Goal: Communication & Community: Share content

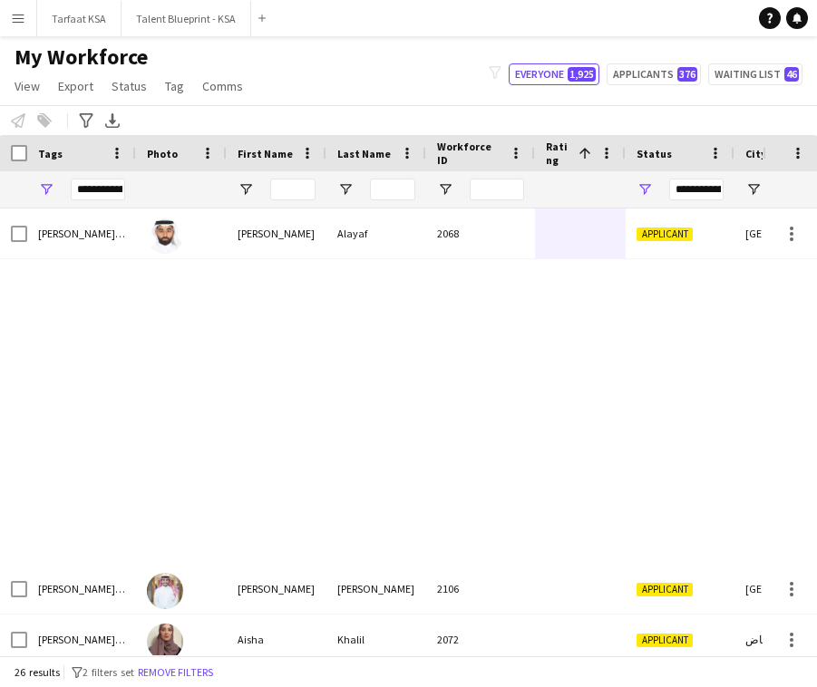
scroll to position [0, 1]
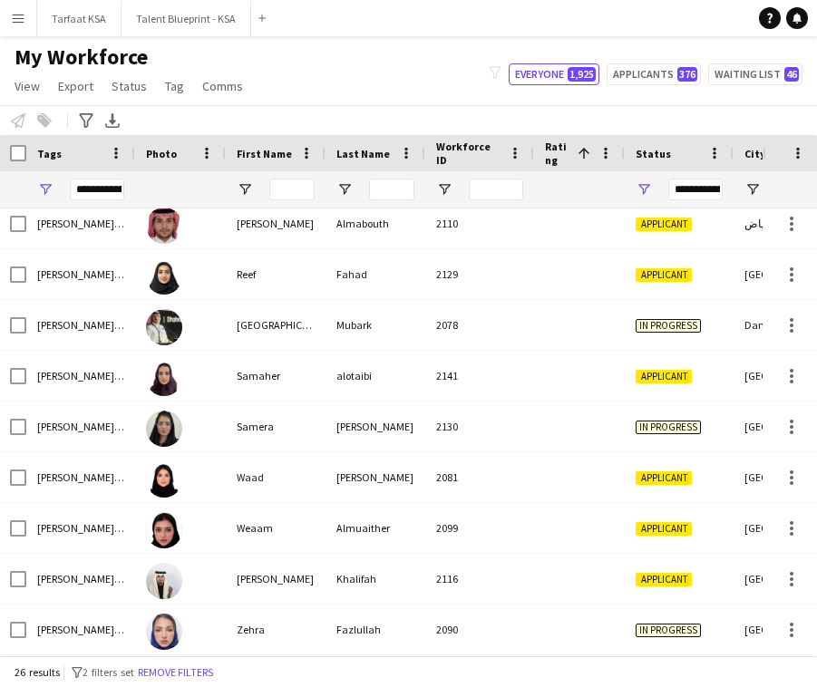
click at [25, 0] on button "Menu" at bounding box center [18, 18] width 36 height 36
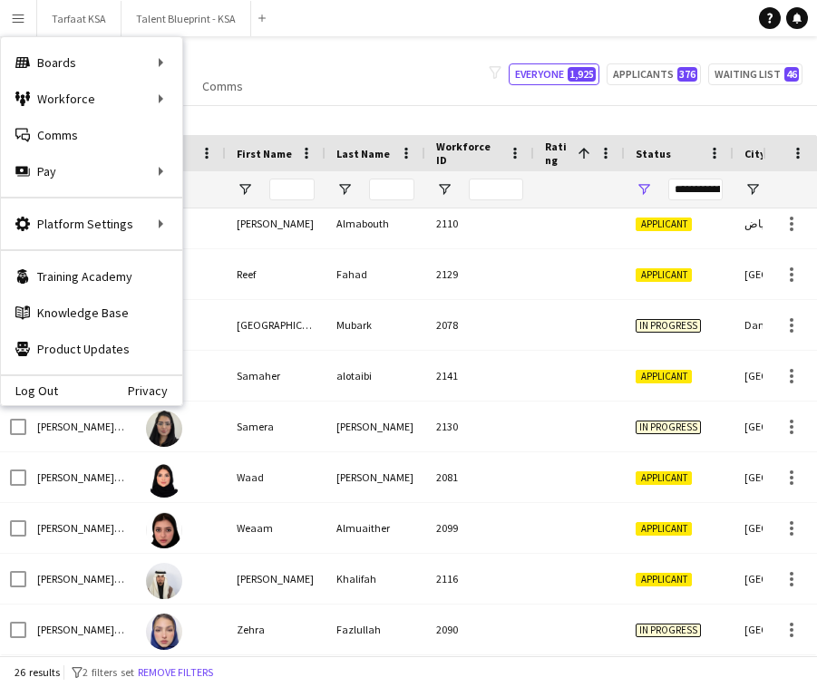
click at [402, 67] on div "My Workforce View Views Default view New view Update view Delete view Edit name…" at bounding box center [408, 75] width 817 height 62
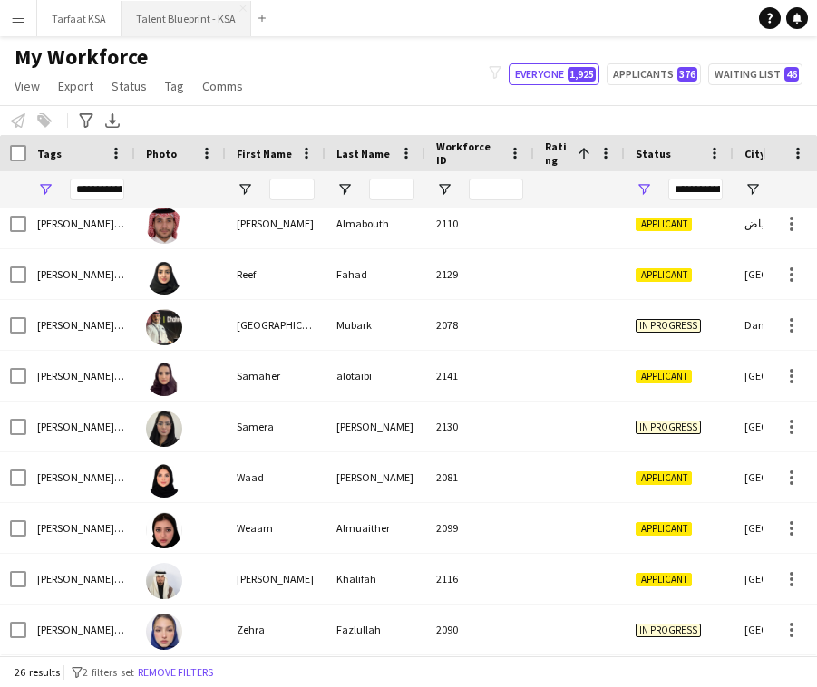
click at [196, 17] on button "Talent Blueprint - KSA Close" at bounding box center [187, 18] width 130 height 35
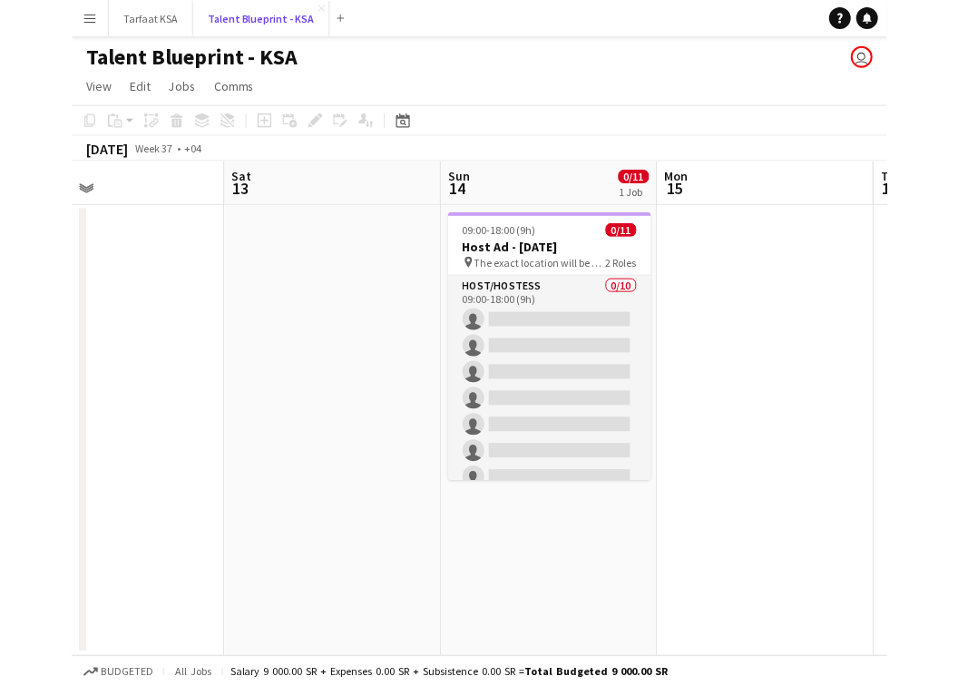
scroll to position [0, 722]
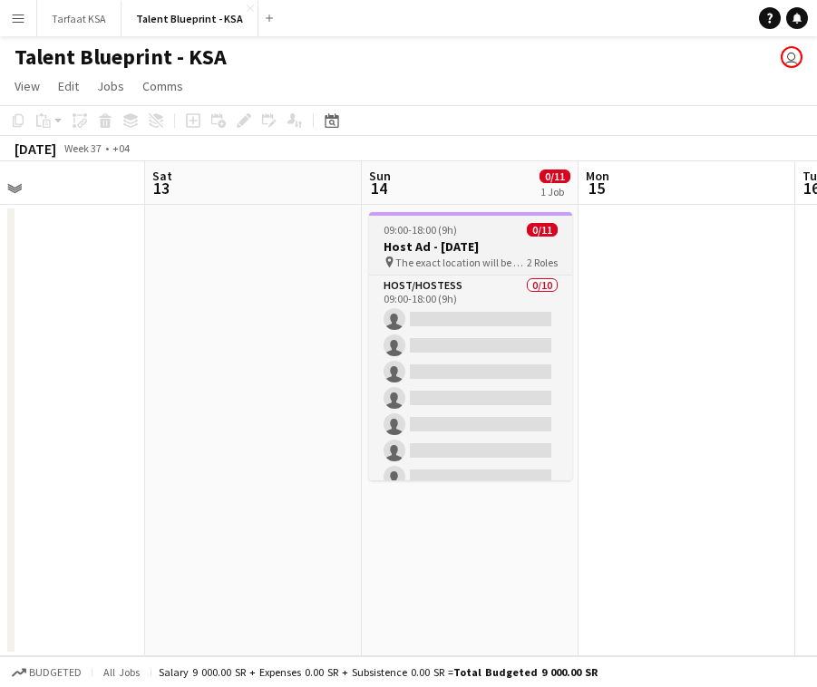
click at [482, 248] on h3 "Host Ad - [DATE]" at bounding box center [470, 247] width 203 height 16
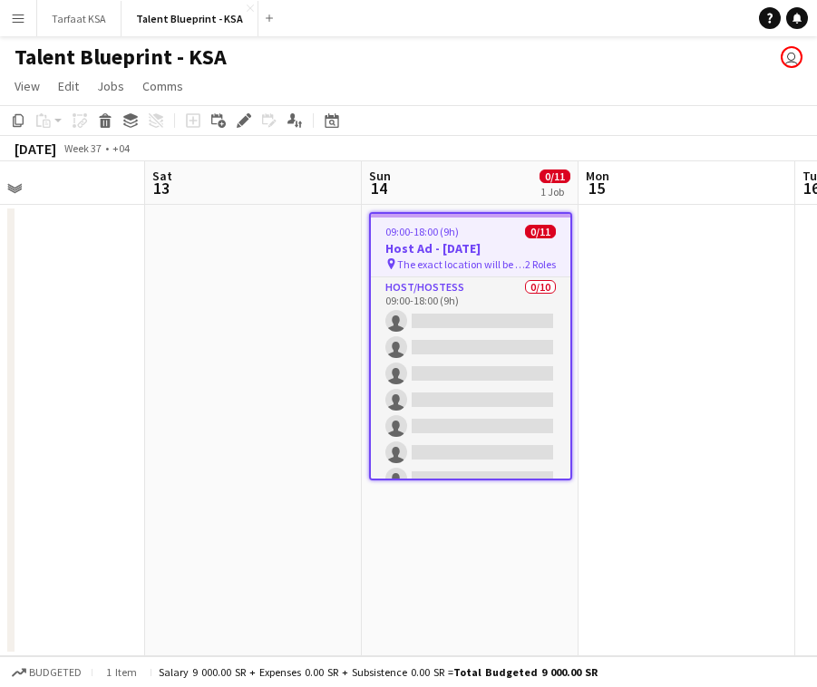
click at [463, 251] on h3 "Host Ad - [DATE]" at bounding box center [471, 248] width 200 height 16
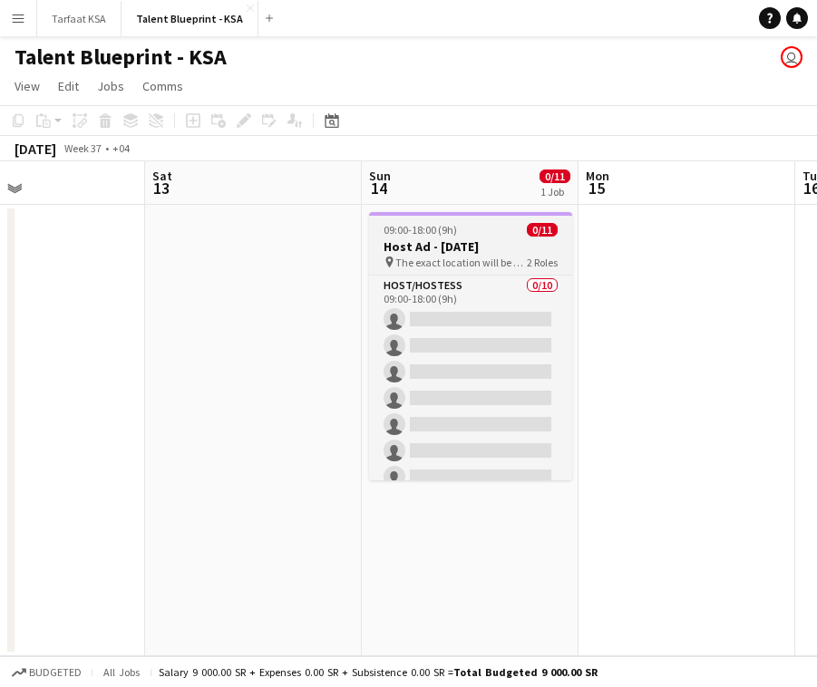
click at [493, 219] on app-job-card "09:00-18:00 (9h) 0/11 Host Ad - [DATE] pin The exact location will be shared la…" at bounding box center [470, 346] width 203 height 268
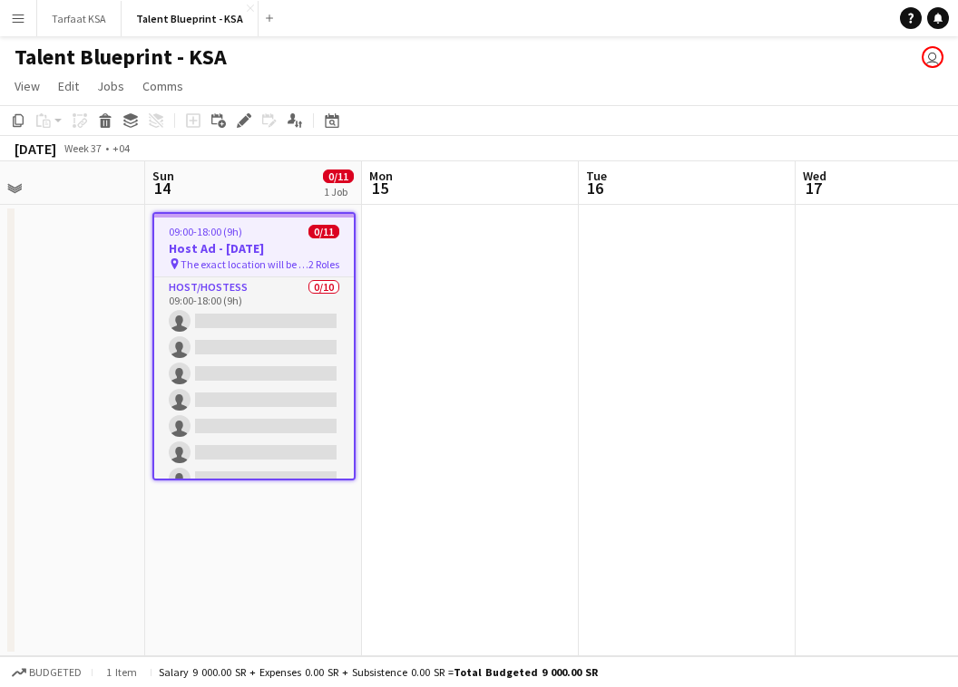
click at [221, 248] on h3 "Host Ad - [DATE]" at bounding box center [254, 248] width 200 height 16
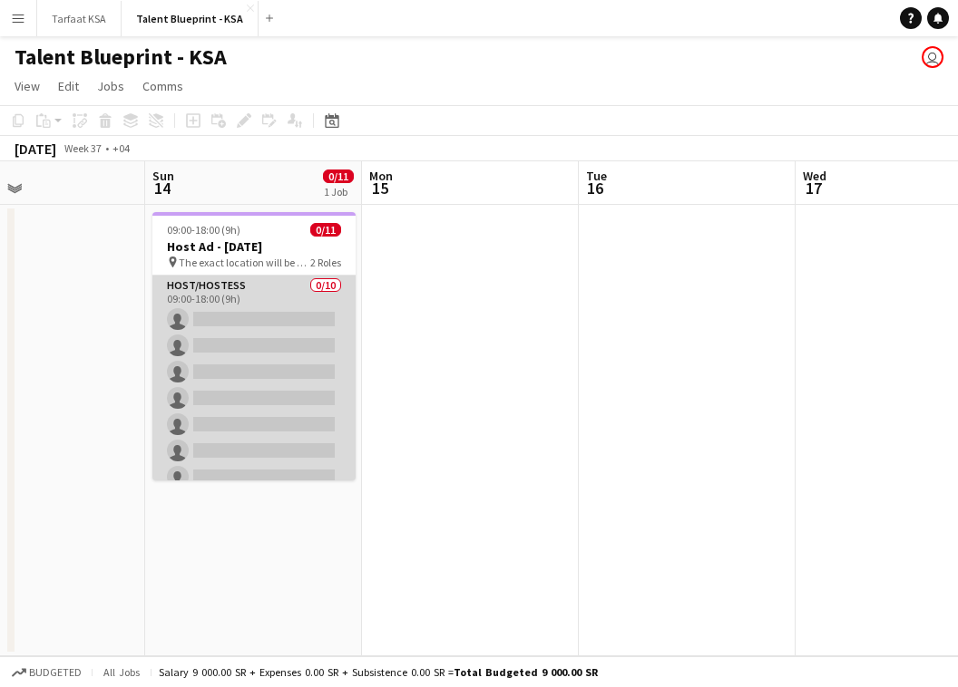
click at [228, 292] on app-card-role "Host/Hostess 0/10 09:00-18:00 (9h) single-neutral-actions single-neutral-action…" at bounding box center [253, 425] width 203 height 298
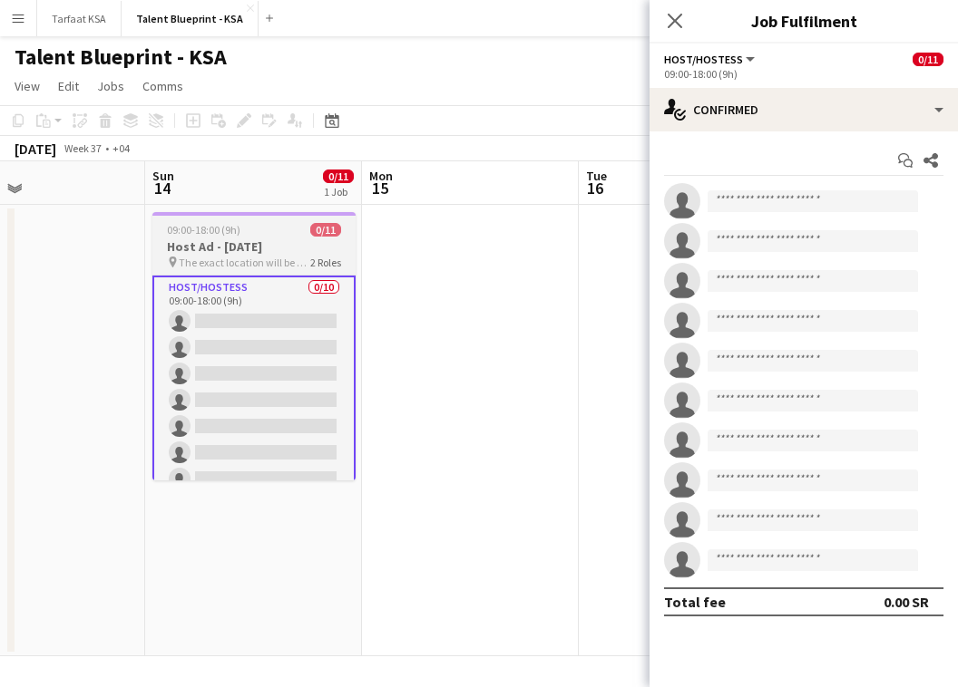
click at [231, 214] on div at bounding box center [253, 214] width 203 height 4
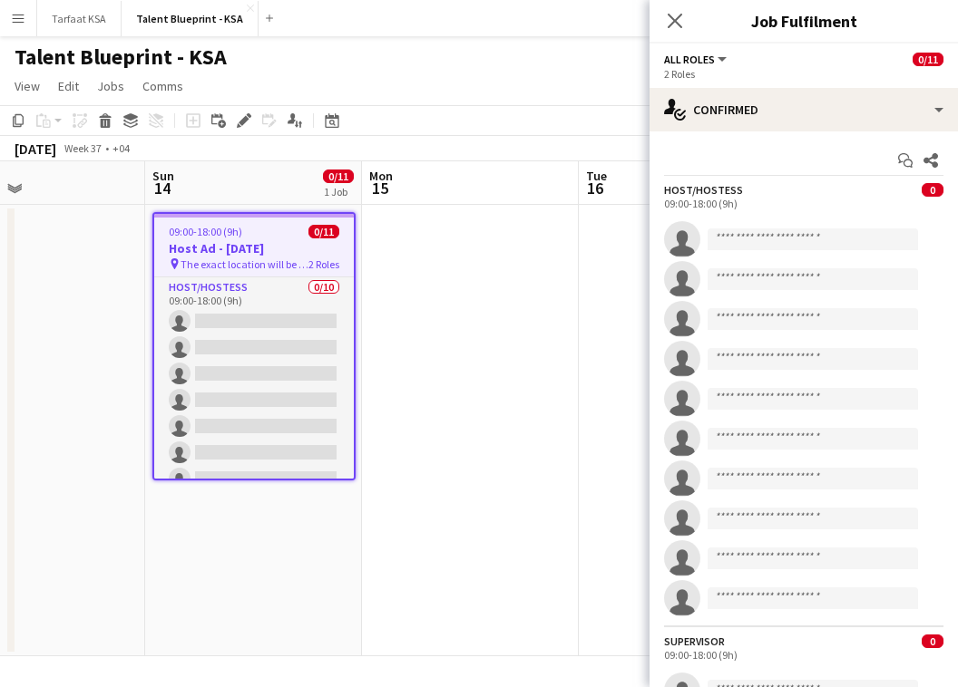
click at [777, 55] on div "All roles All roles Host/Hostess Supervisor 0/11" at bounding box center [803, 59] width 279 height 16
click at [708, 55] on span "All roles" at bounding box center [689, 60] width 51 height 14
click at [293, 230] on div "09:00-18:00 (9h) 0/11" at bounding box center [254, 232] width 200 height 14
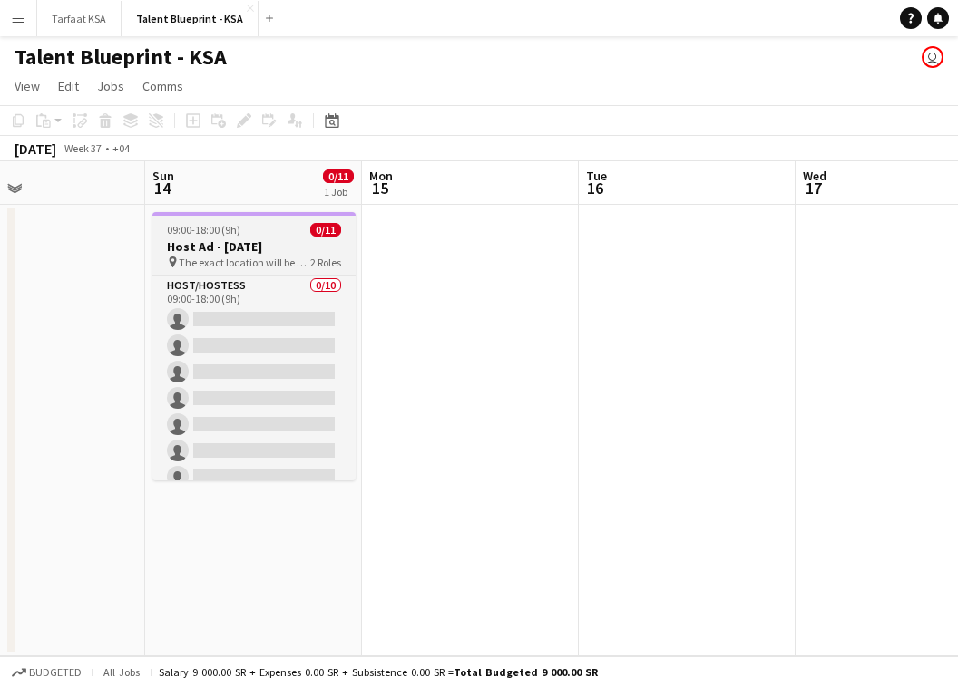
click at [293, 230] on div "09:00-18:00 (9h) 0/11" at bounding box center [253, 230] width 203 height 14
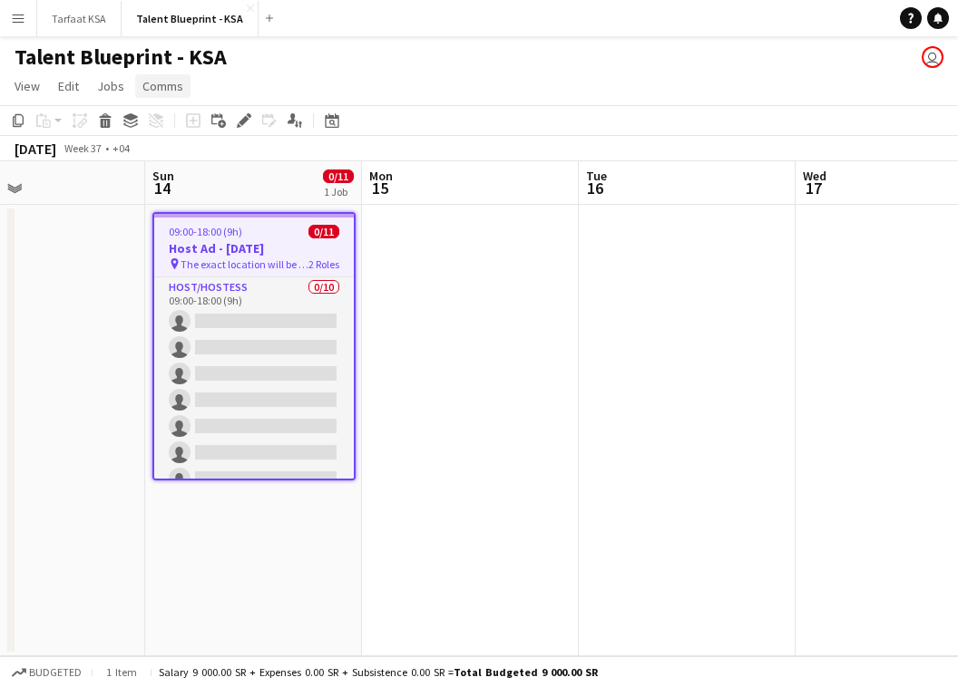
click at [137, 85] on link "Comms" at bounding box center [162, 86] width 55 height 24
click at [106, 84] on span "Jobs" at bounding box center [110, 86] width 27 height 16
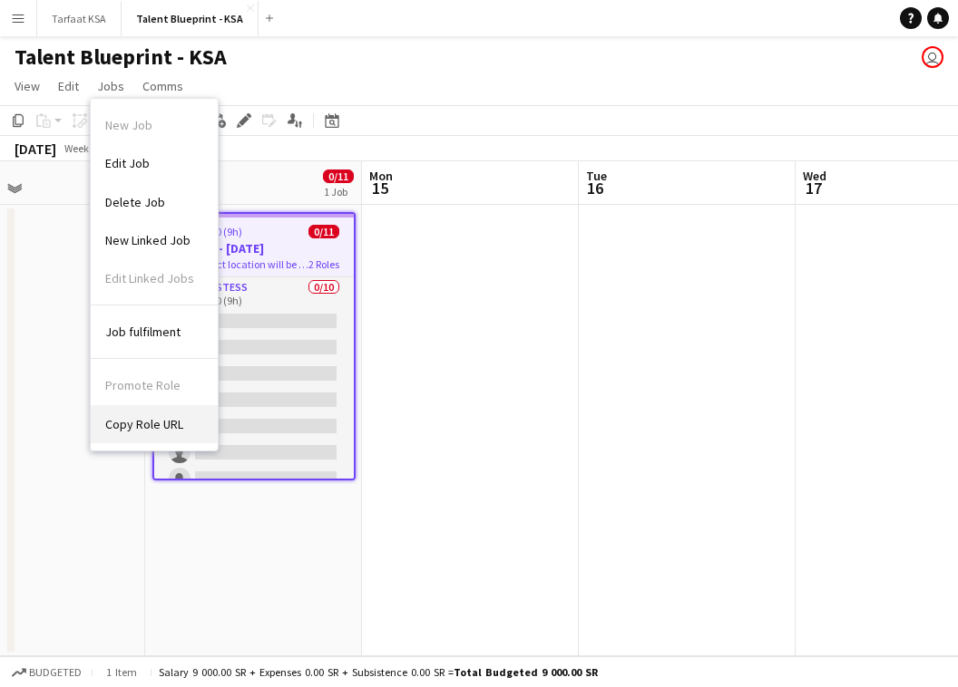
click at [173, 431] on span "Copy Role URL" at bounding box center [144, 424] width 78 height 16
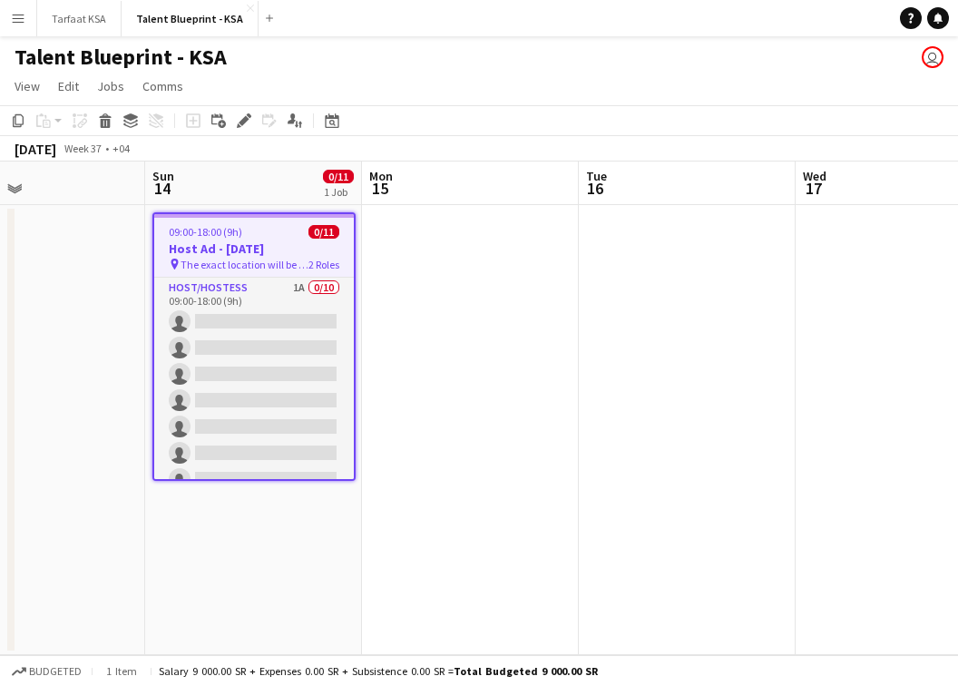
click at [495, 396] on app-date-cell at bounding box center [470, 430] width 217 height 450
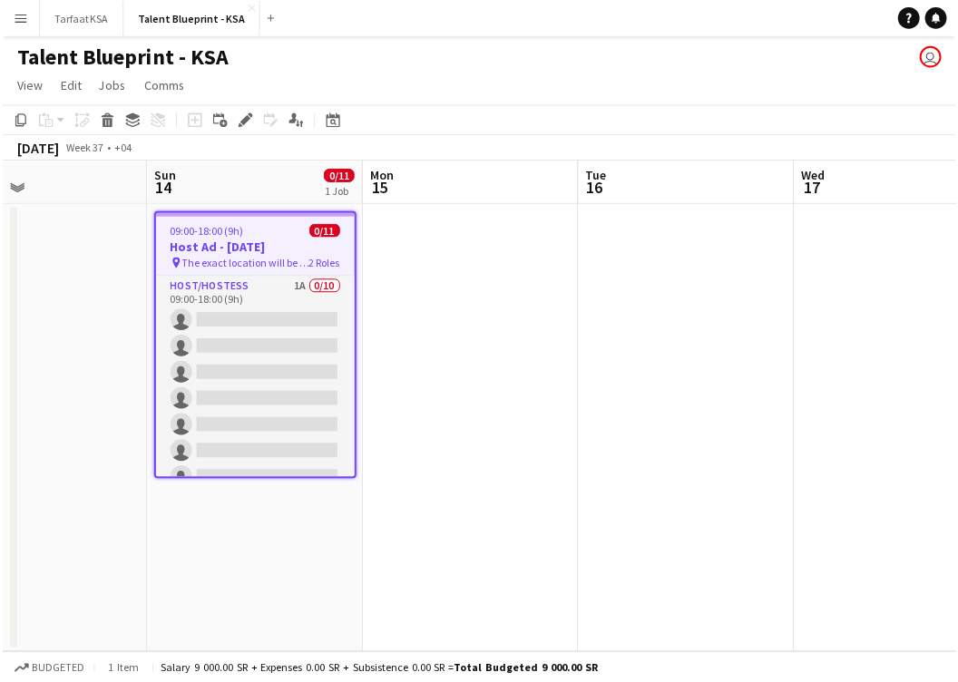
scroll to position [0, 721]
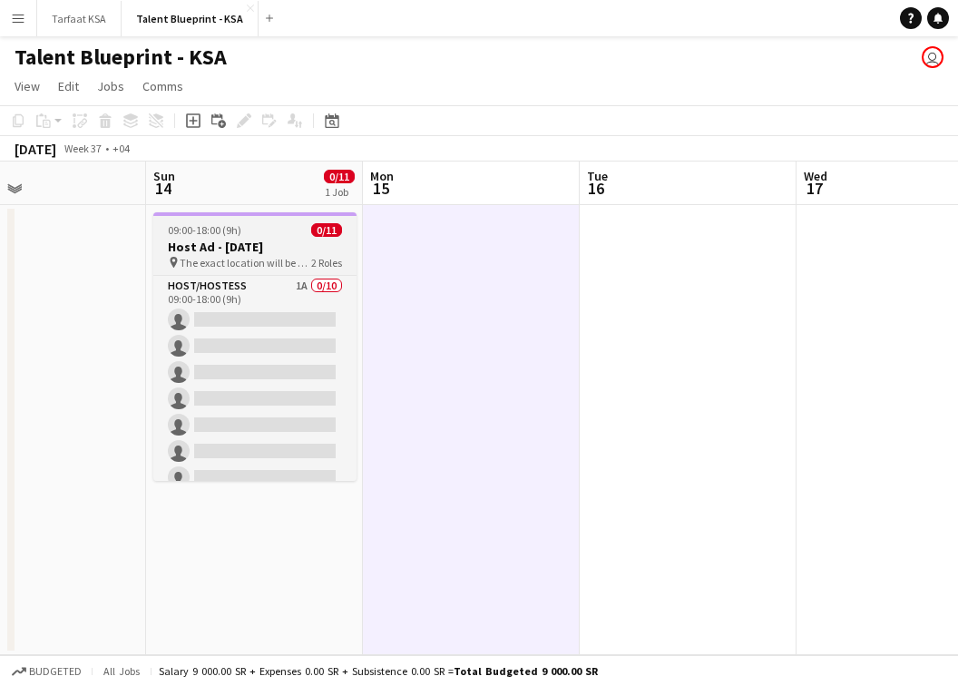
click at [314, 253] on h3 "Host Ad - [DATE]" at bounding box center [254, 247] width 203 height 16
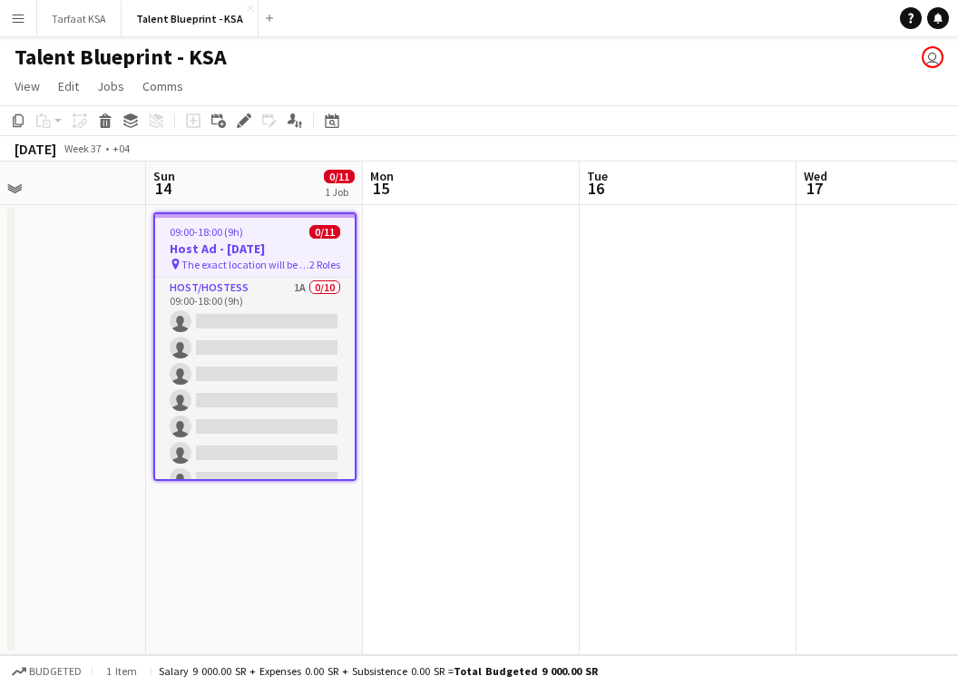
click at [280, 237] on div "09:00-18:00 (9h) 0/11" at bounding box center [255, 232] width 200 height 14
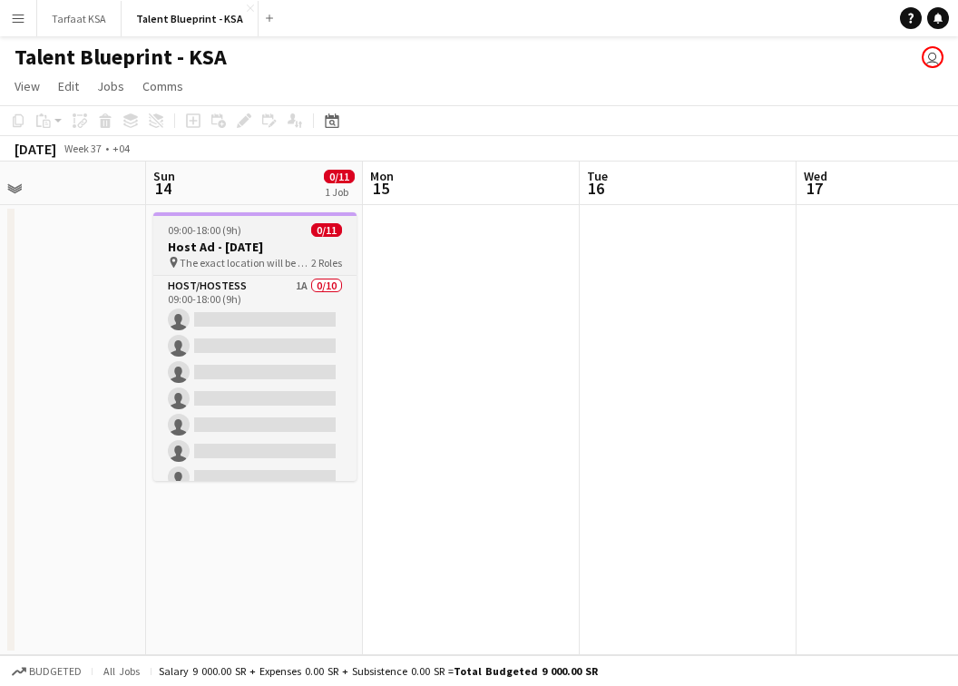
click at [280, 237] on app-job-card "09:00-18:00 (9h) 0/11 Host Ad - [DATE] pin The exact location will be shared la…" at bounding box center [254, 346] width 203 height 268
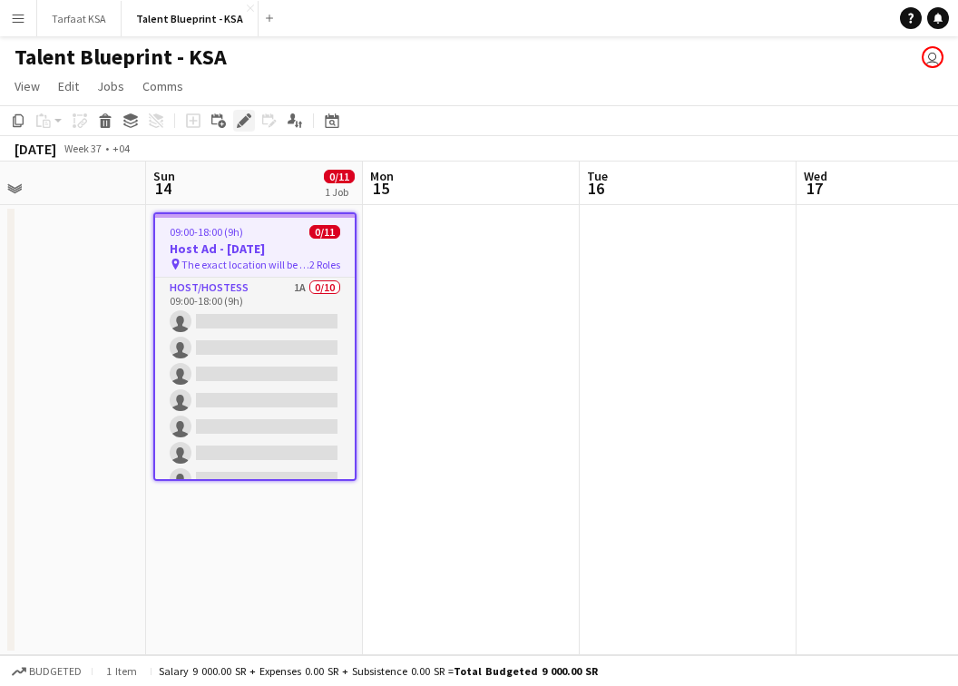
click at [241, 125] on icon at bounding box center [244, 121] width 10 height 10
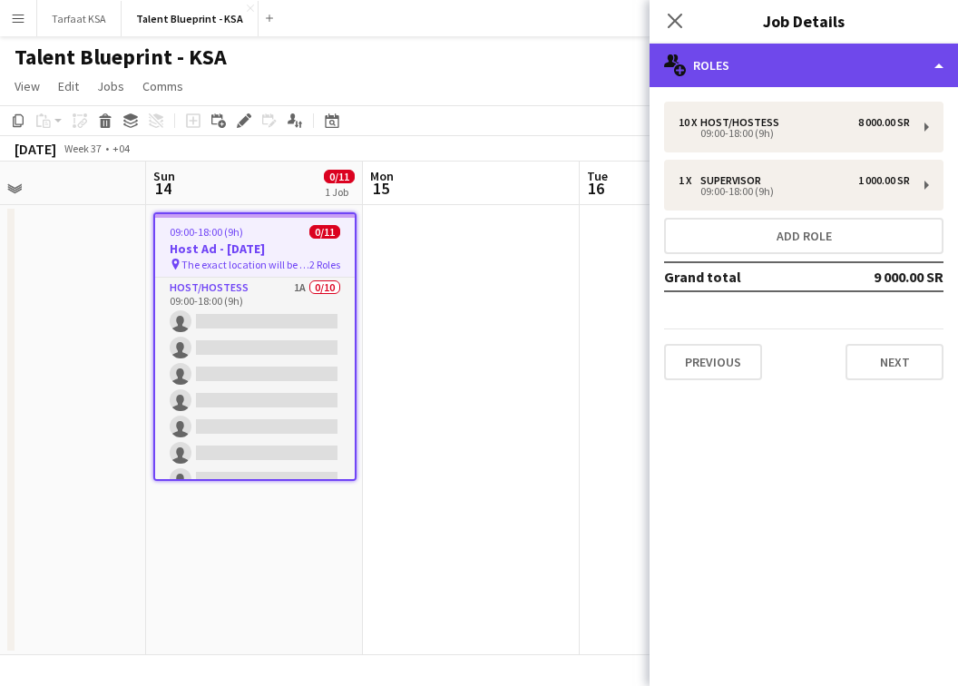
click at [816, 80] on div "multiple-users-add Roles" at bounding box center [803, 66] width 308 height 44
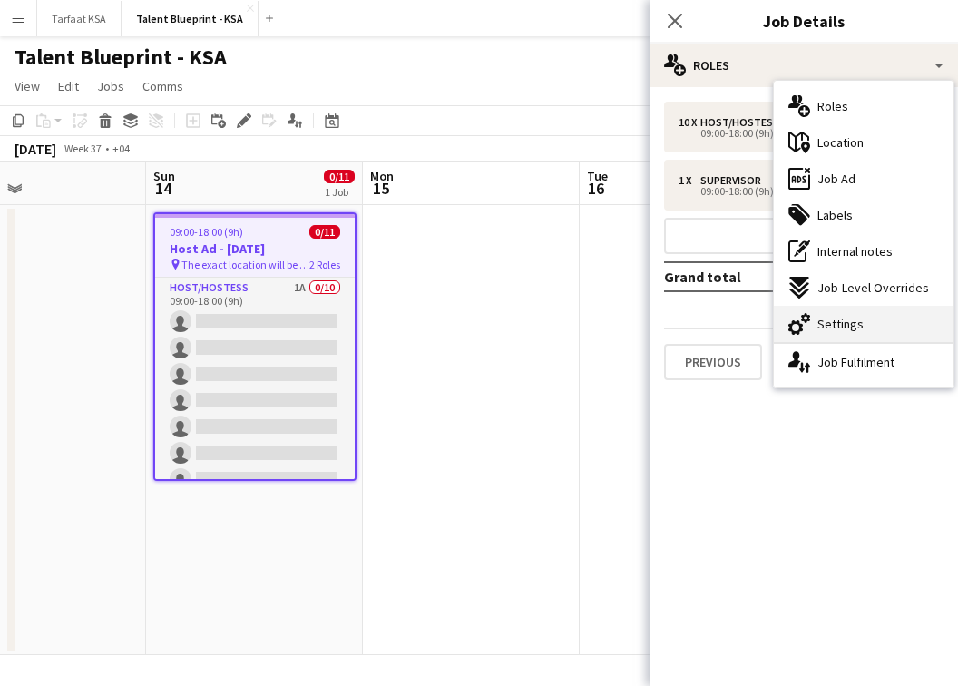
click at [816, 306] on div "cog-double-3 Settings" at bounding box center [864, 324] width 180 height 36
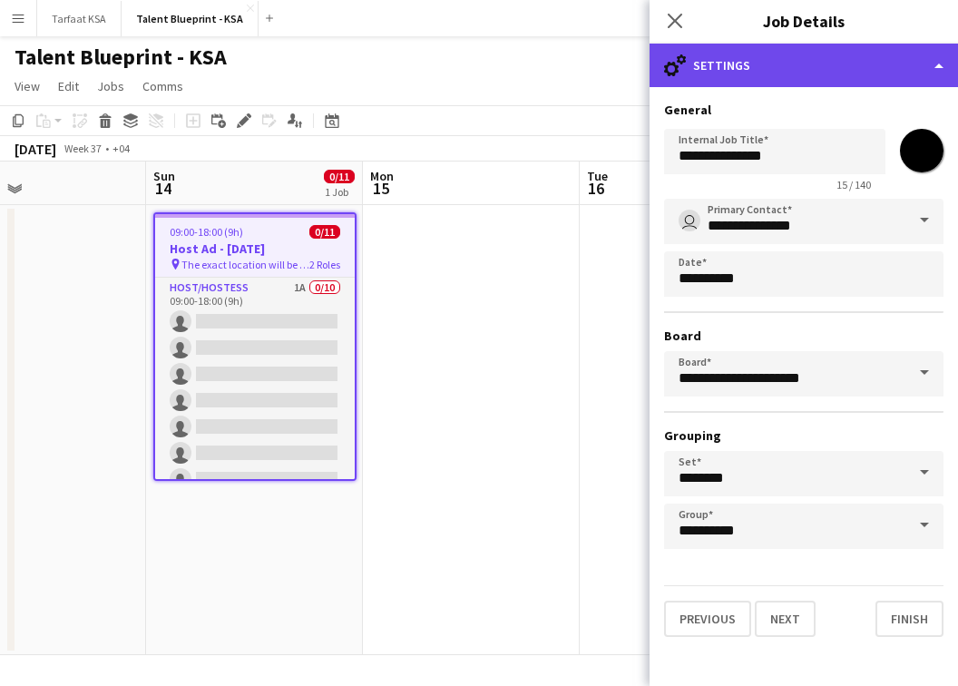
click at [701, 58] on div "cog-double-3 Settings" at bounding box center [803, 66] width 308 height 44
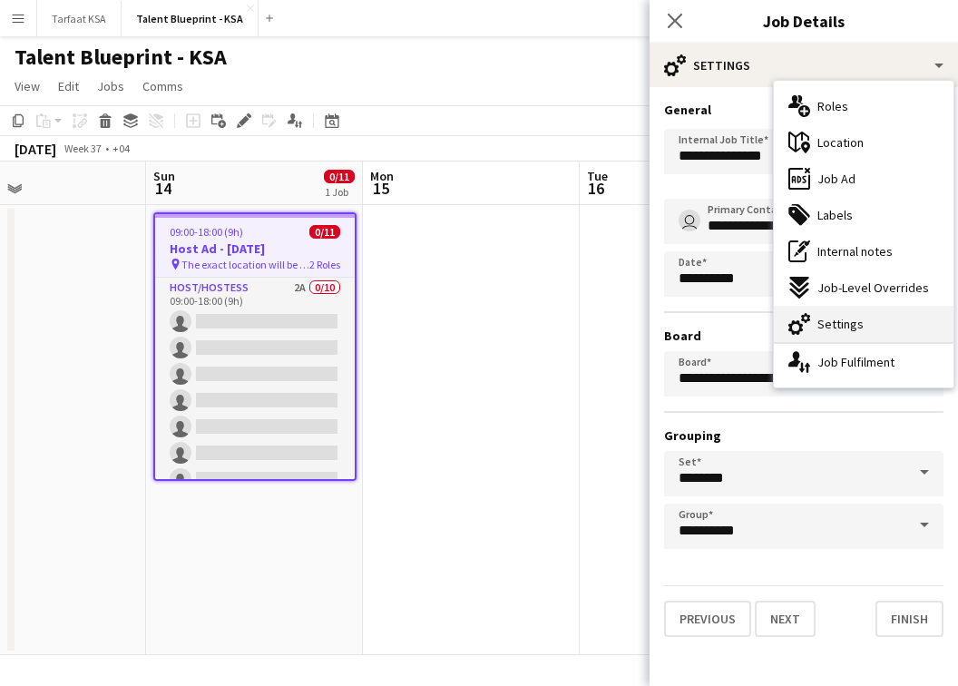
click at [816, 332] on div "cog-double-3 Settings" at bounding box center [864, 324] width 180 height 36
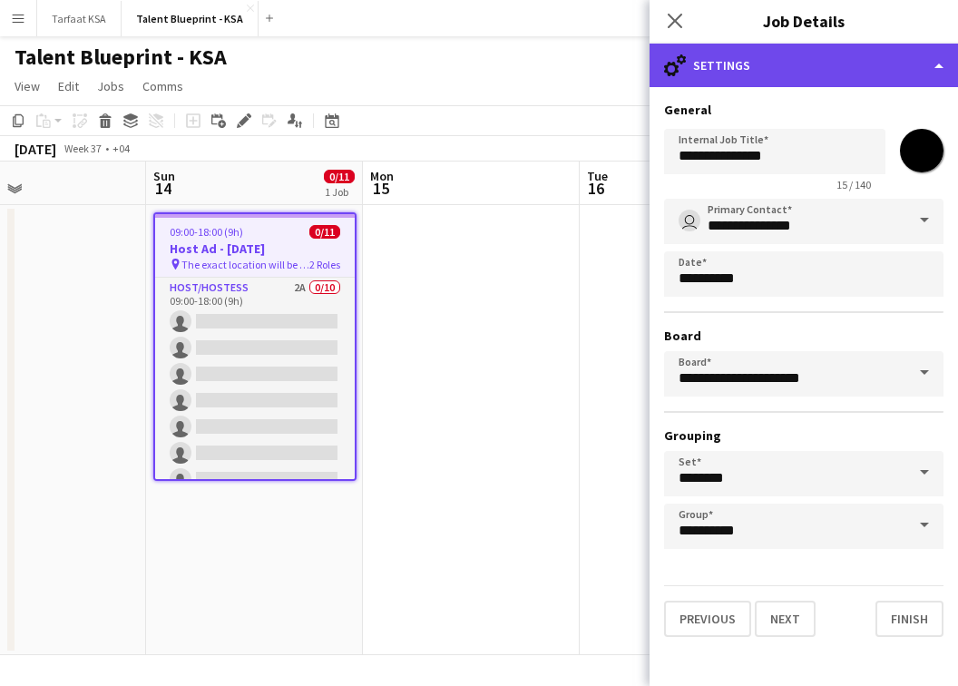
click at [816, 50] on div "cog-double-3 Settings" at bounding box center [803, 66] width 308 height 44
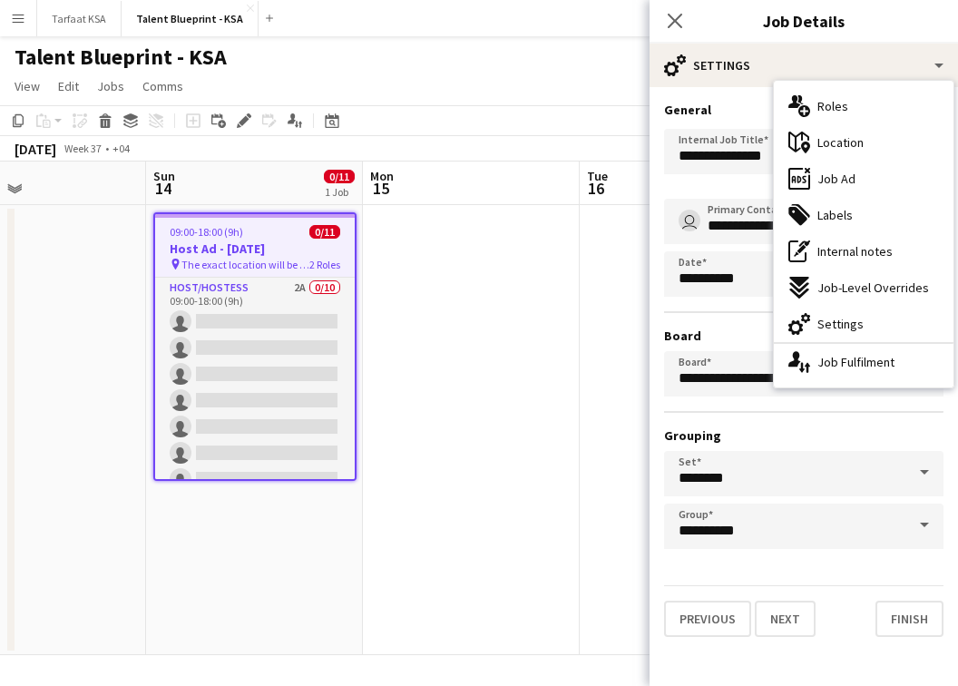
click at [747, 317] on div "**********" at bounding box center [803, 374] width 279 height 350
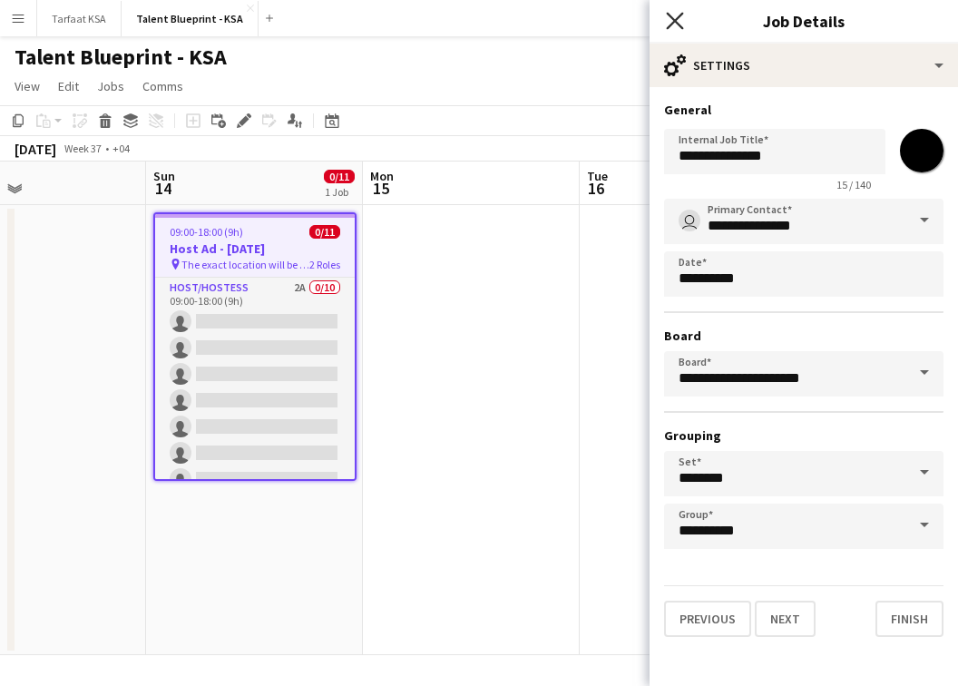
click at [670, 16] on icon at bounding box center [674, 20] width 17 height 17
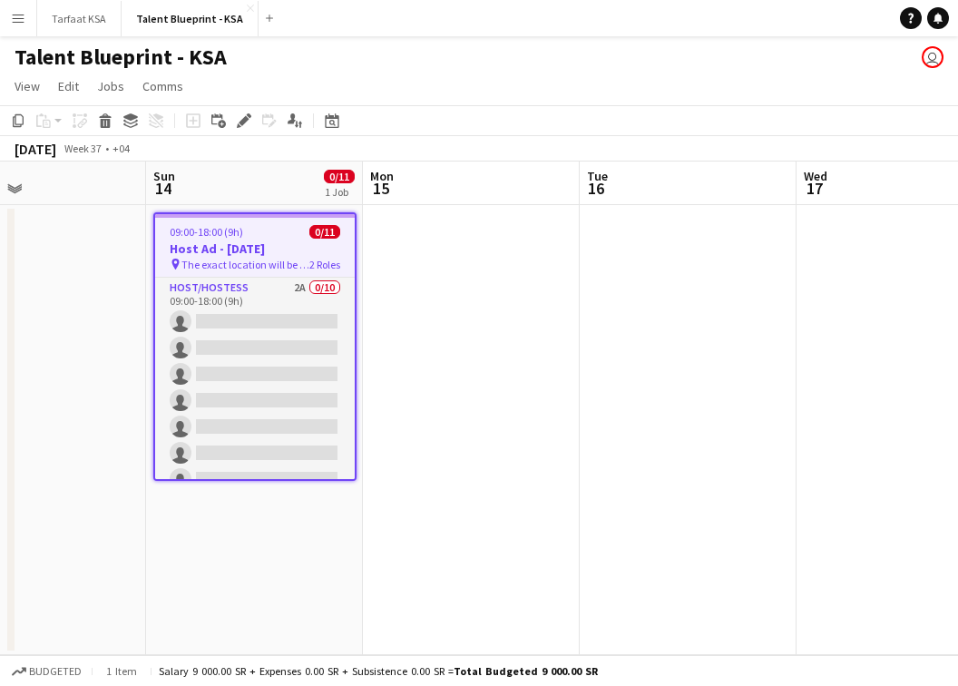
click at [422, 303] on app-date-cell at bounding box center [471, 430] width 217 height 450
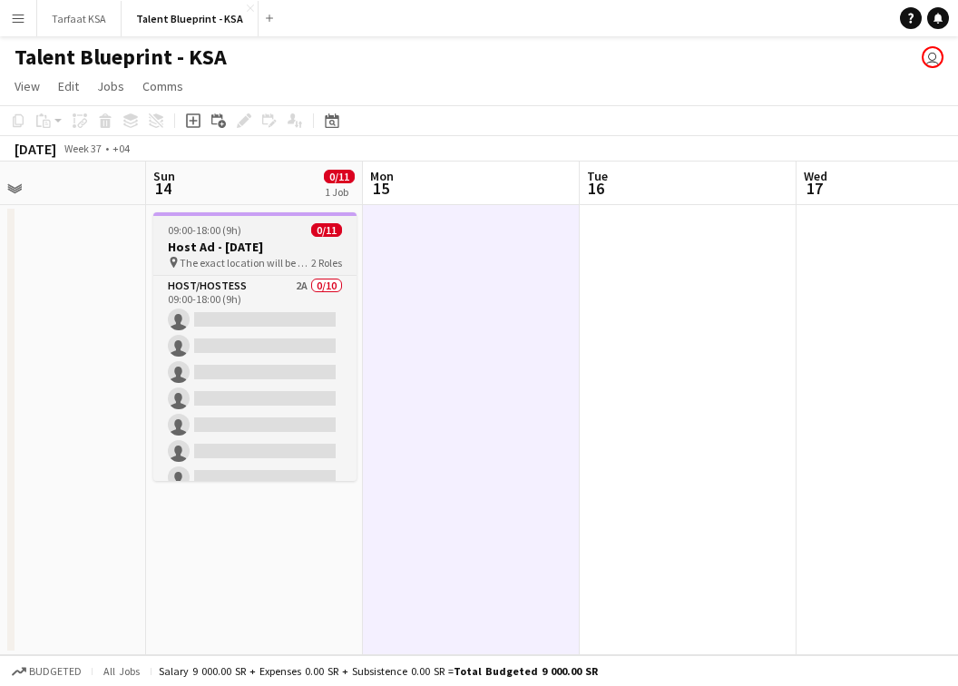
click at [312, 234] on span "0/11" at bounding box center [326, 230] width 31 height 14
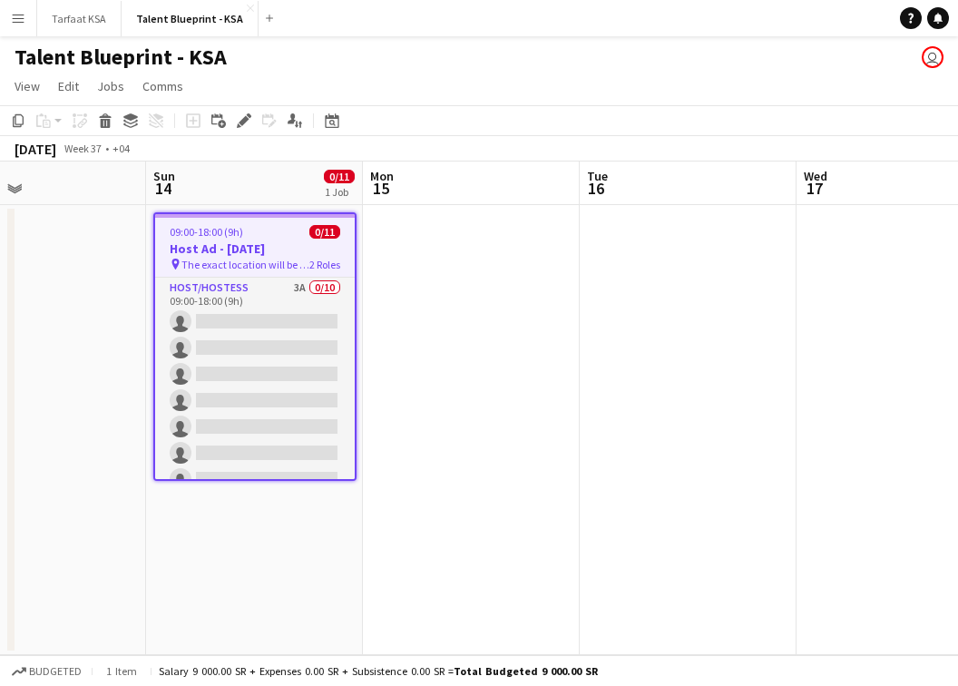
click at [420, 282] on app-date-cell at bounding box center [471, 430] width 217 height 450
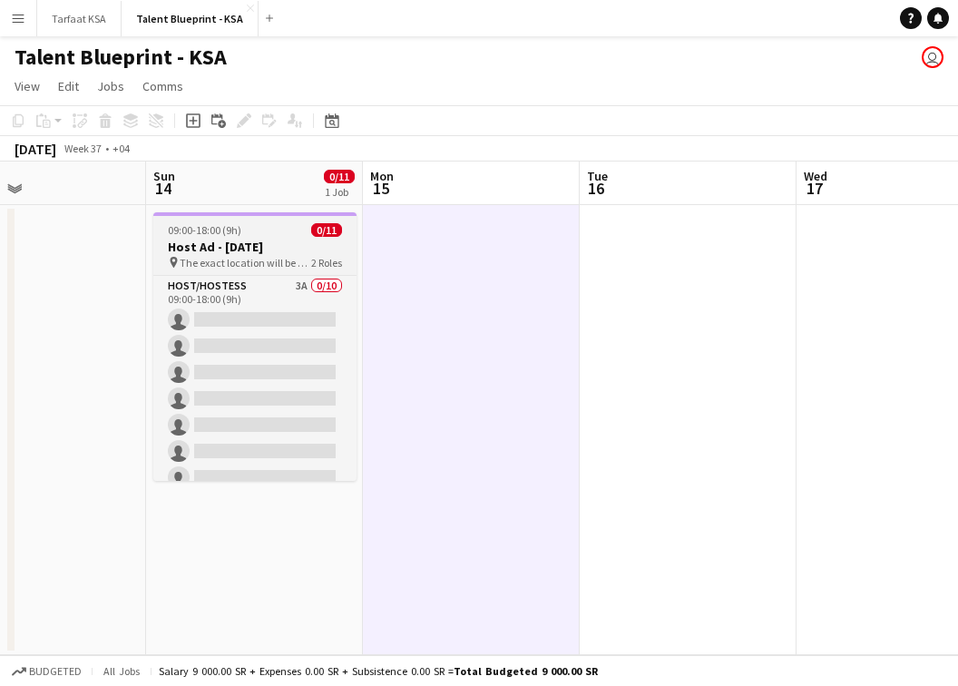
click at [295, 239] on h3 "Host Ad - [DATE]" at bounding box center [254, 247] width 203 height 16
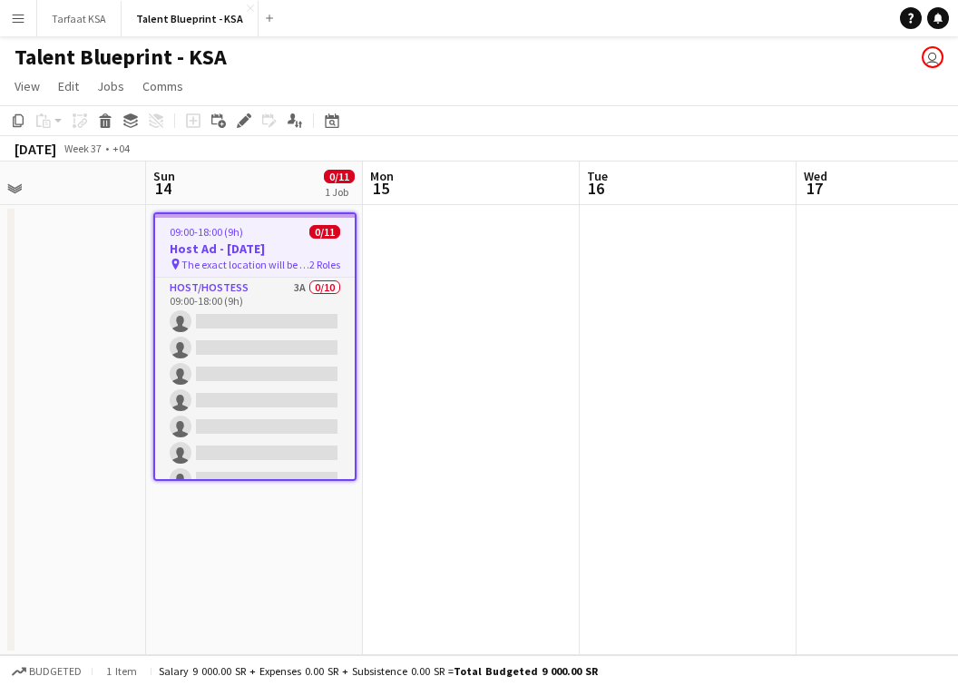
click at [305, 215] on div at bounding box center [255, 216] width 200 height 4
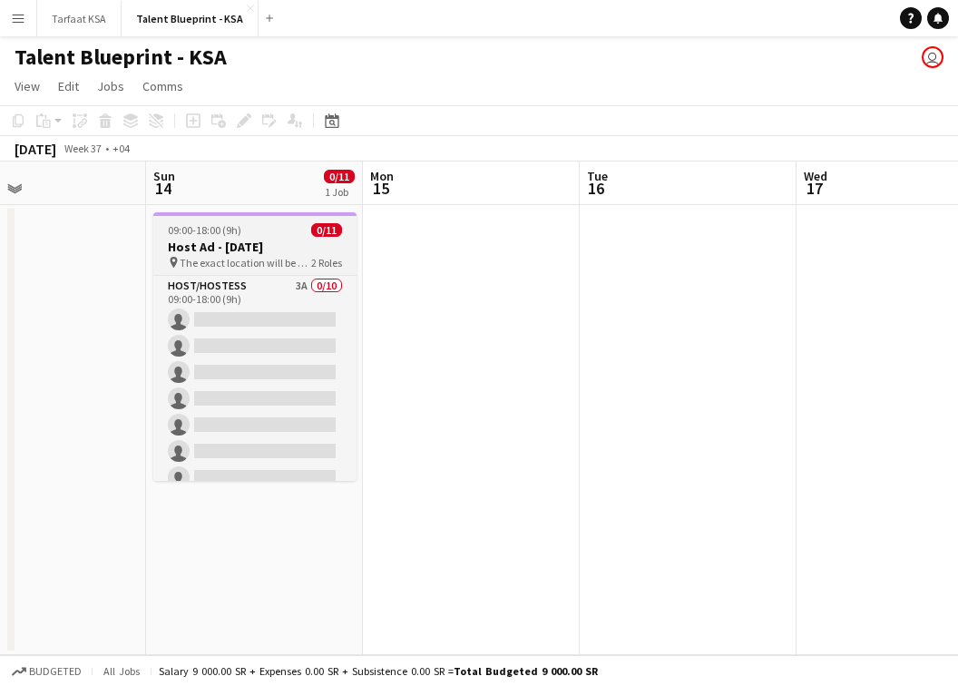
click at [306, 215] on div at bounding box center [254, 214] width 203 height 4
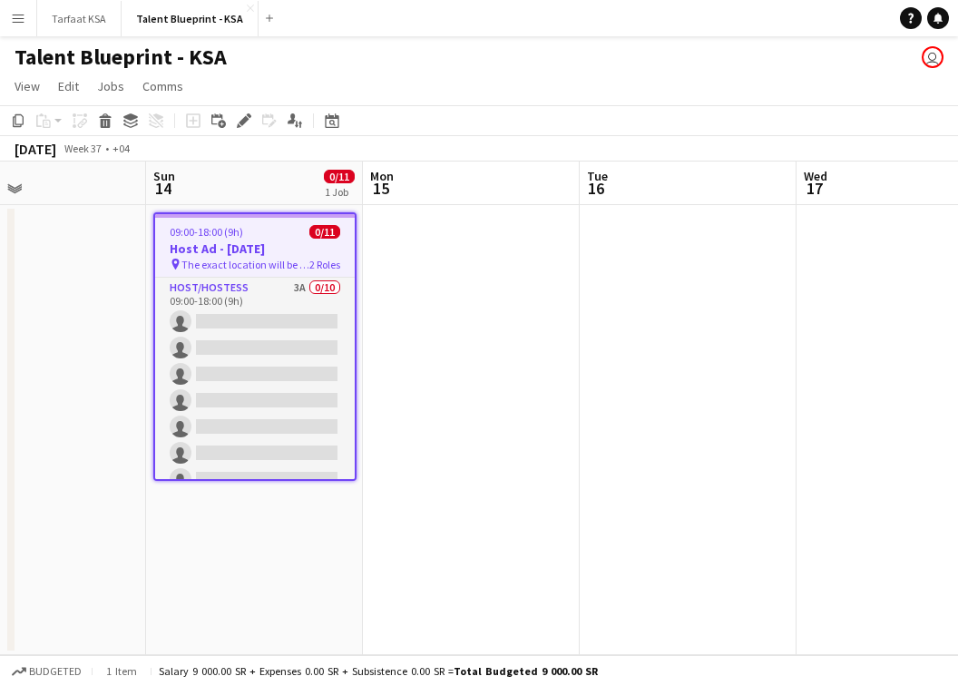
click at [416, 311] on app-date-cell at bounding box center [471, 430] width 217 height 450
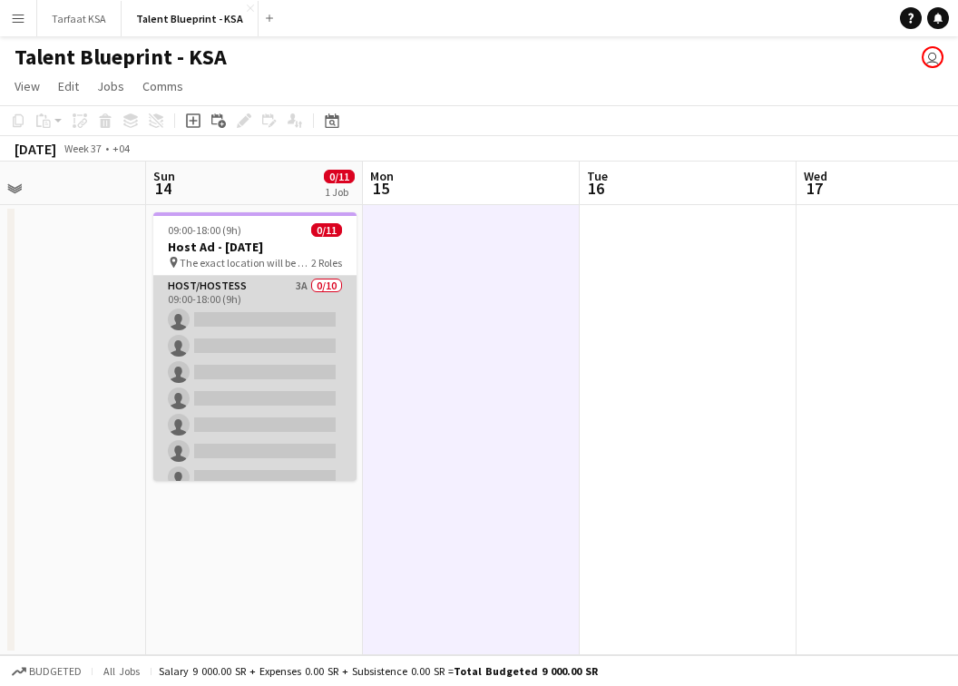
click at [317, 349] on app-card-role "Host/Hostess 3A 0/10 09:00-18:00 (9h) single-neutral-actions single-neutral-act…" at bounding box center [254, 425] width 203 height 298
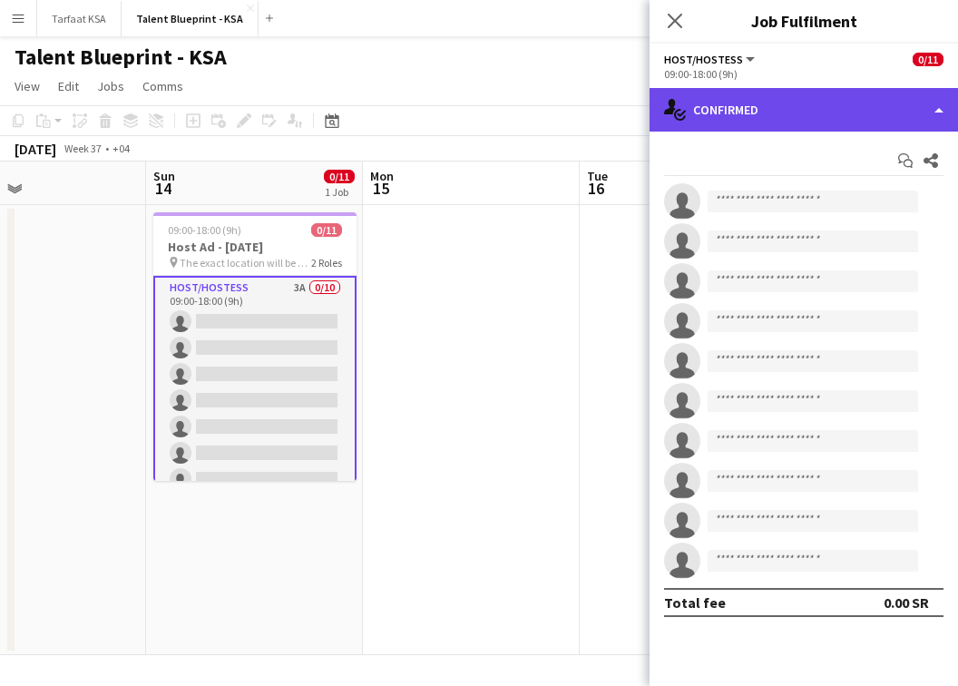
click at [816, 96] on div "single-neutral-actions-check-2 Confirmed" at bounding box center [803, 110] width 308 height 44
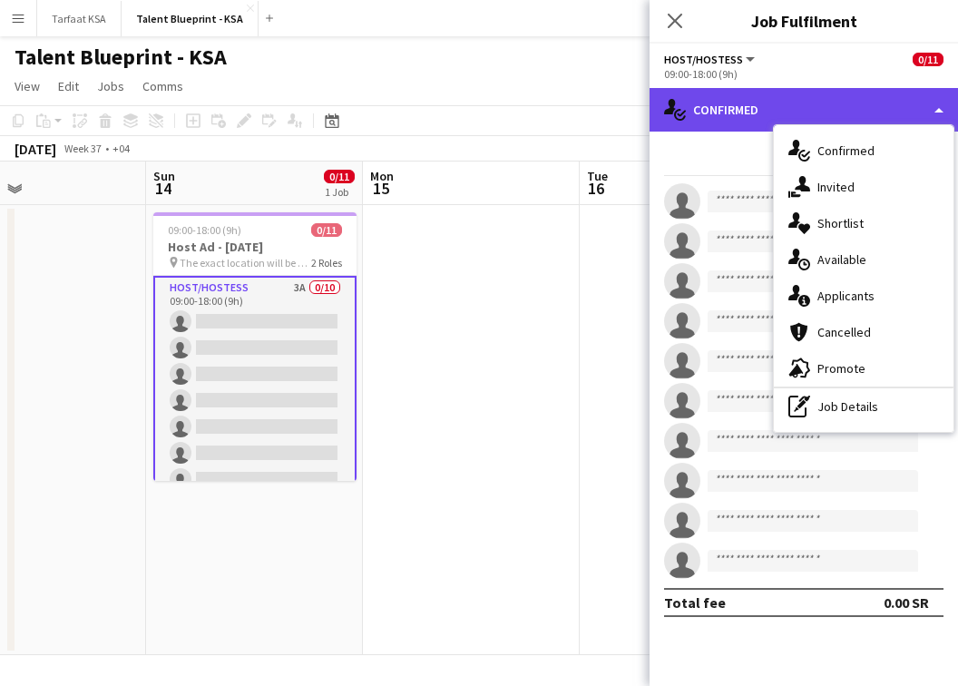
click at [794, 94] on div "single-neutral-actions-check-2 Confirmed" at bounding box center [803, 110] width 308 height 44
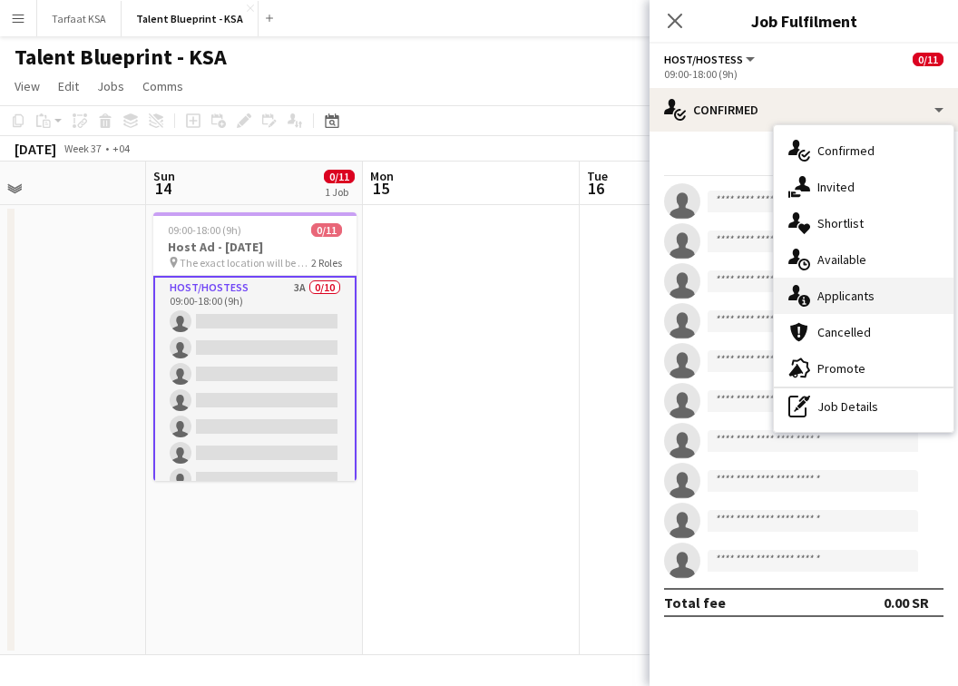
click at [816, 306] on div "single-neutral-actions-information Applicants" at bounding box center [864, 296] width 180 height 36
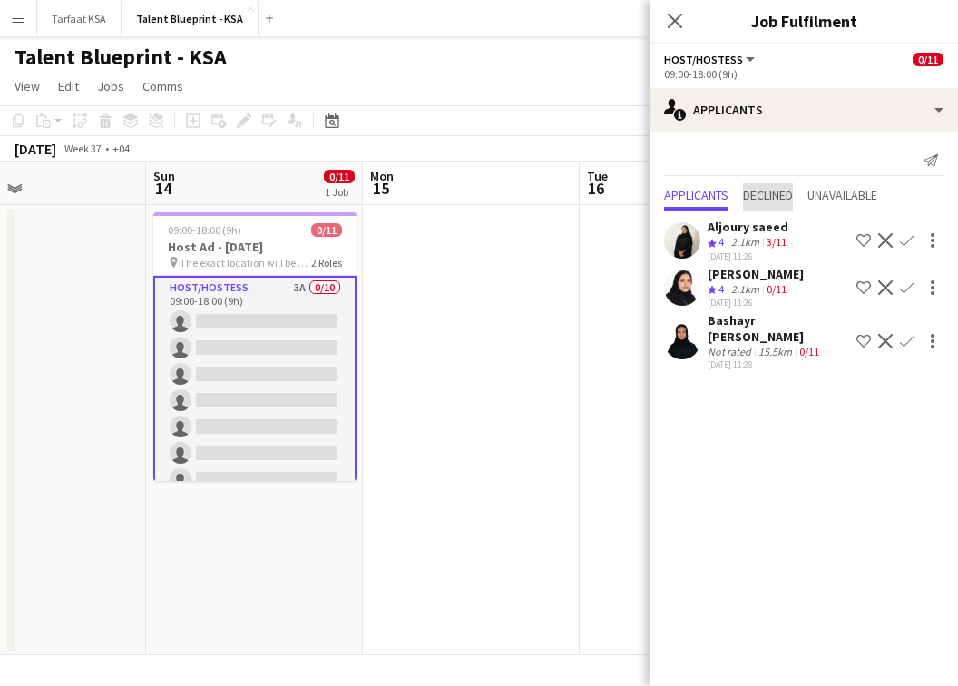
click at [769, 200] on span "Declined" at bounding box center [768, 195] width 50 height 13
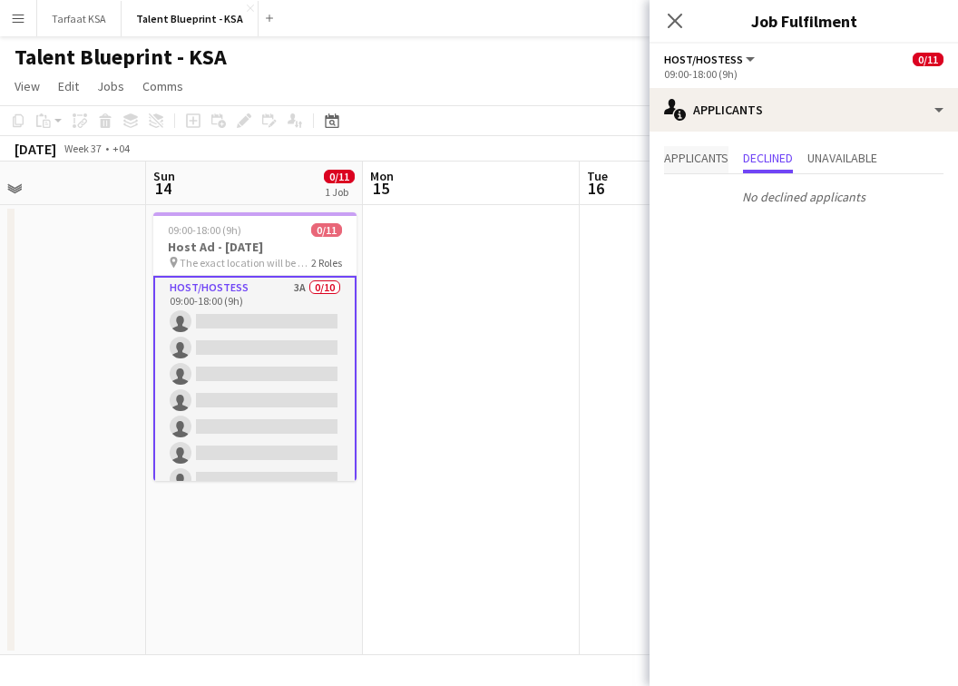
click at [697, 164] on span "Applicants" at bounding box center [696, 157] width 64 height 13
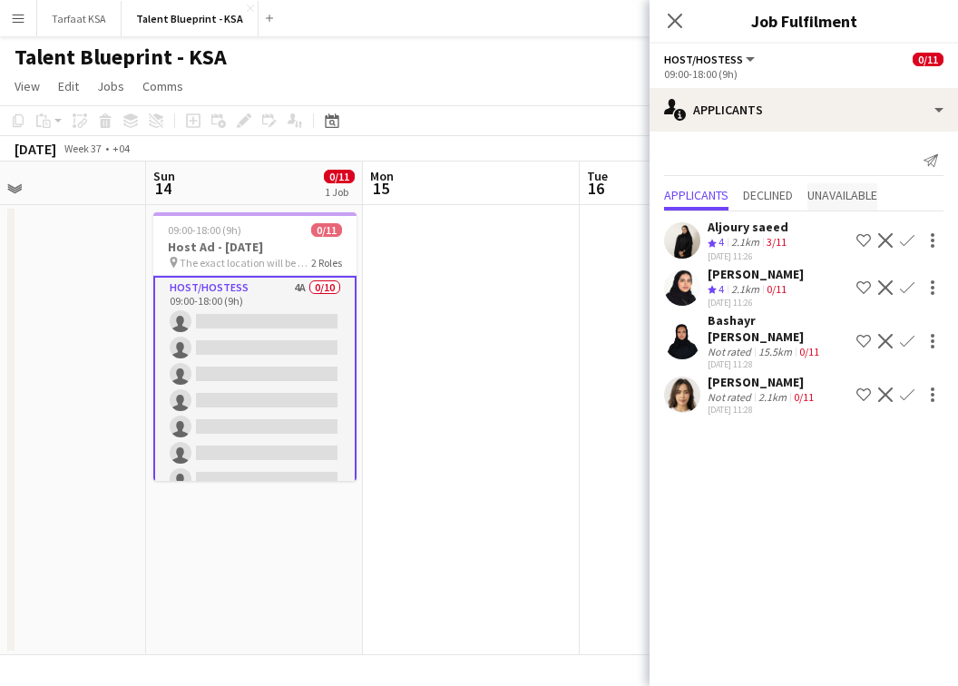
click at [816, 194] on span "Unavailable" at bounding box center [842, 195] width 70 height 13
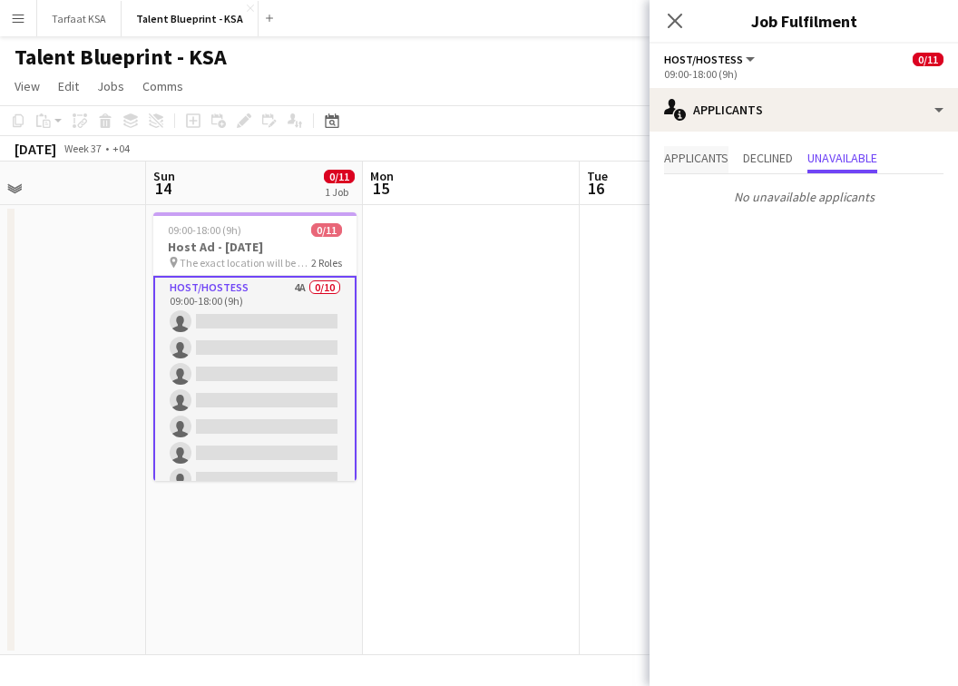
click at [710, 158] on span "Applicants" at bounding box center [696, 157] width 64 height 13
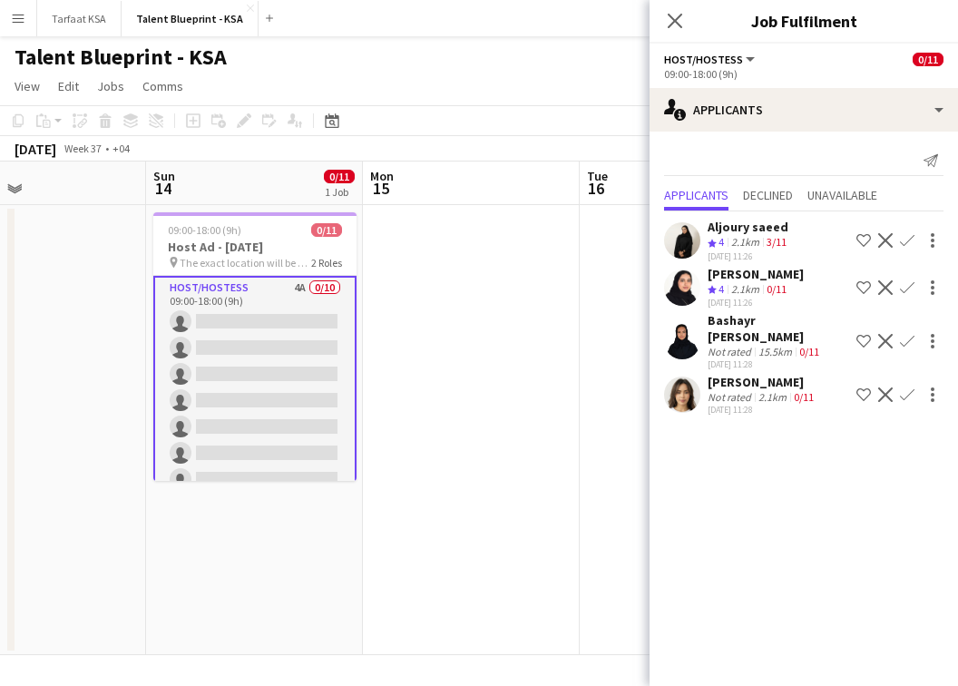
click at [472, 249] on app-date-cell at bounding box center [471, 430] width 217 height 450
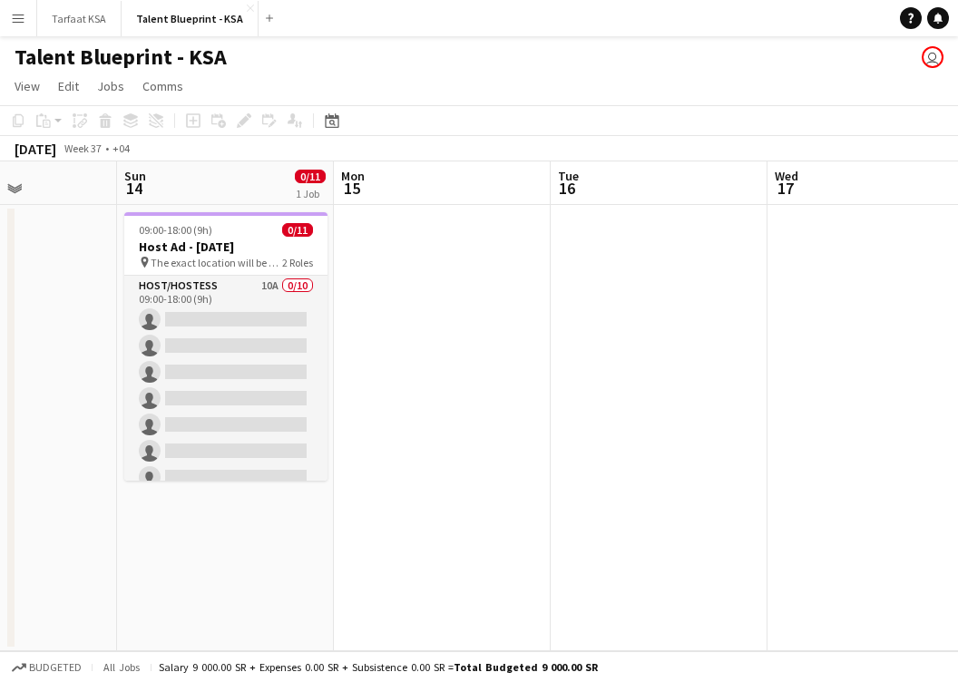
scroll to position [0, 481]
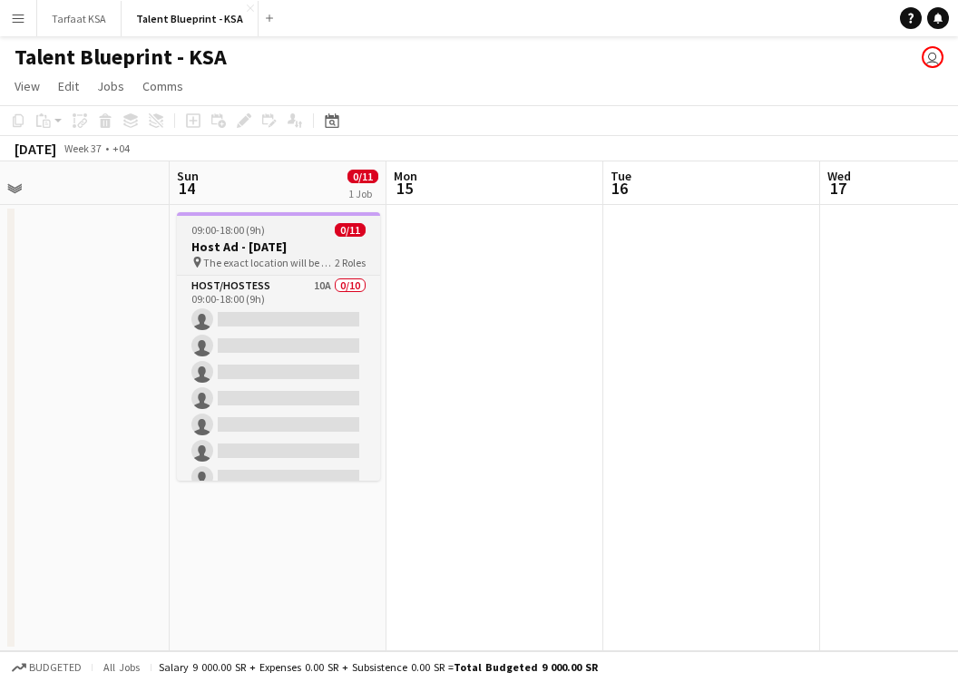
click at [253, 249] on h3 "Host Ad - [DATE]" at bounding box center [278, 247] width 203 height 16
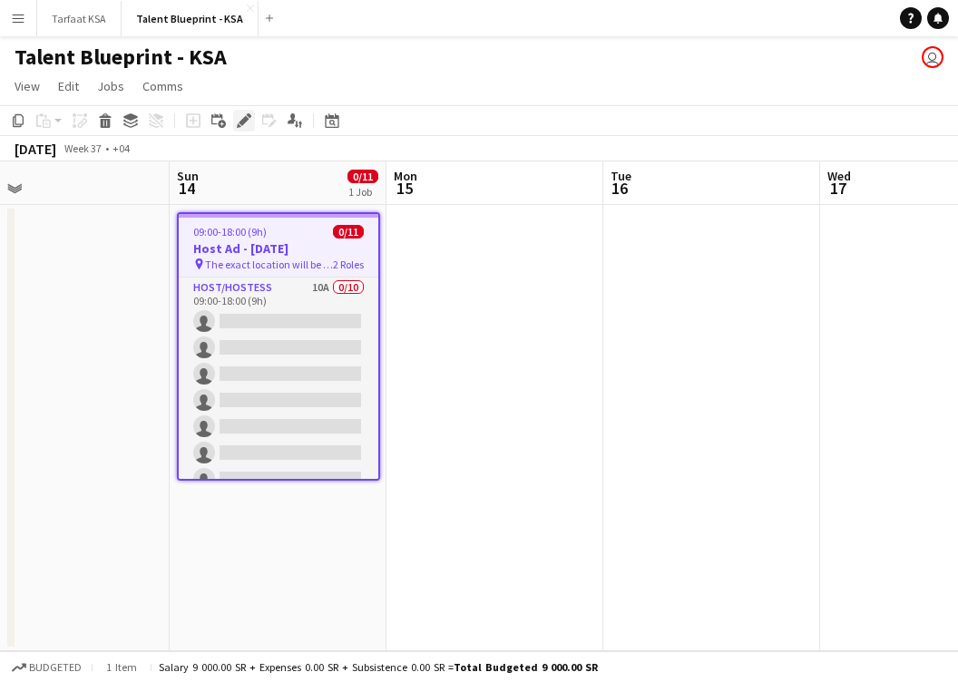
click at [243, 122] on icon at bounding box center [244, 121] width 10 height 10
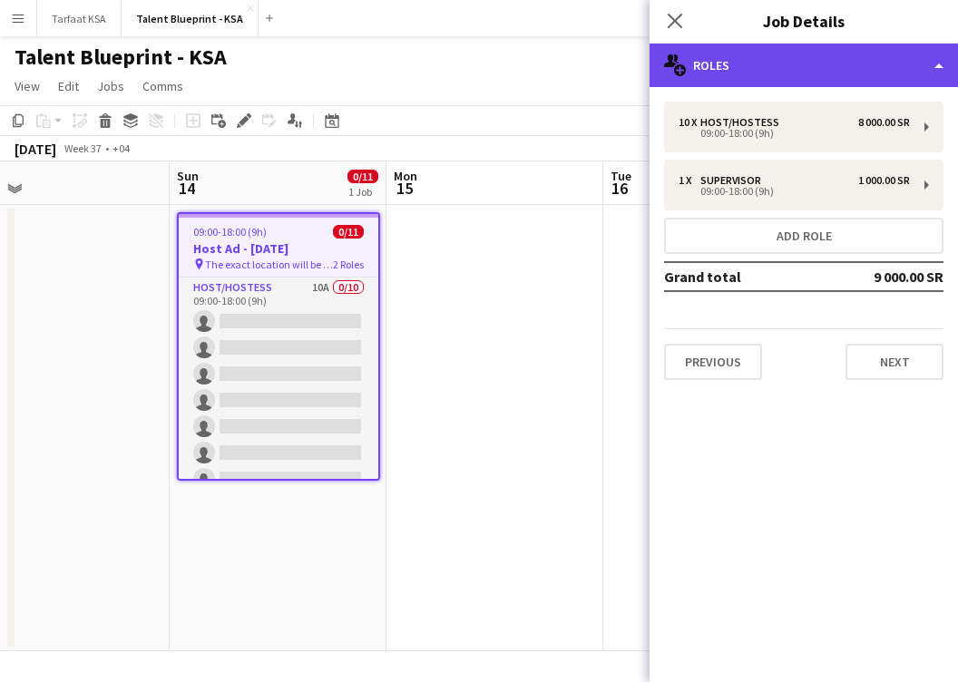
click at [687, 74] on div "multiple-users-add Roles" at bounding box center [803, 66] width 308 height 44
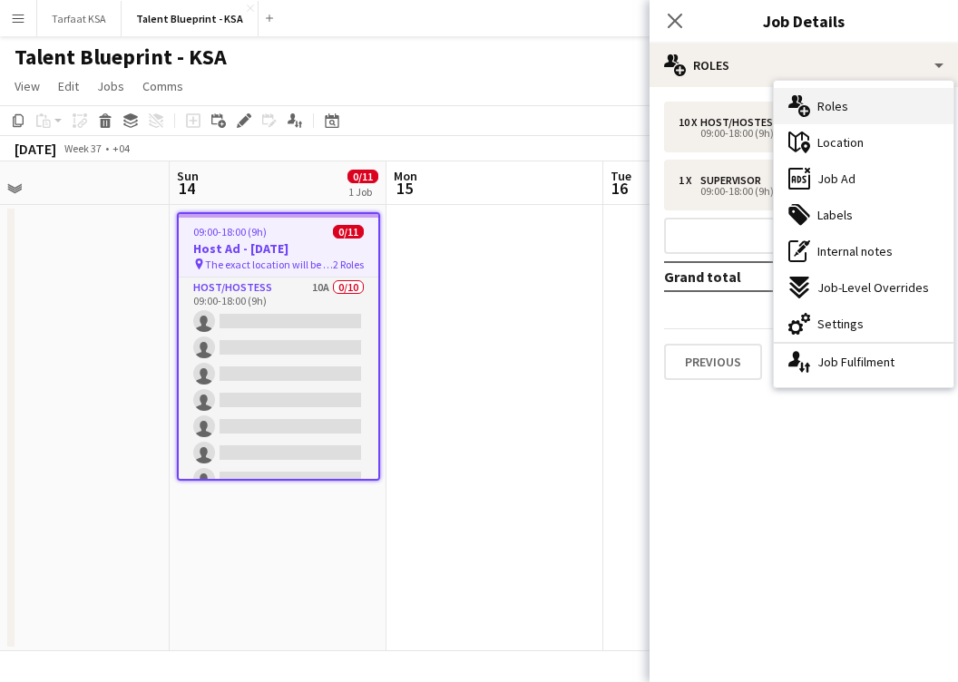
click at [816, 111] on div "multiple-users-add Roles" at bounding box center [864, 106] width 180 height 36
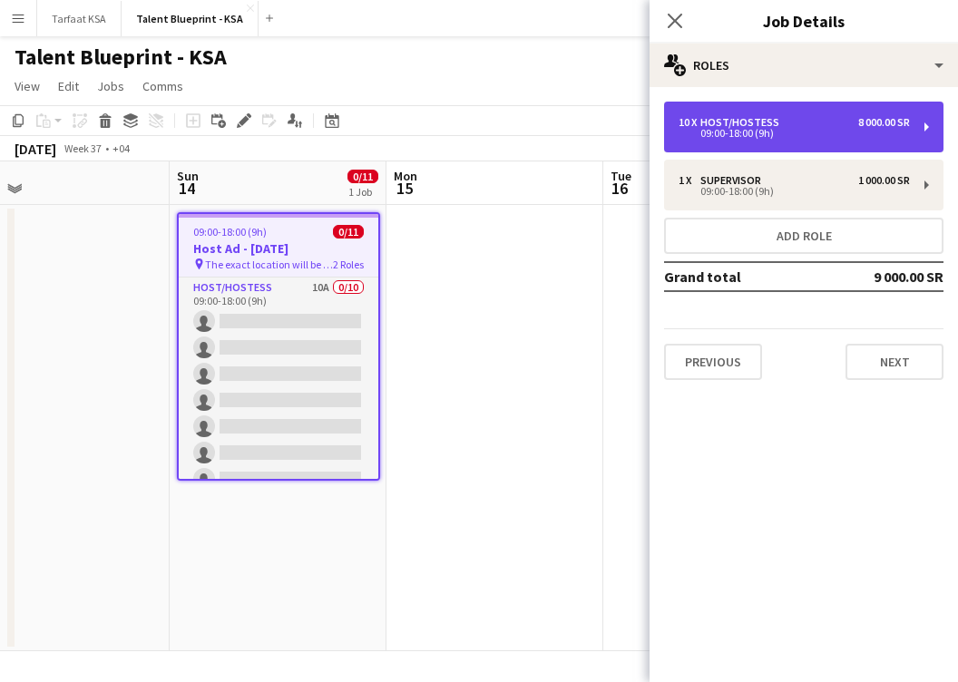
click at [816, 116] on div "8 000.00 SR" at bounding box center [884, 122] width 52 height 13
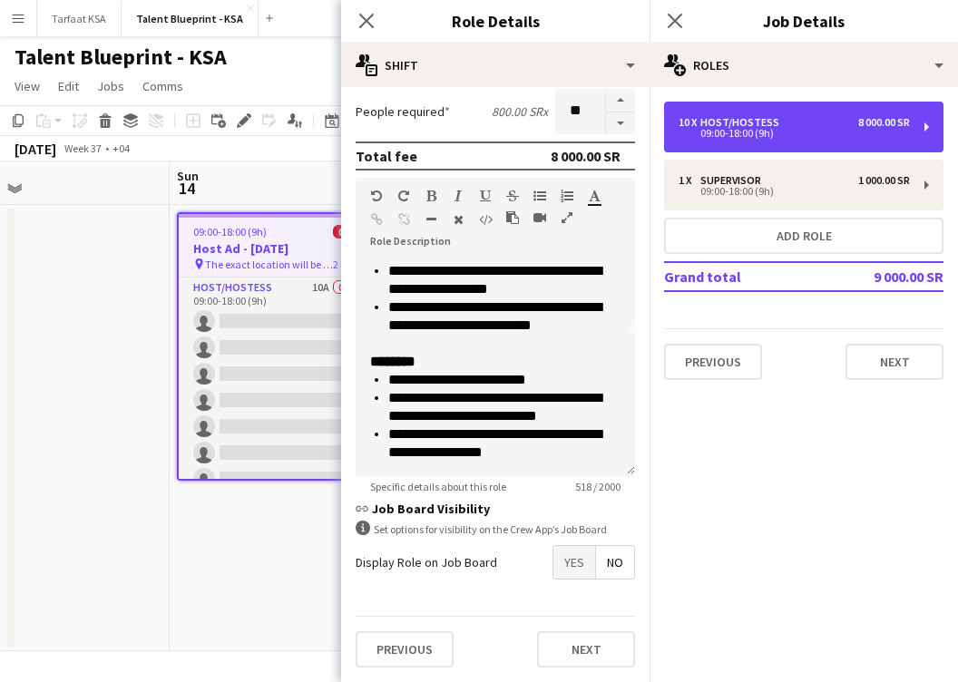
scroll to position [0, 0]
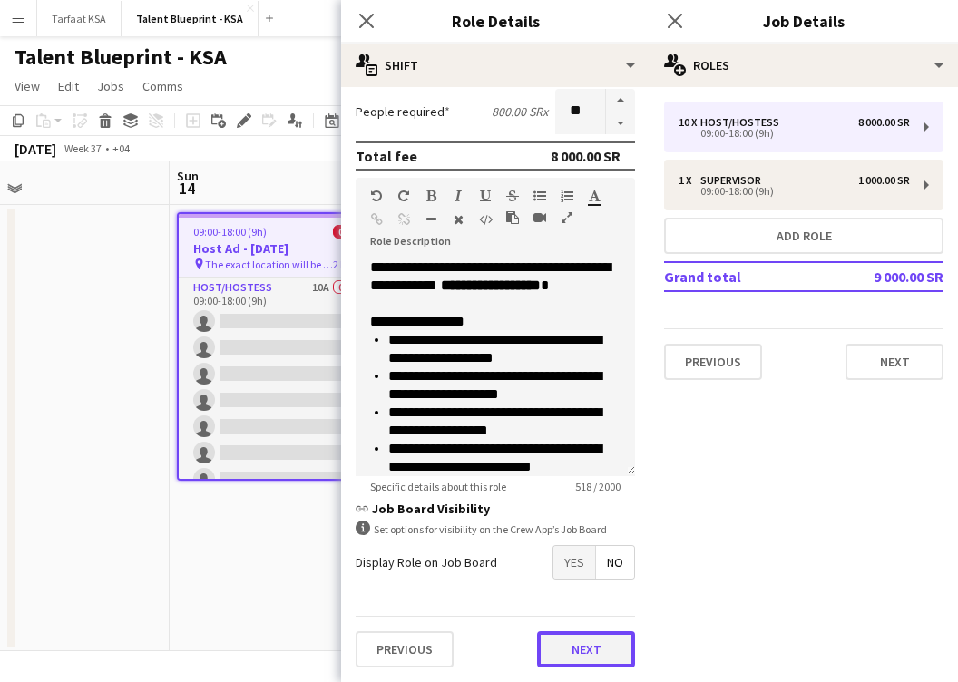
click at [582, 640] on button "Next" at bounding box center [586, 649] width 98 height 36
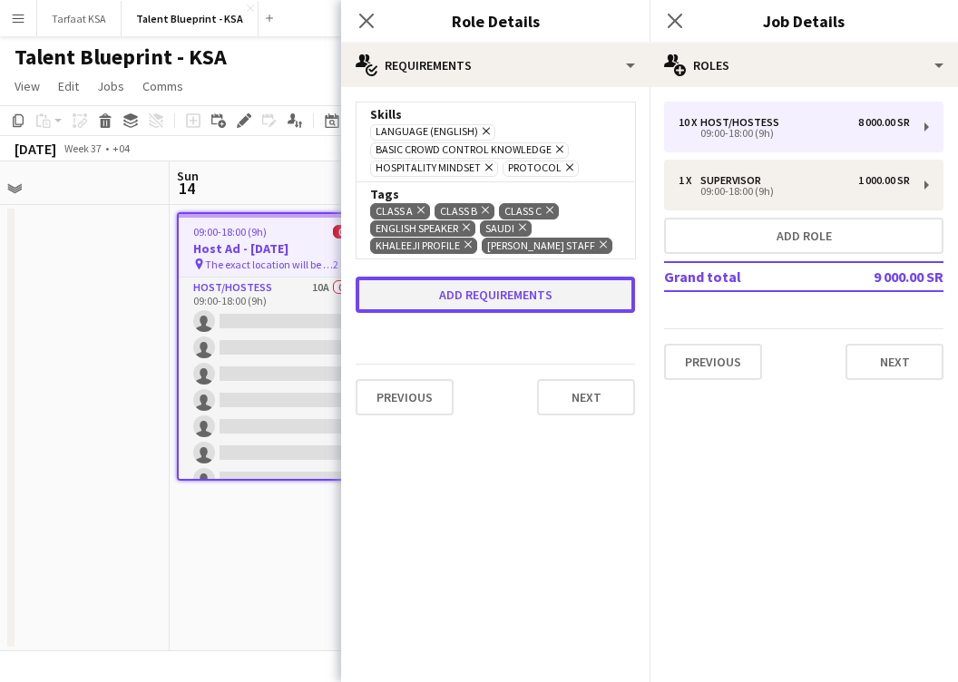
click at [518, 310] on button "Add requirements" at bounding box center [494, 295] width 279 height 36
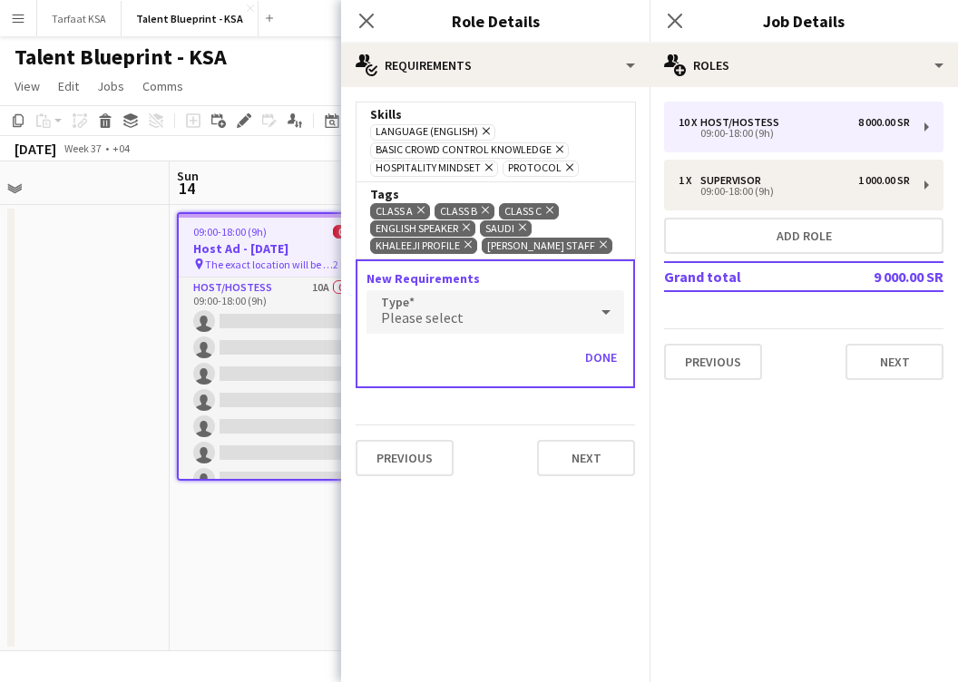
click at [518, 311] on div "Please select" at bounding box center [476, 312] width 221 height 44
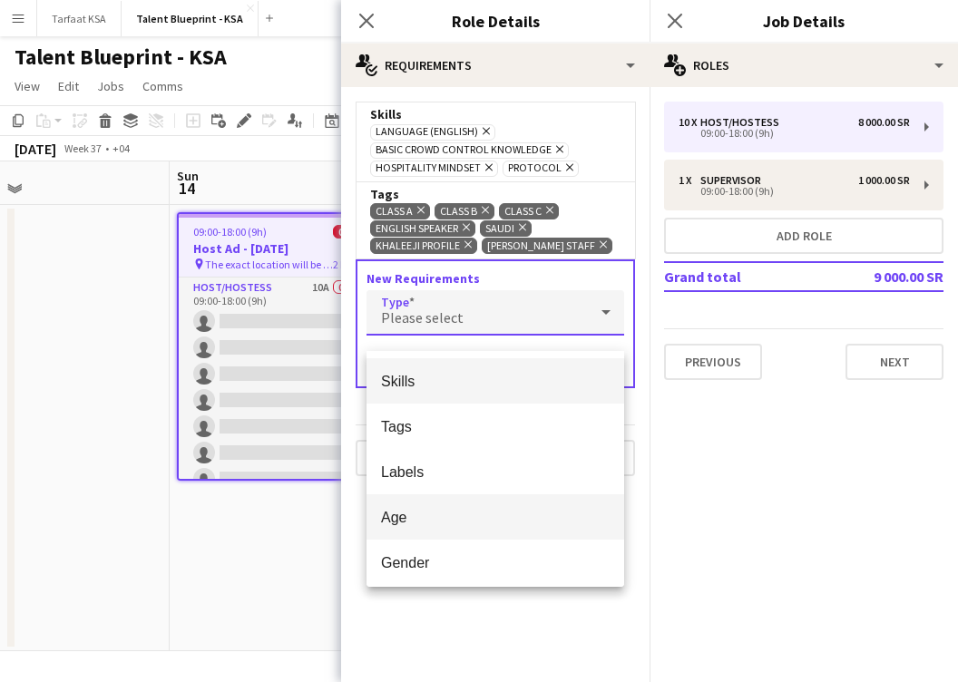
click at [492, 530] on mat-option "Age" at bounding box center [495, 516] width 258 height 45
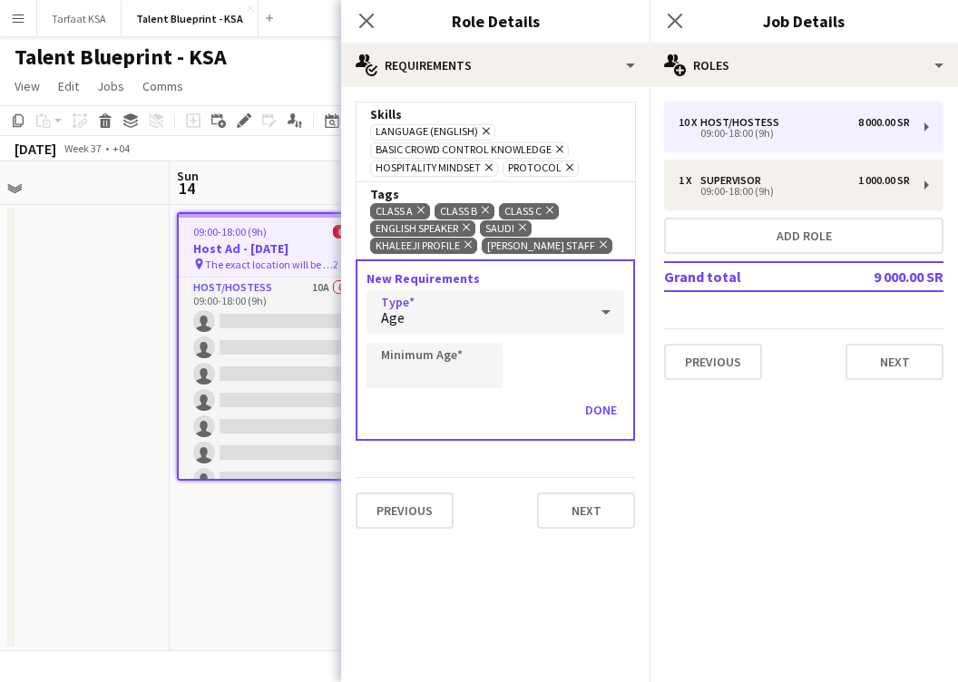
click at [586, 334] on div "Age" at bounding box center [476, 312] width 221 height 44
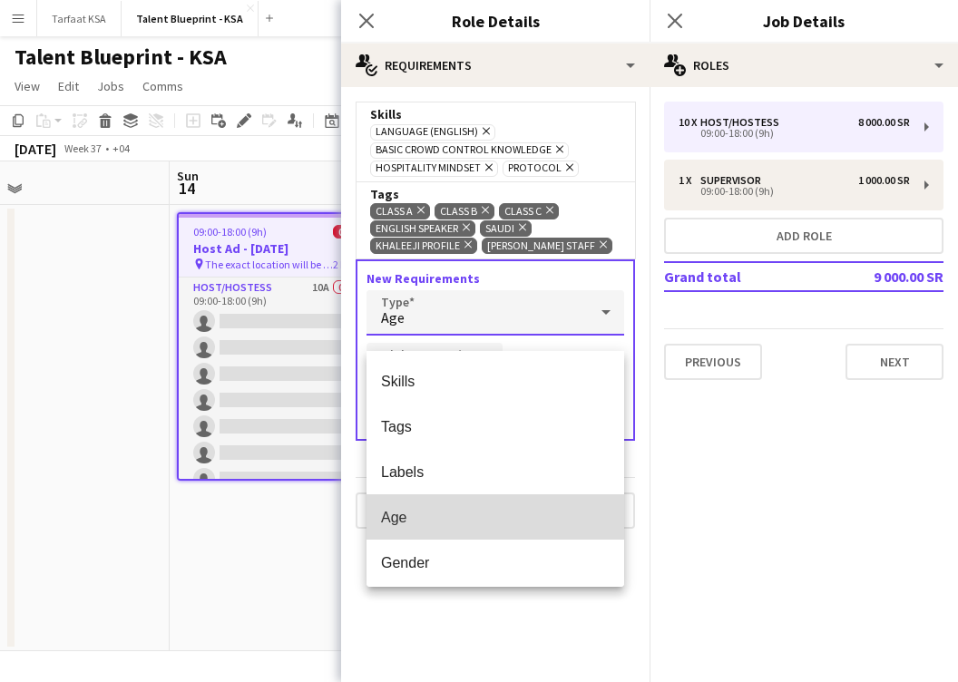
click at [494, 528] on mat-option "Age" at bounding box center [495, 516] width 258 height 45
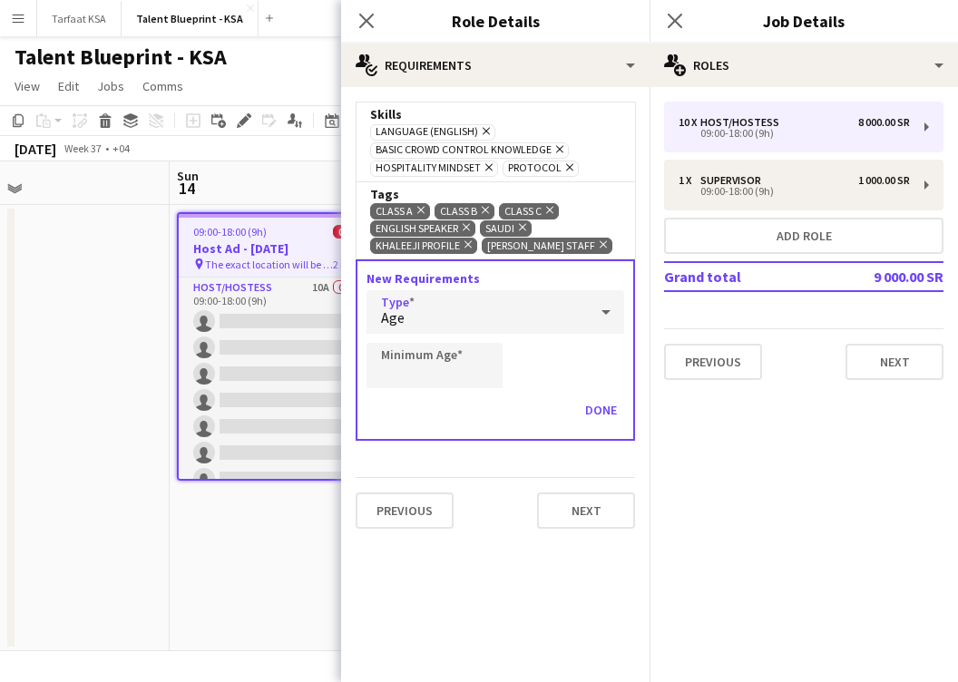
click at [543, 334] on div "Age" at bounding box center [476, 312] width 221 height 44
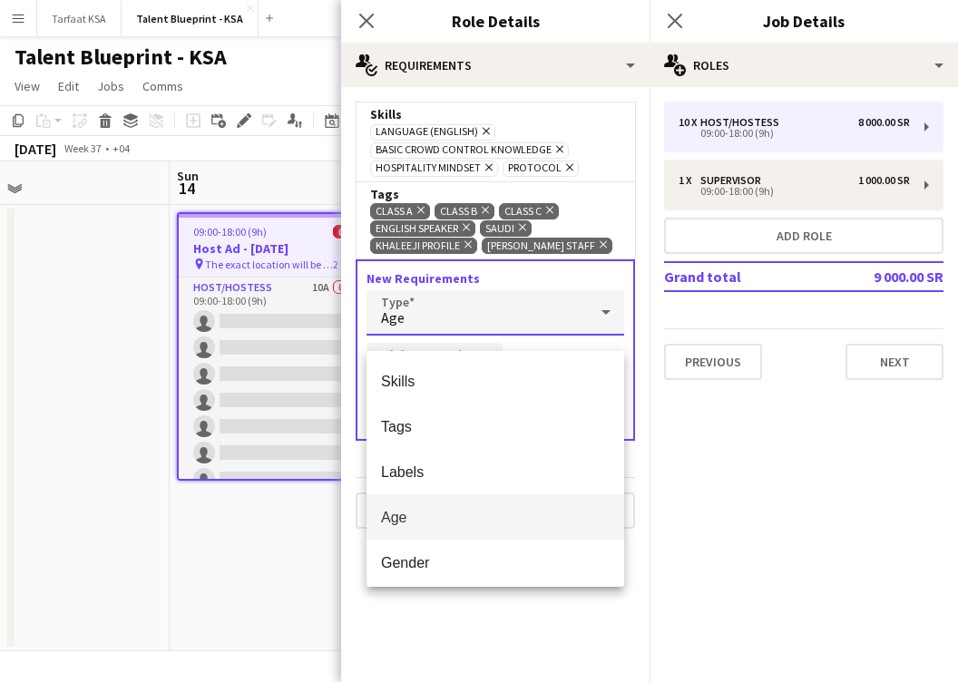
click at [575, 315] on div at bounding box center [479, 341] width 958 height 682
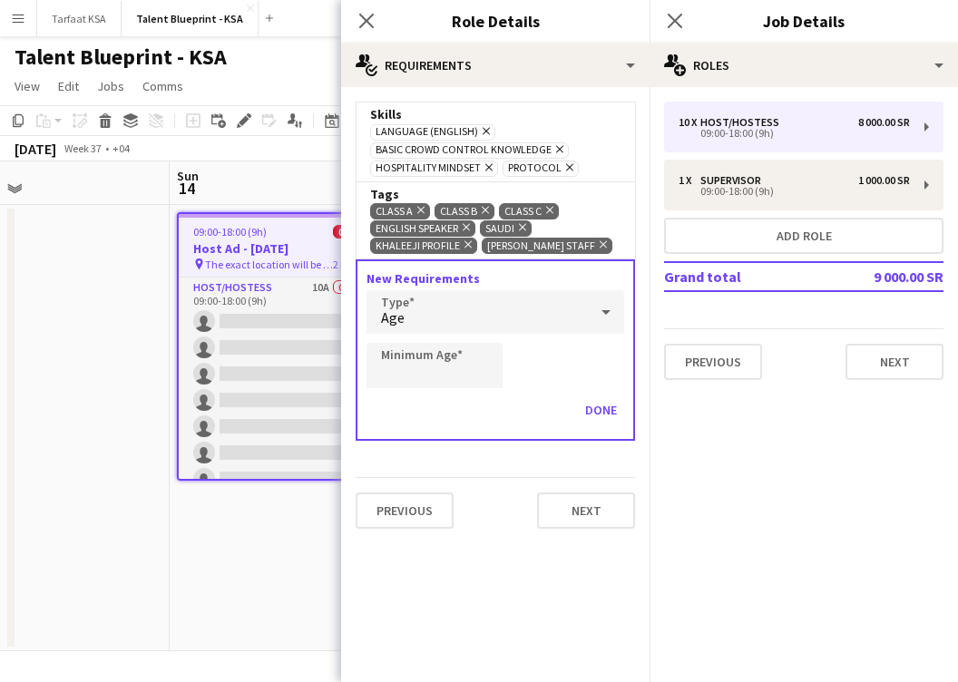
click at [488, 523] on div "Previous Next" at bounding box center [494, 510] width 279 height 66
click at [568, 326] on div "Age" at bounding box center [476, 312] width 221 height 44
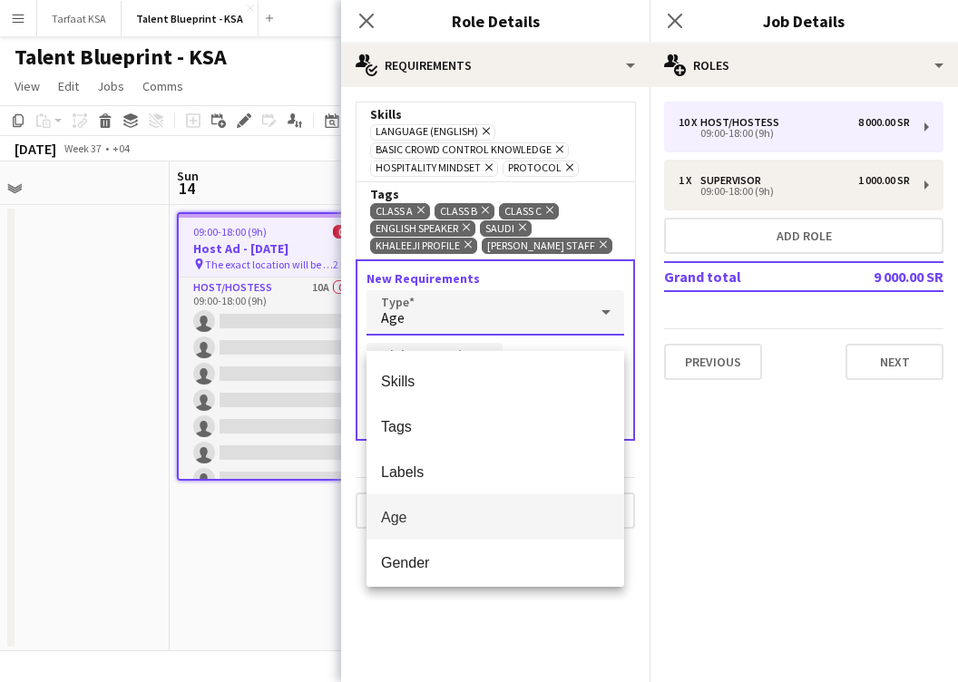
click at [596, 162] on div at bounding box center [479, 341] width 958 height 682
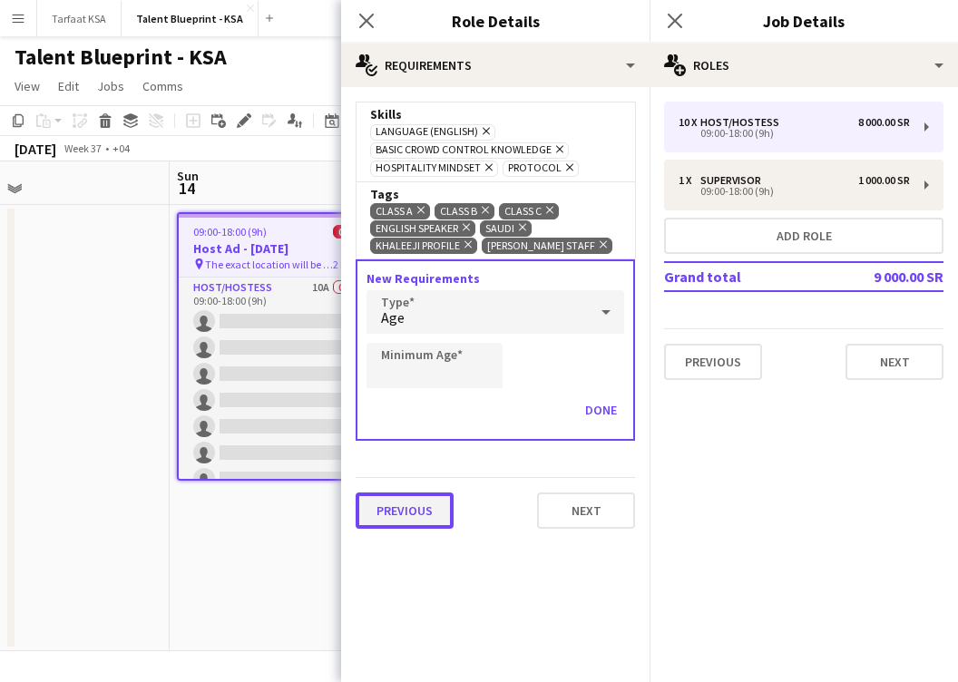
click at [431, 529] on button "Previous" at bounding box center [404, 510] width 98 height 36
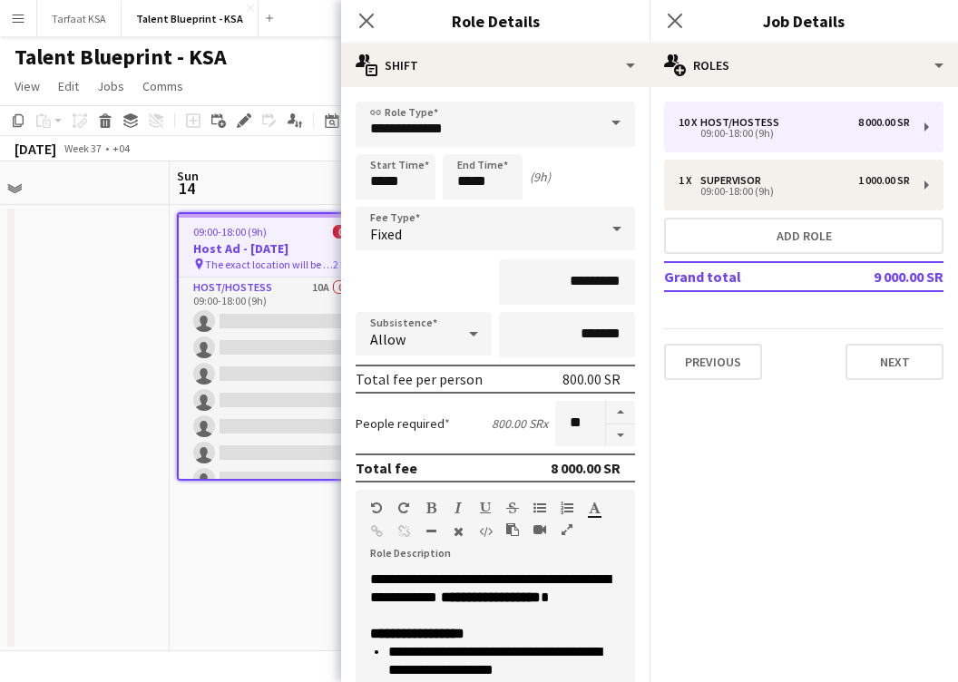
scroll to position [312, 0]
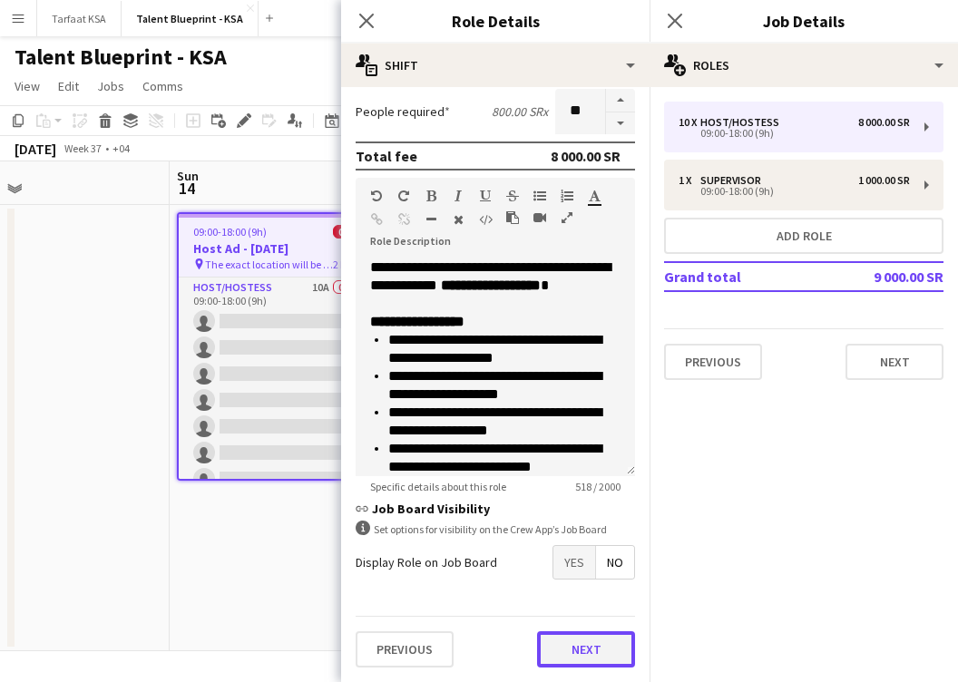
click at [605, 647] on button "Next" at bounding box center [586, 649] width 98 height 36
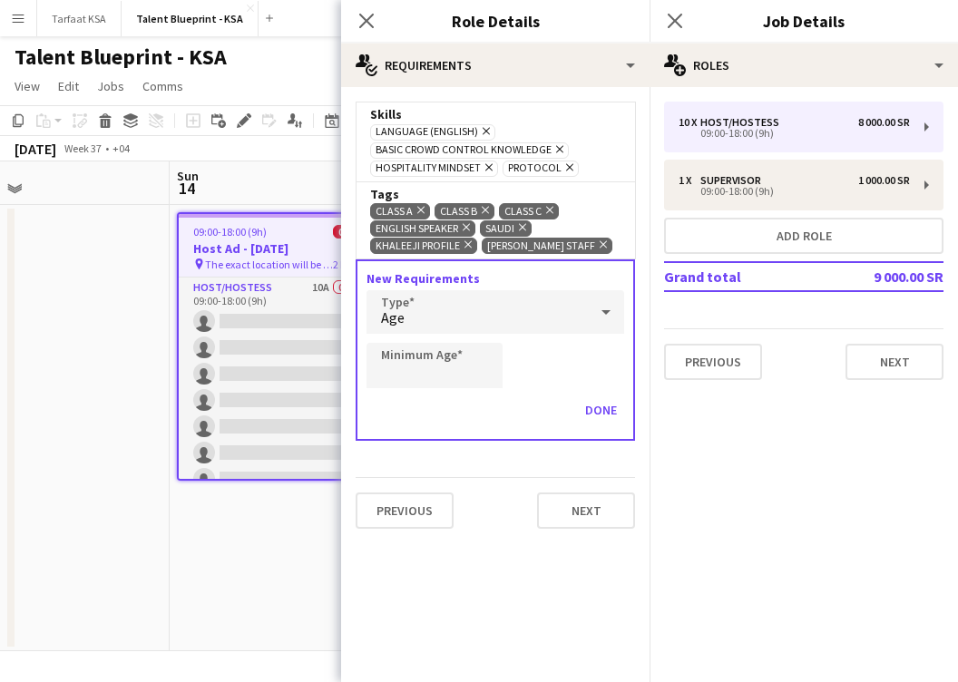
scroll to position [0, 0]
click at [481, 128] on icon "Remove" at bounding box center [484, 131] width 12 height 12
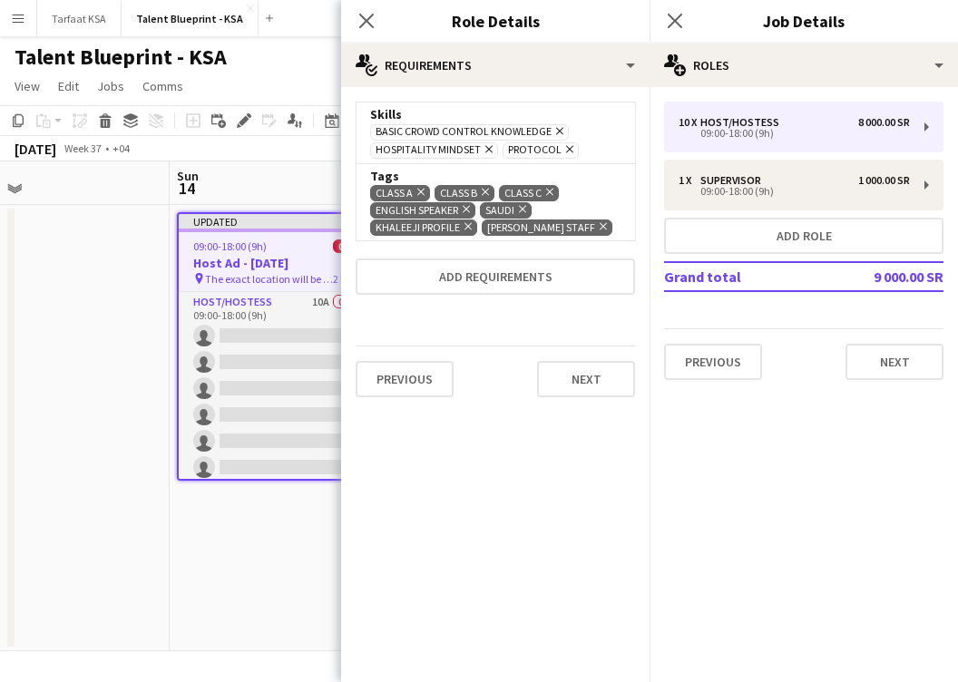
click at [561, 149] on icon "Remove" at bounding box center [567, 149] width 12 height 12
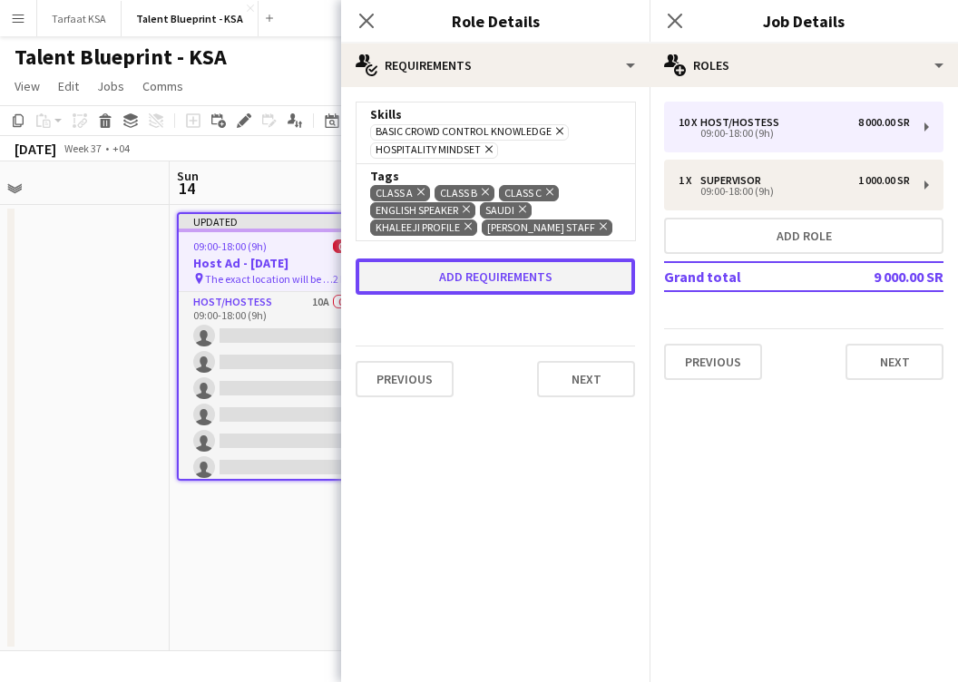
click at [507, 286] on button "Add requirements" at bounding box center [494, 276] width 279 height 36
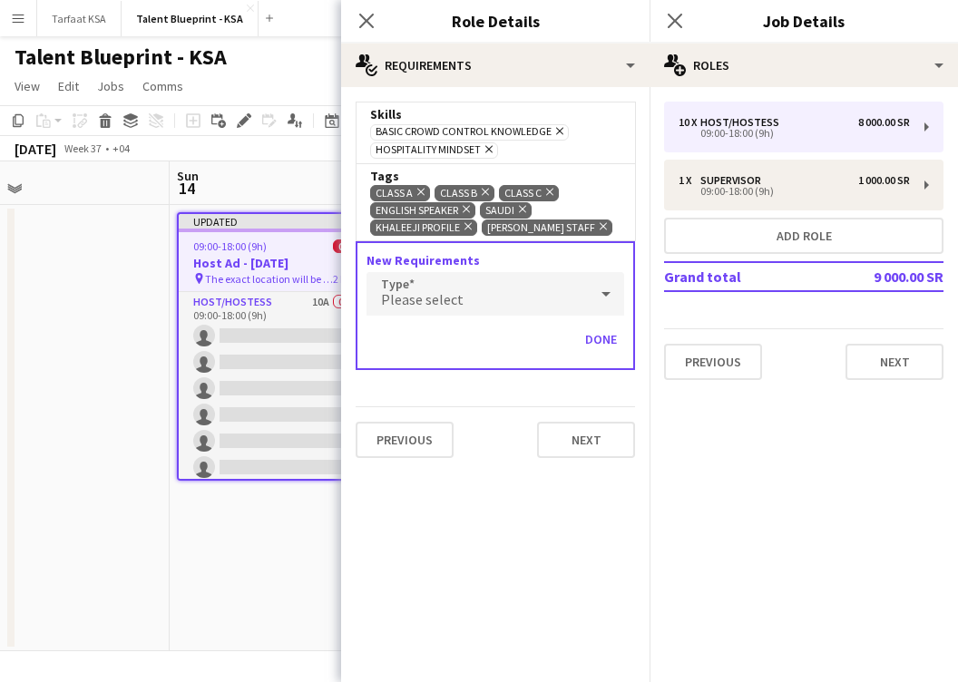
click at [507, 306] on div "Please select" at bounding box center [476, 294] width 221 height 44
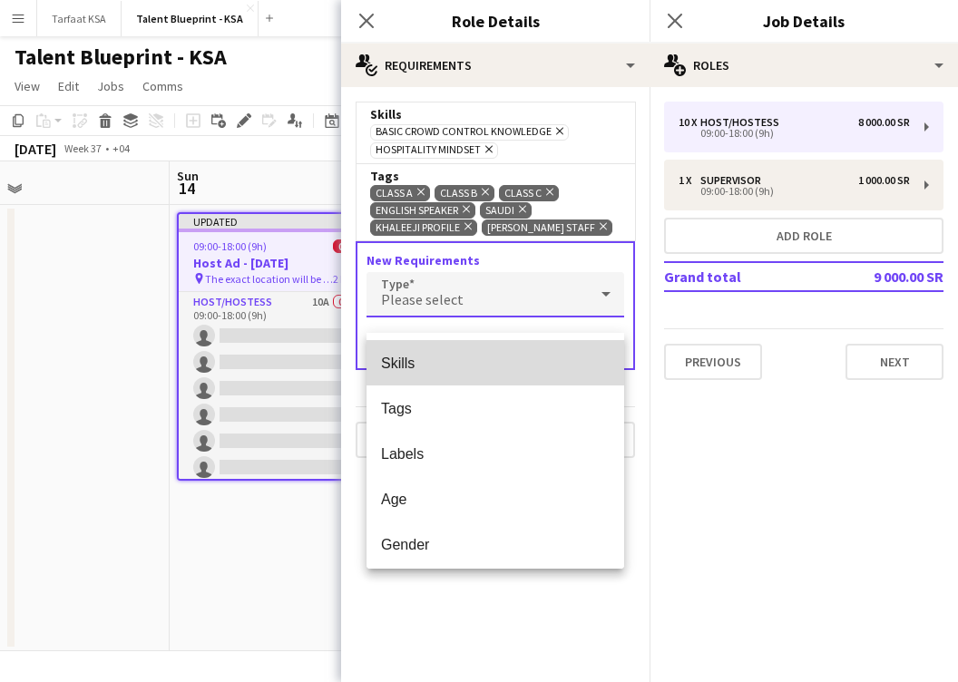
click at [508, 367] on span "Skills" at bounding box center [495, 363] width 229 height 17
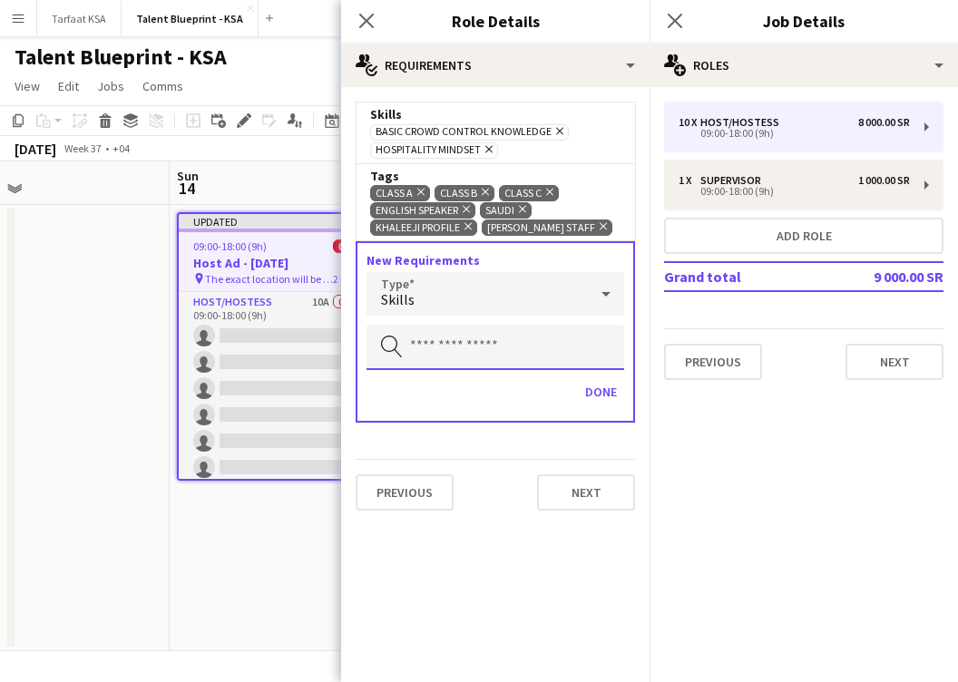
click at [509, 367] on input "text" at bounding box center [495, 347] width 258 height 45
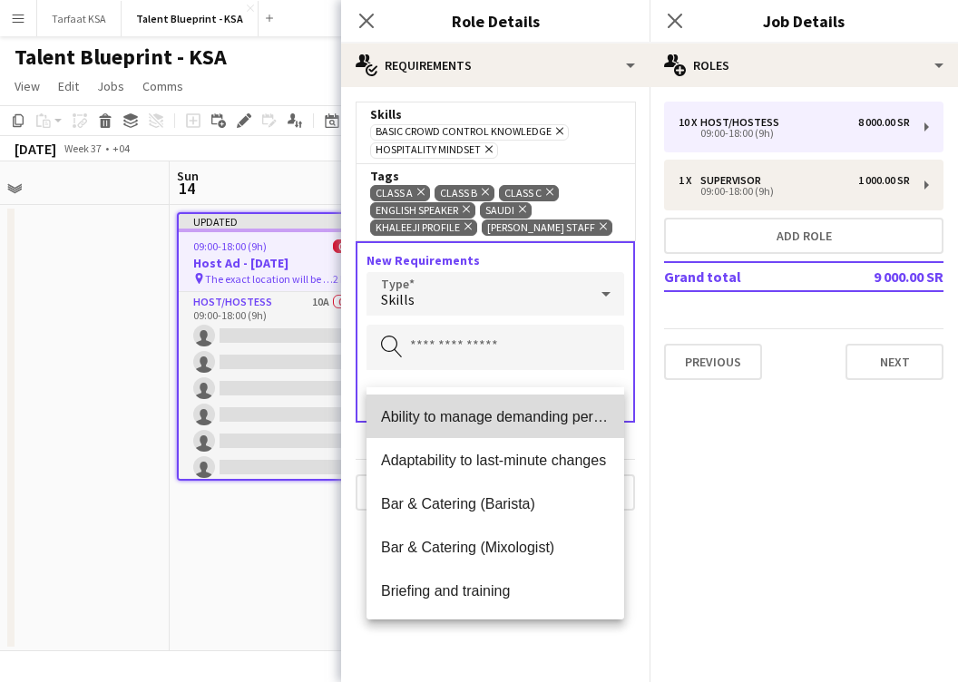
click at [511, 410] on span "Ability to manage demanding personalities" at bounding box center [495, 416] width 229 height 17
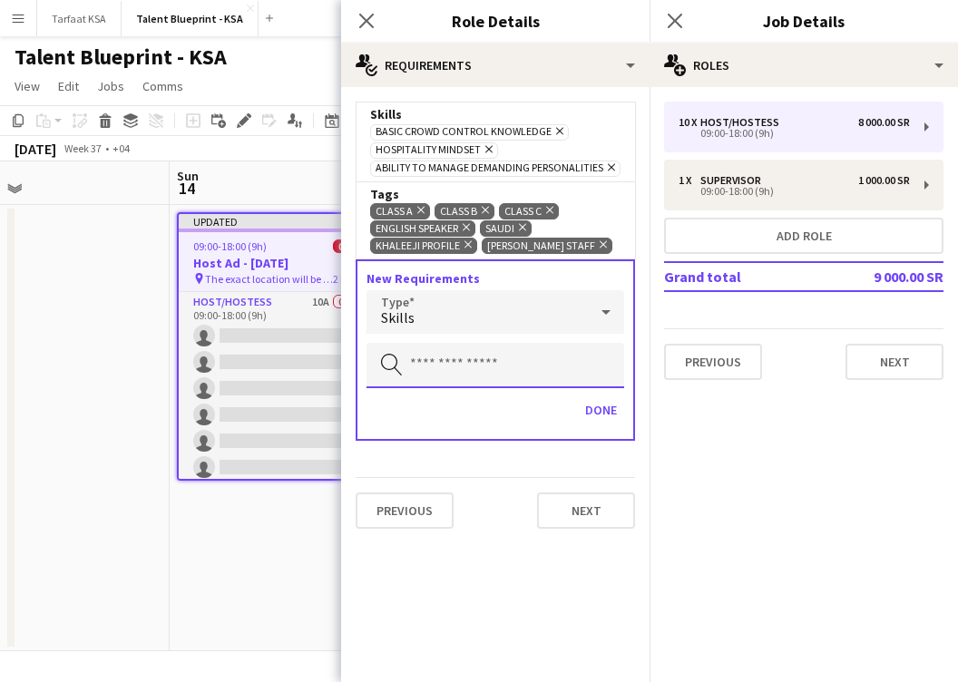
click at [521, 383] on input "text" at bounding box center [495, 365] width 258 height 45
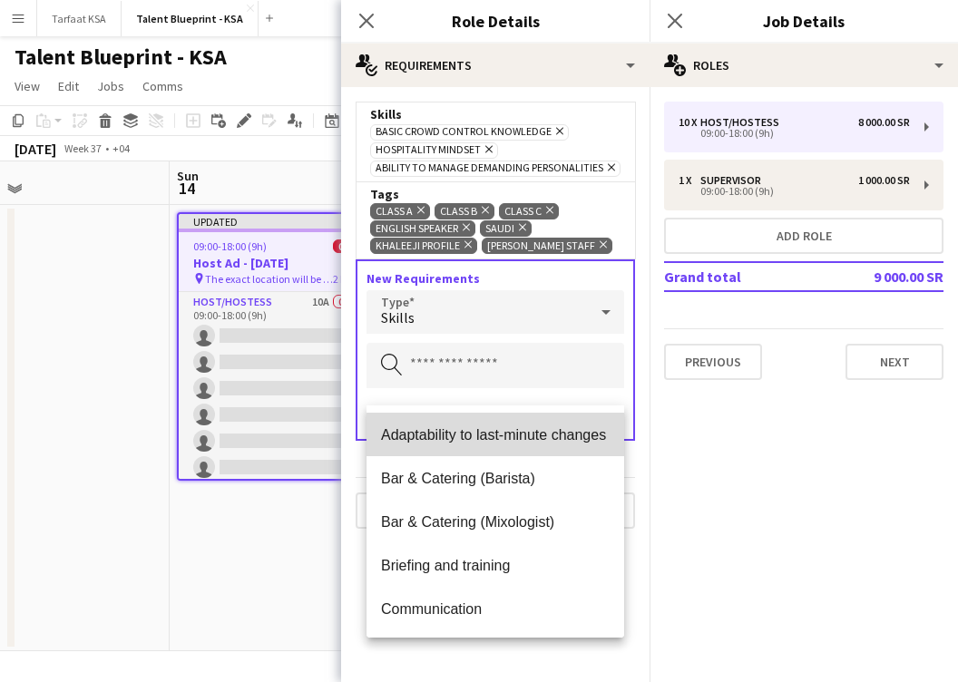
click at [517, 446] on mat-option "Adaptability to last-minute changes" at bounding box center [495, 435] width 258 height 44
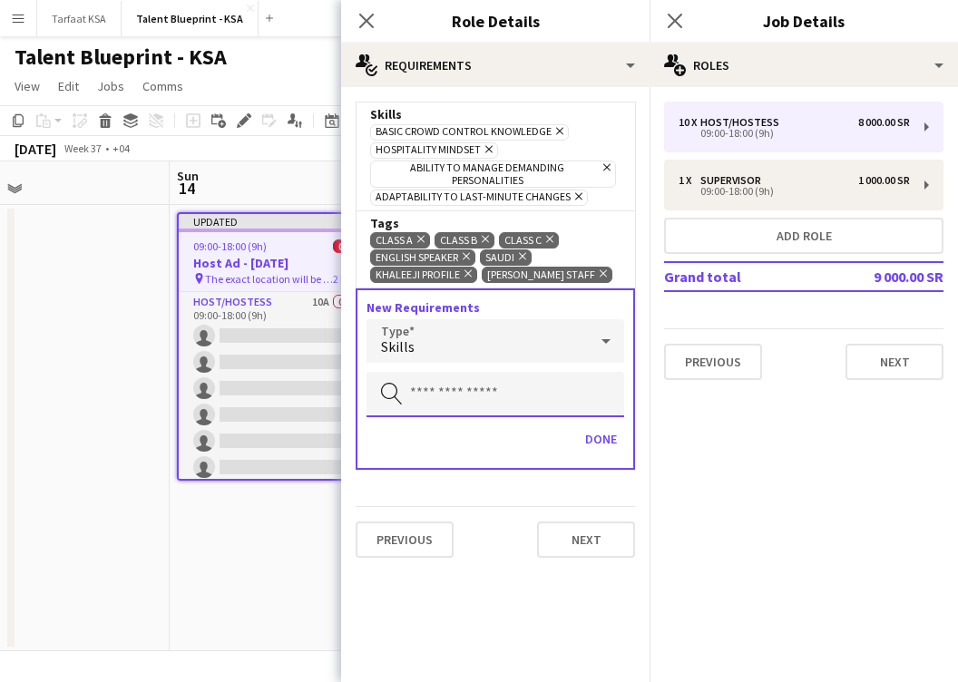
click at [531, 417] on input "text" at bounding box center [495, 394] width 258 height 45
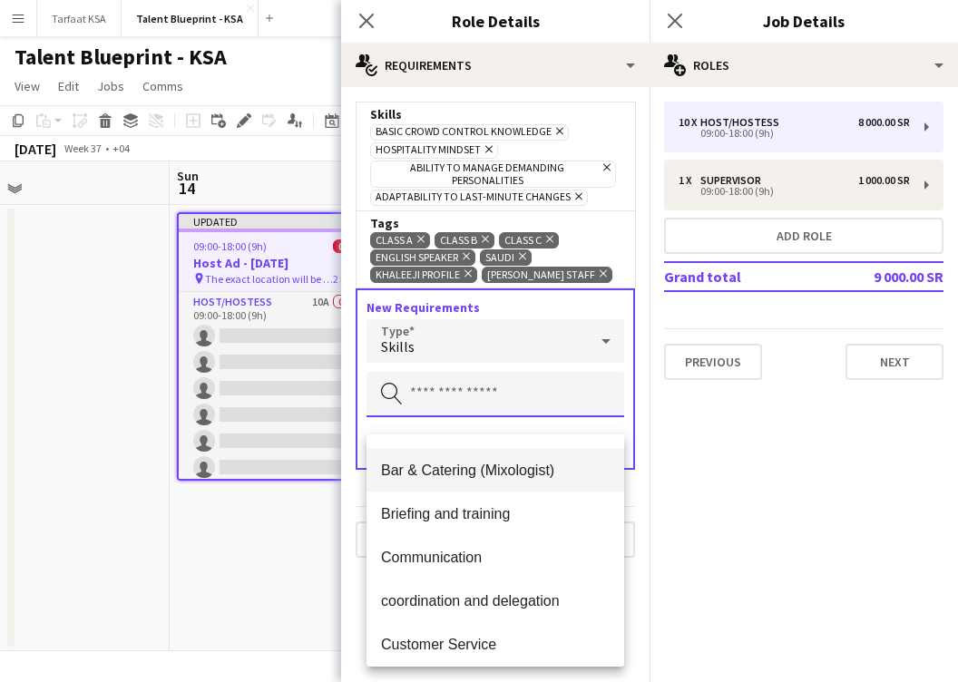
scroll to position [44, 0]
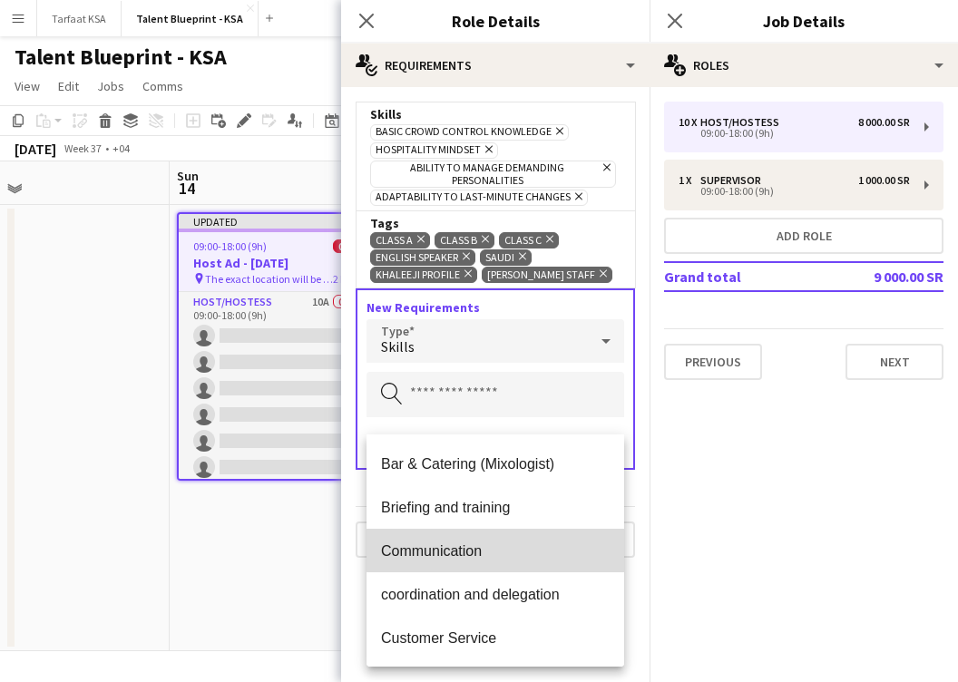
click at [534, 547] on span "Communication" at bounding box center [495, 550] width 229 height 17
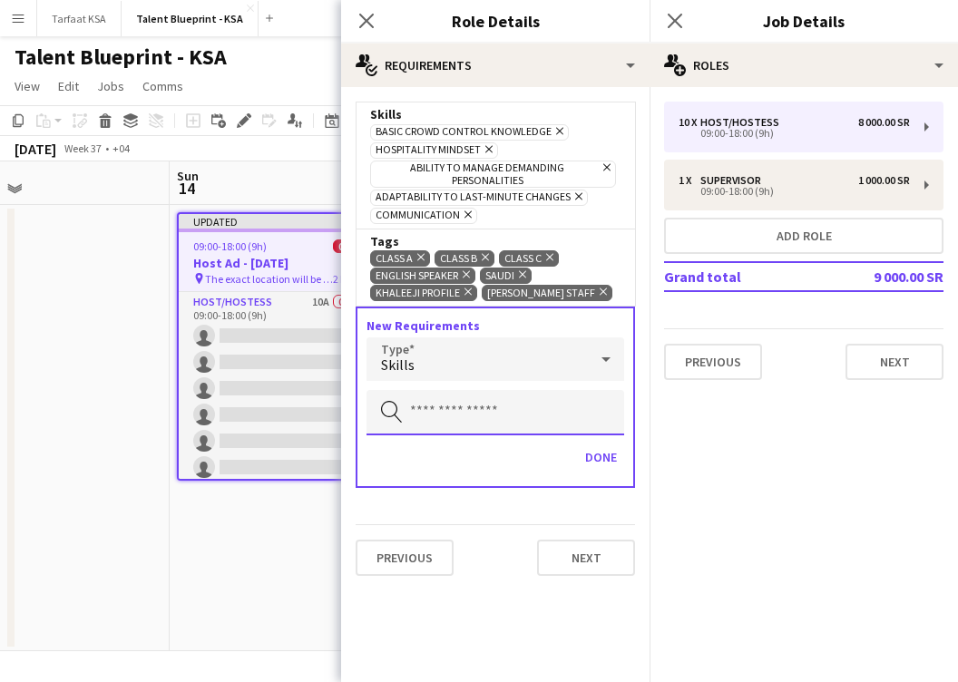
click at [543, 435] on input "text" at bounding box center [495, 412] width 258 height 45
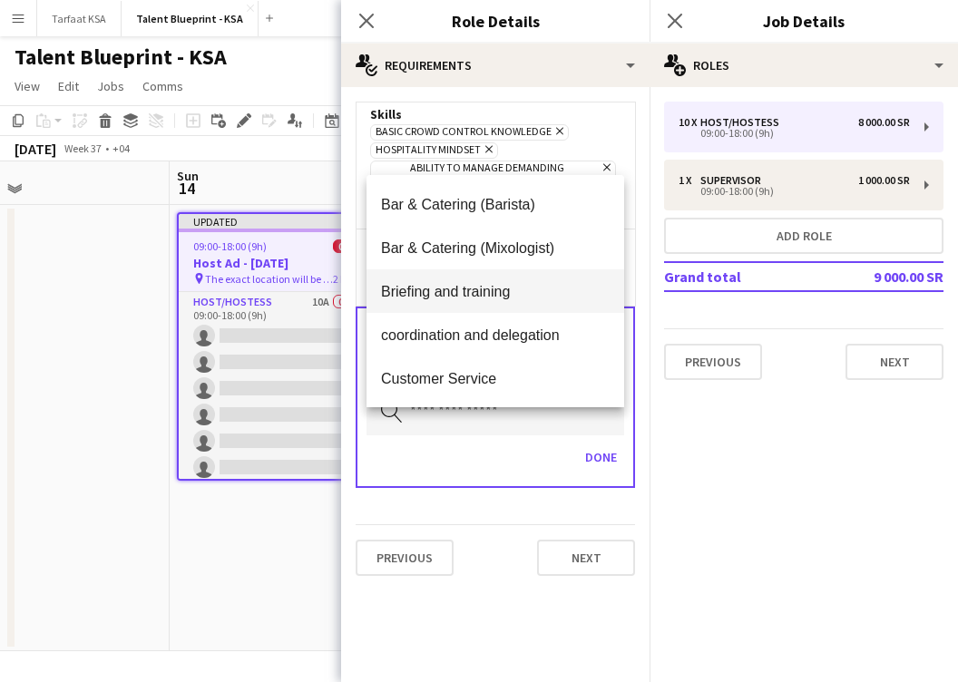
click at [563, 297] on span "Briefing and training" at bounding box center [495, 291] width 229 height 17
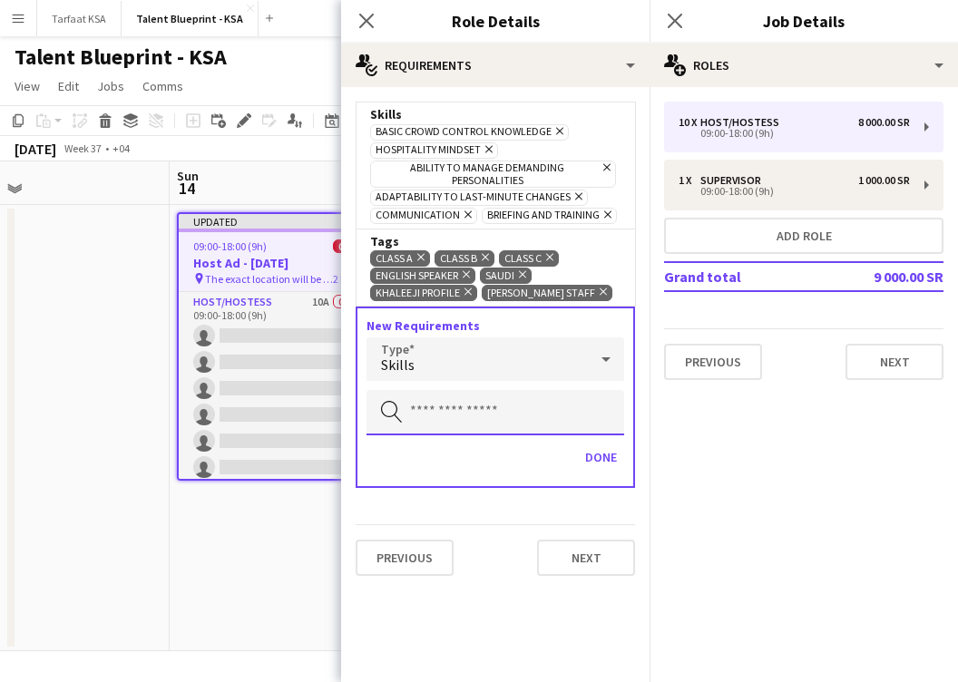
click at [544, 424] on input "text" at bounding box center [495, 412] width 258 height 45
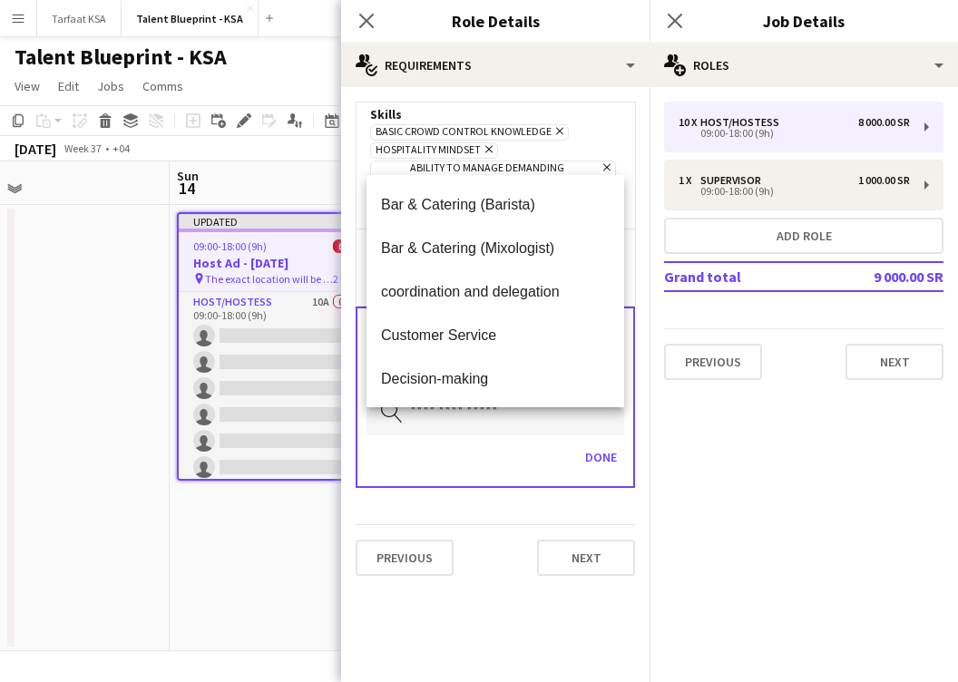
click at [153, 606] on app-date-cell at bounding box center [61, 428] width 217 height 446
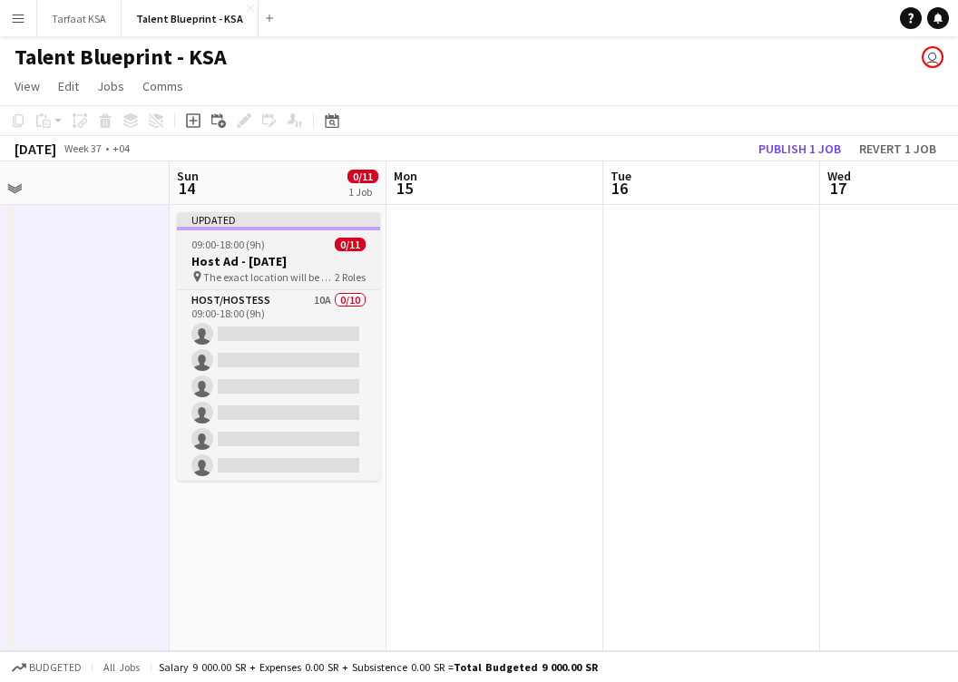
click at [323, 238] on div "09:00-18:00 (9h) 0/11" at bounding box center [278, 245] width 203 height 14
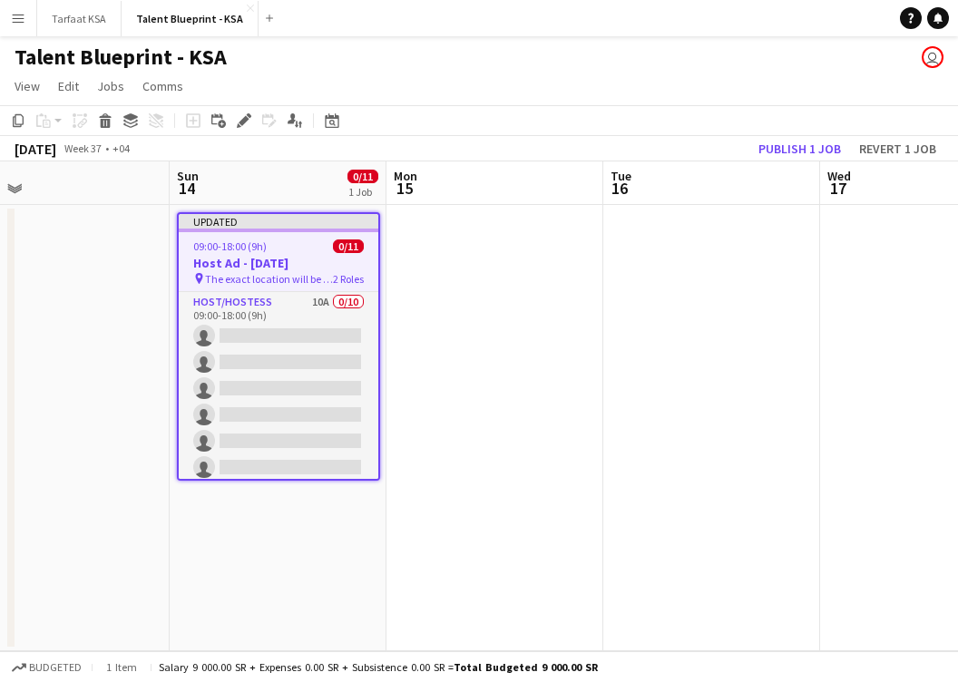
click at [254, 264] on h3 "Host Ad - [DATE]" at bounding box center [279, 263] width 200 height 16
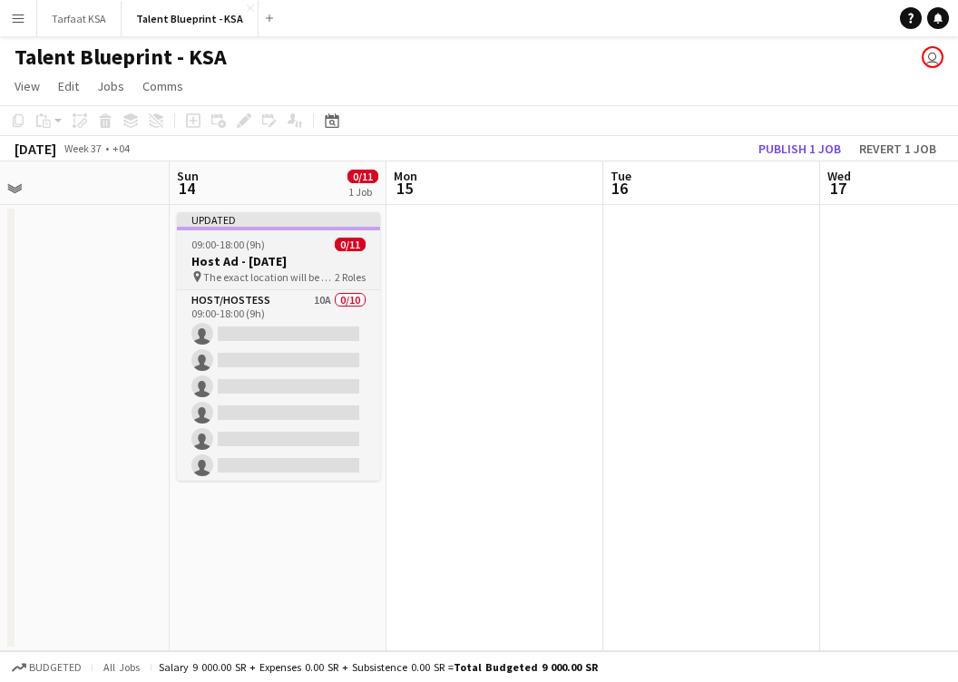
click at [255, 275] on span "The exact location will be shared later" at bounding box center [268, 277] width 131 height 14
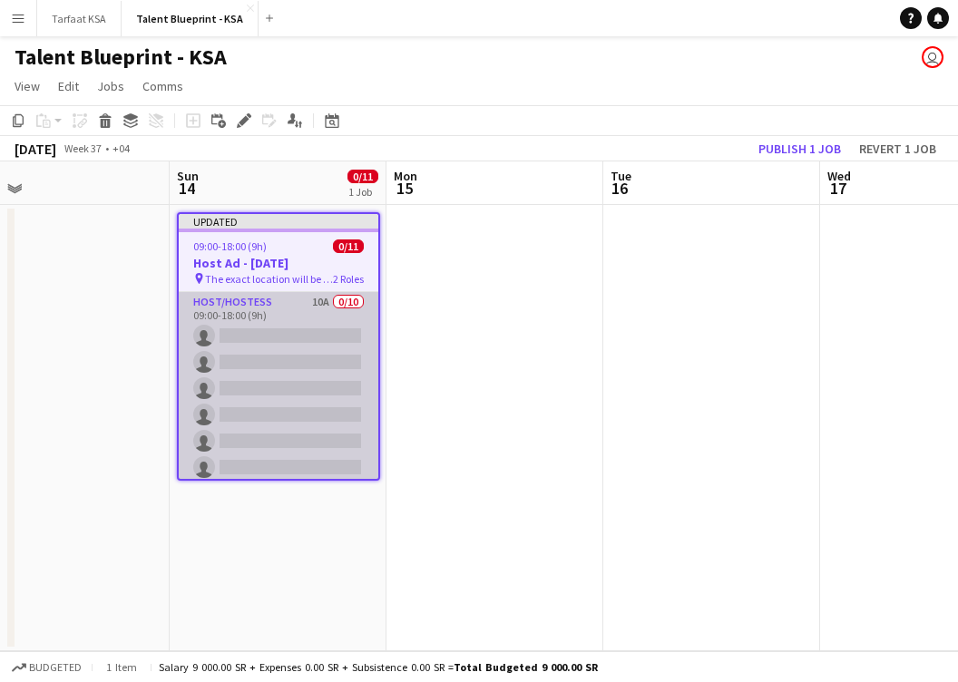
click at [272, 336] on app-card-role "Host/Hostess 10A 0/10 09:00-18:00 (9h) single-neutral-actions single-neutral-ac…" at bounding box center [279, 441] width 200 height 298
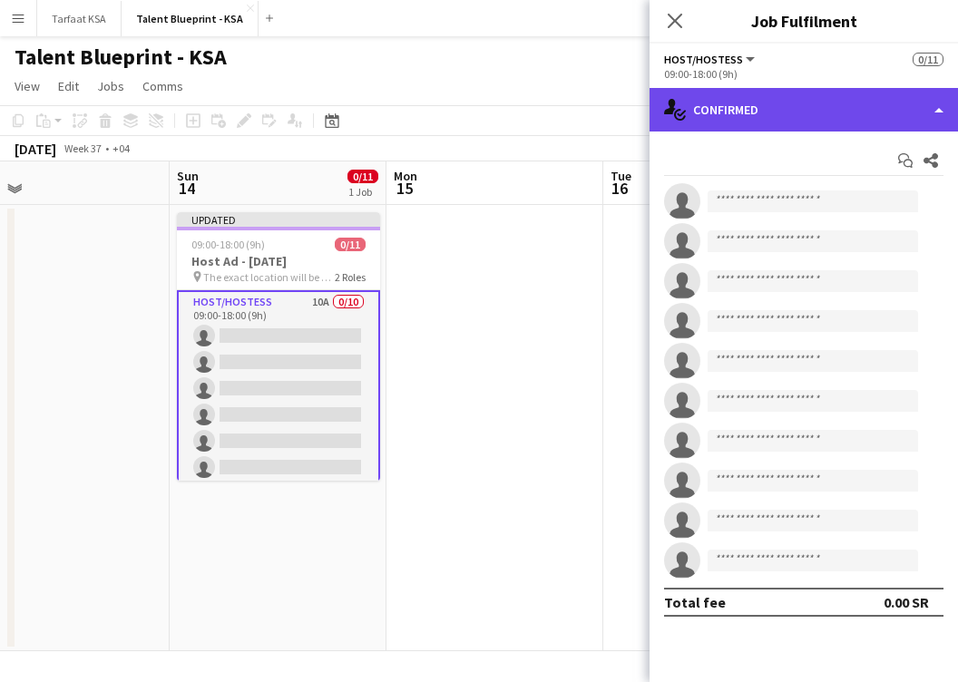
click at [787, 131] on div "single-neutral-actions-check-2 Confirmed" at bounding box center [803, 110] width 308 height 44
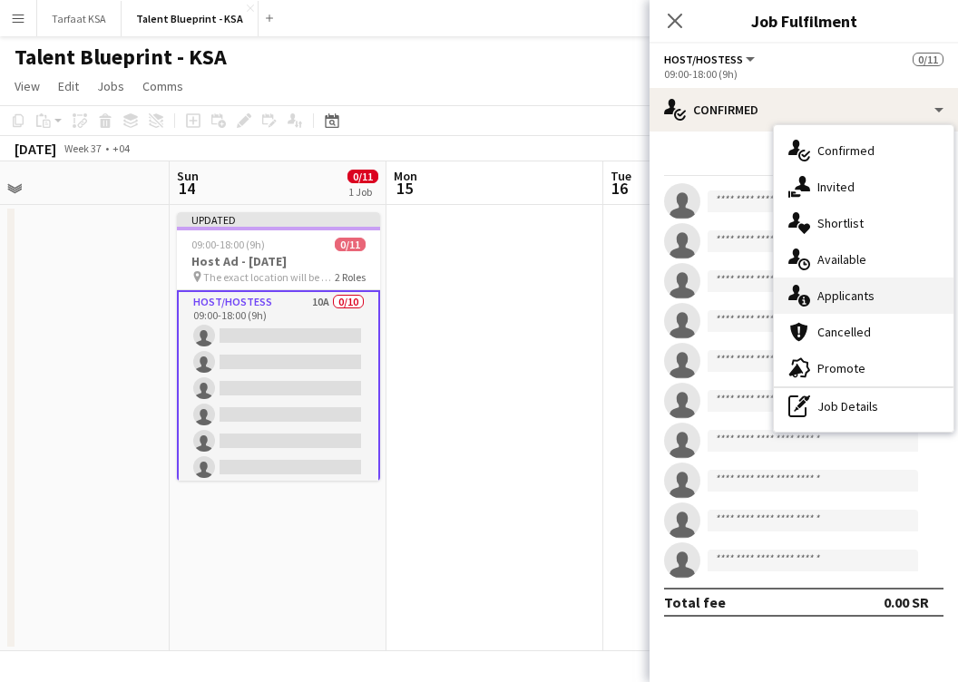
click at [816, 299] on div "single-neutral-actions-information Applicants" at bounding box center [864, 296] width 180 height 36
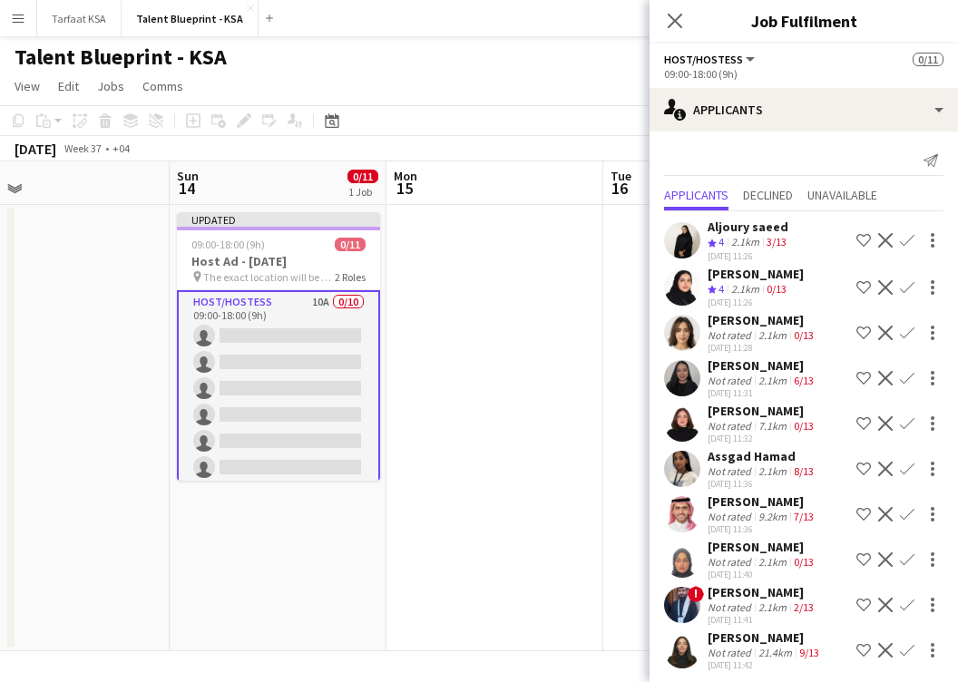
scroll to position [6, 0]
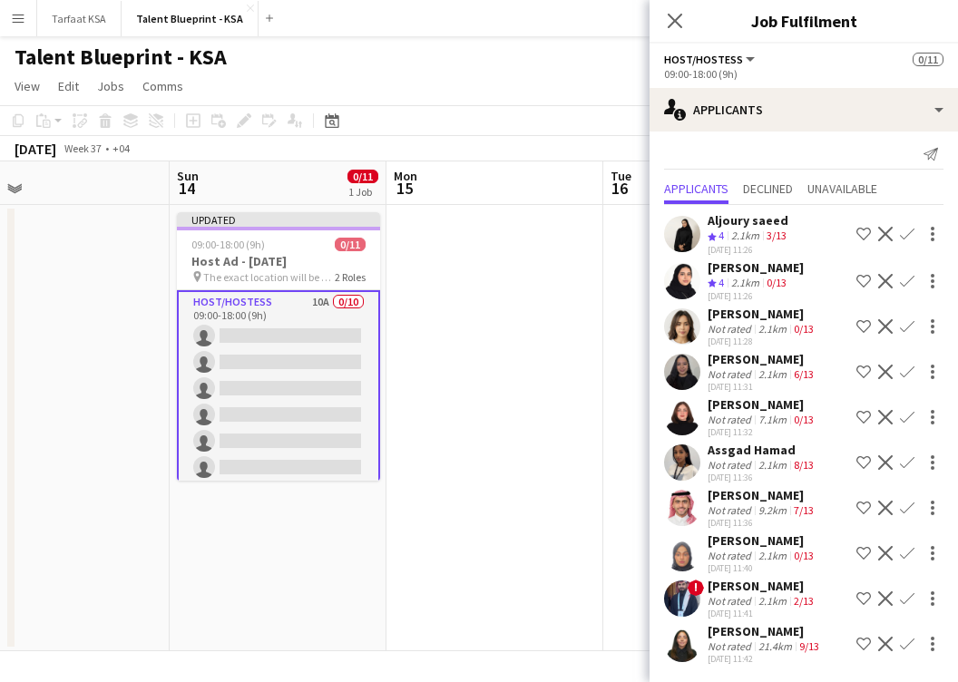
click at [532, 314] on app-date-cell at bounding box center [494, 428] width 217 height 446
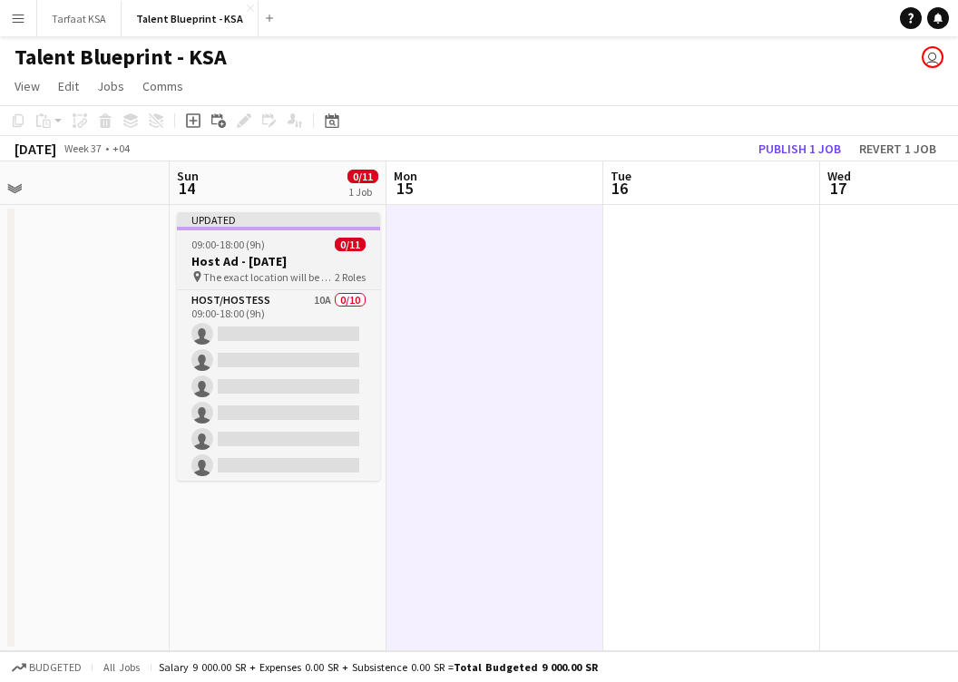
click at [289, 264] on h3 "Host Ad - [DATE]" at bounding box center [278, 261] width 203 height 16
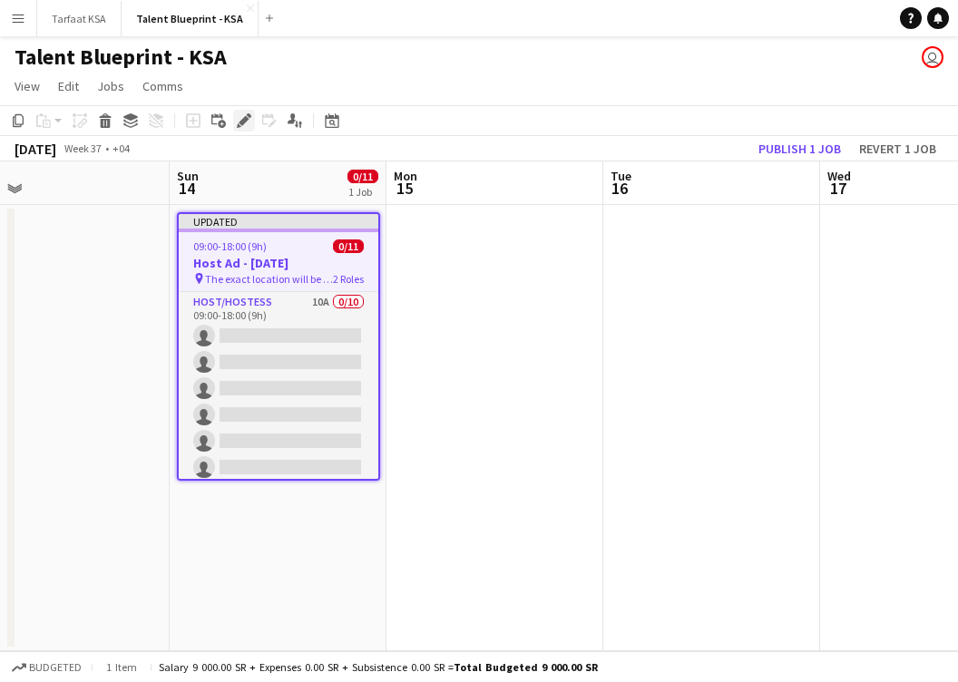
click at [239, 123] on icon at bounding box center [244, 121] width 10 height 10
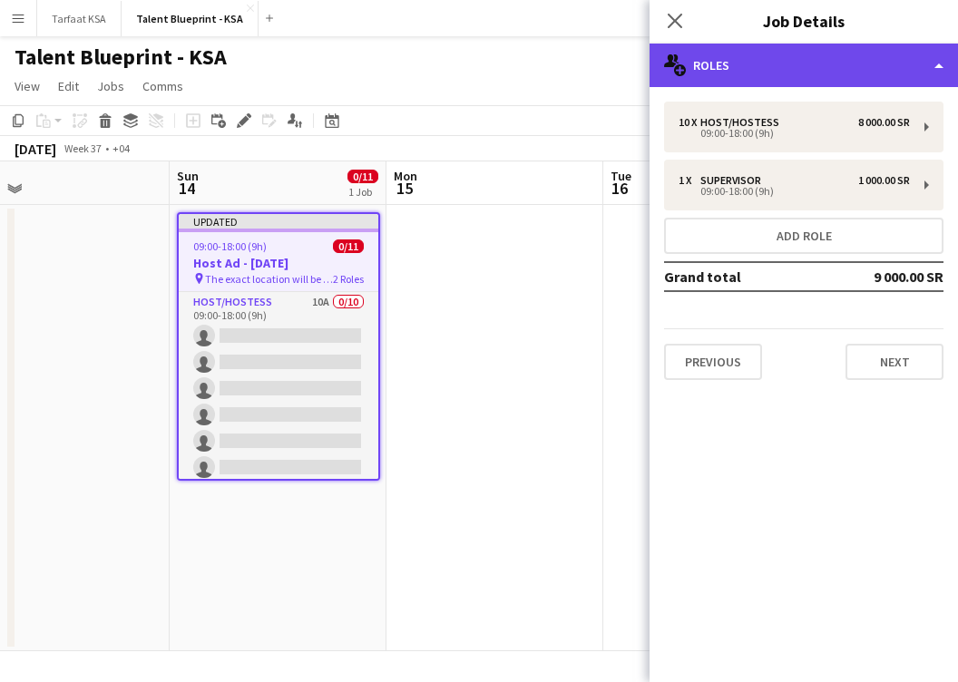
click at [816, 76] on div "multiple-users-add Roles" at bounding box center [803, 66] width 308 height 44
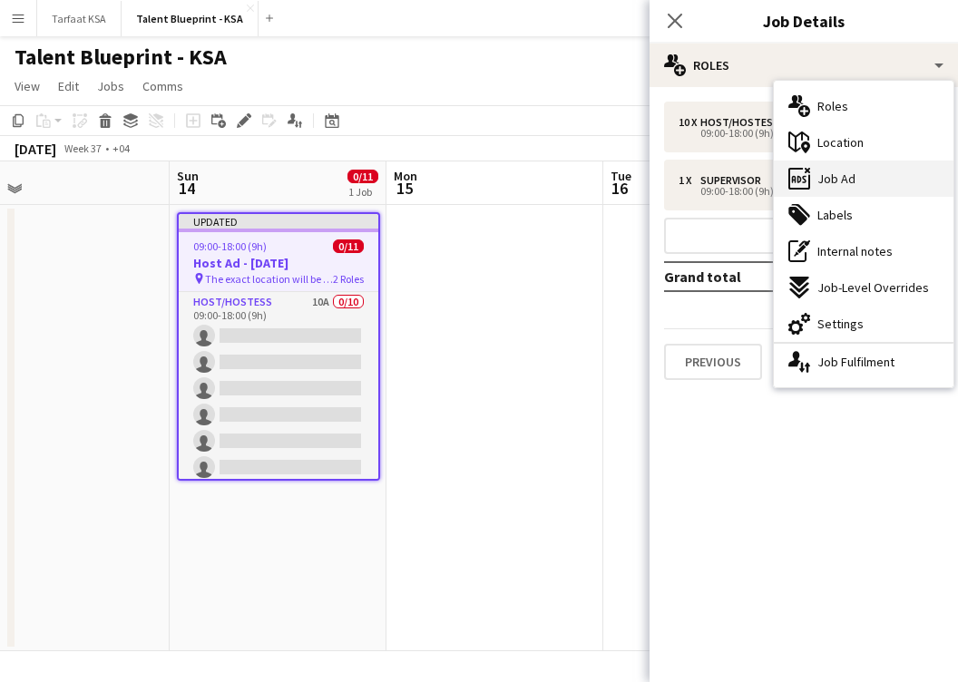
click at [816, 180] on span "Job Ad" at bounding box center [836, 178] width 38 height 16
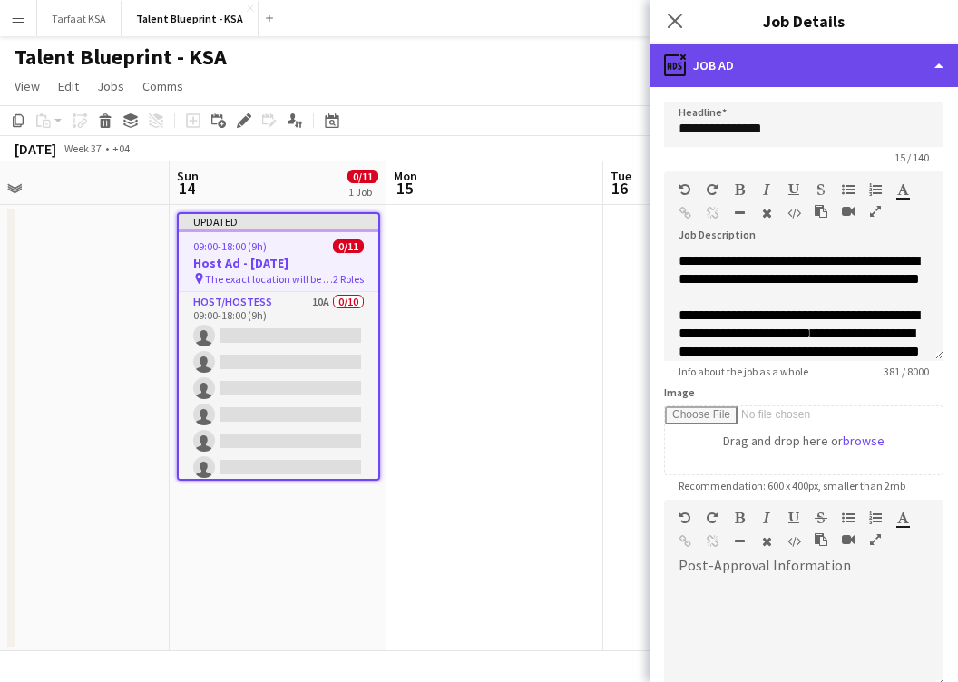
click at [816, 77] on div "ads-window Job Ad" at bounding box center [803, 66] width 308 height 44
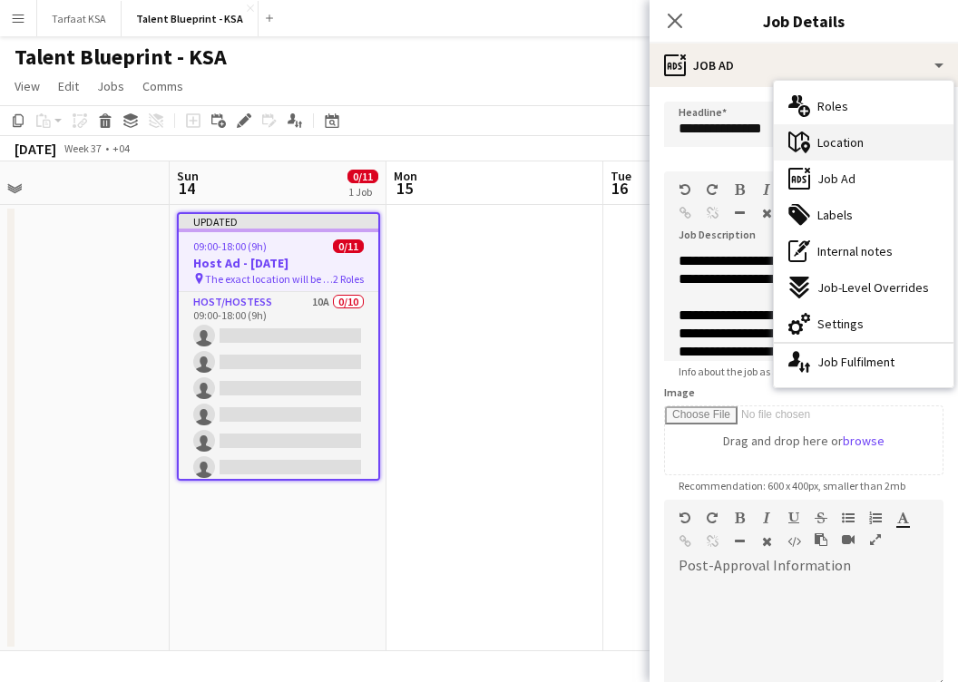
click at [816, 147] on div "maps-pin-1 Location" at bounding box center [864, 142] width 180 height 36
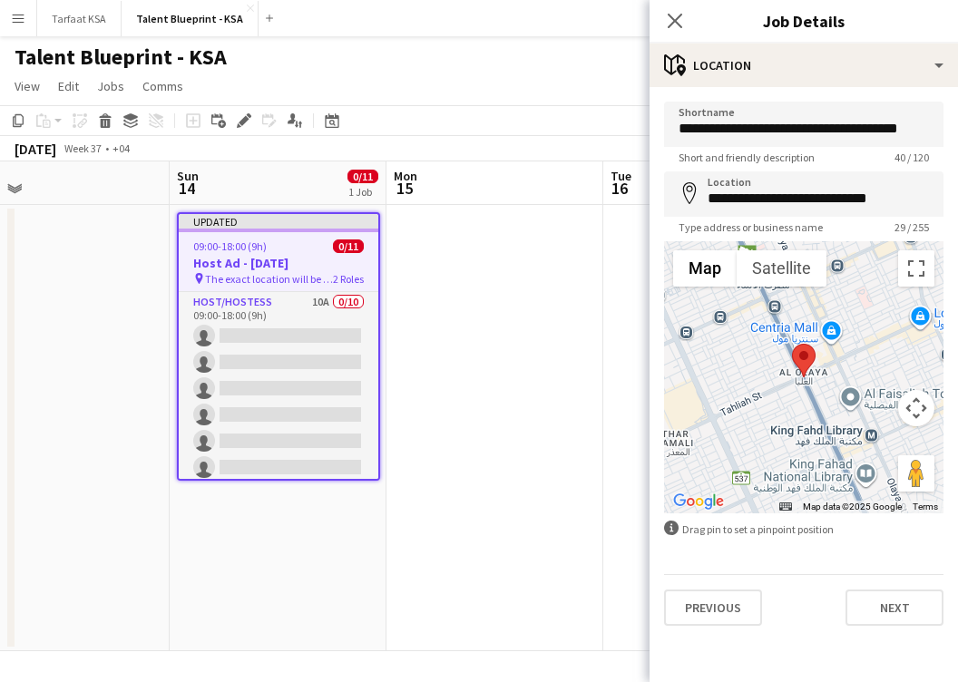
click at [569, 529] on app-date-cell at bounding box center [494, 428] width 217 height 446
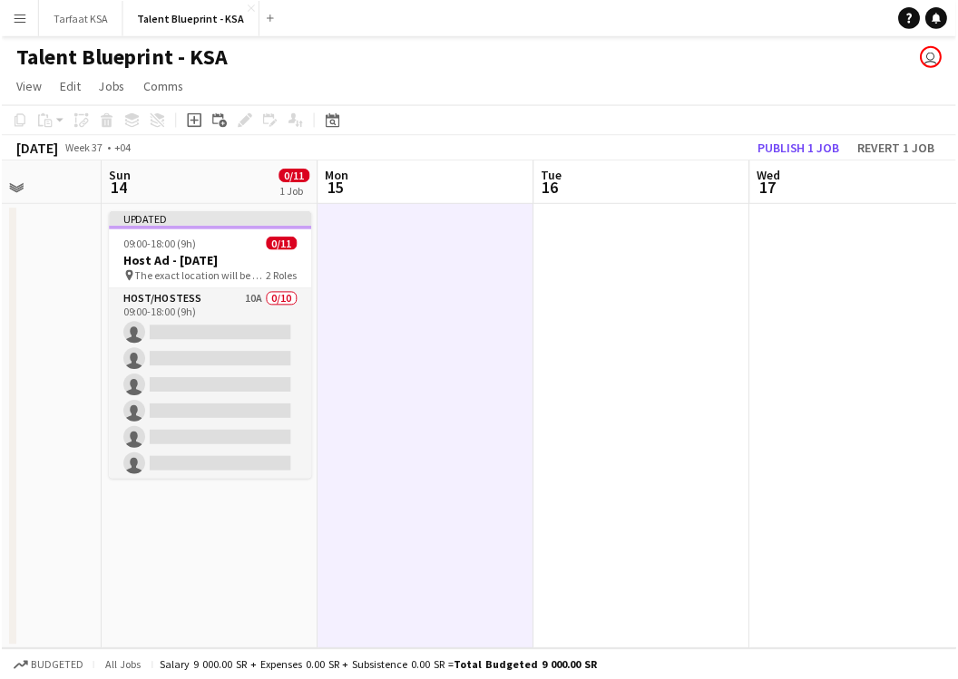
scroll to position [0, 544]
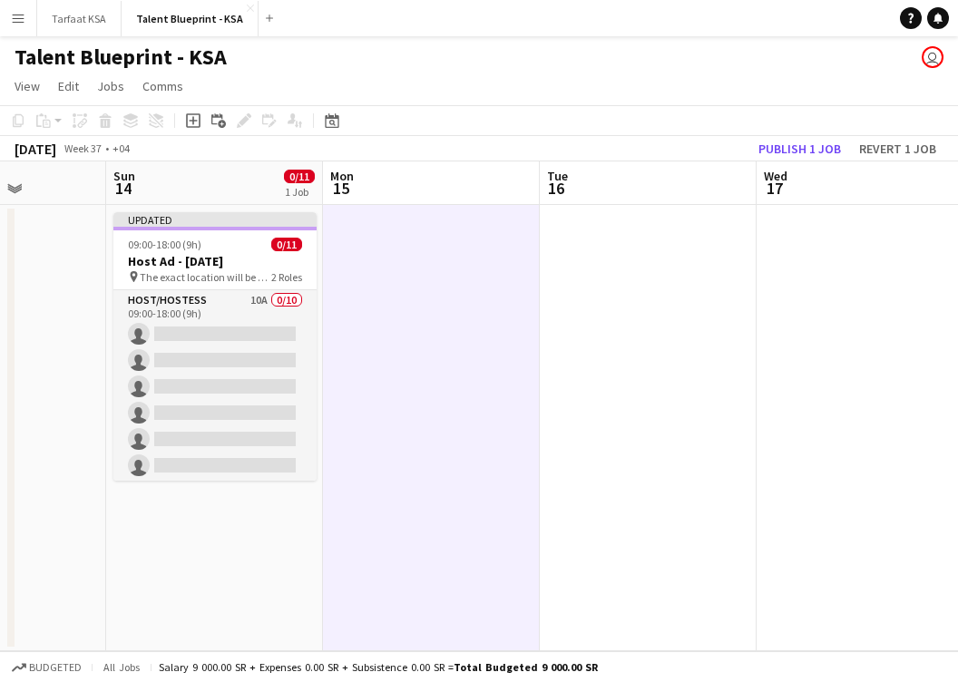
click at [504, 253] on app-date-cell at bounding box center [431, 428] width 217 height 446
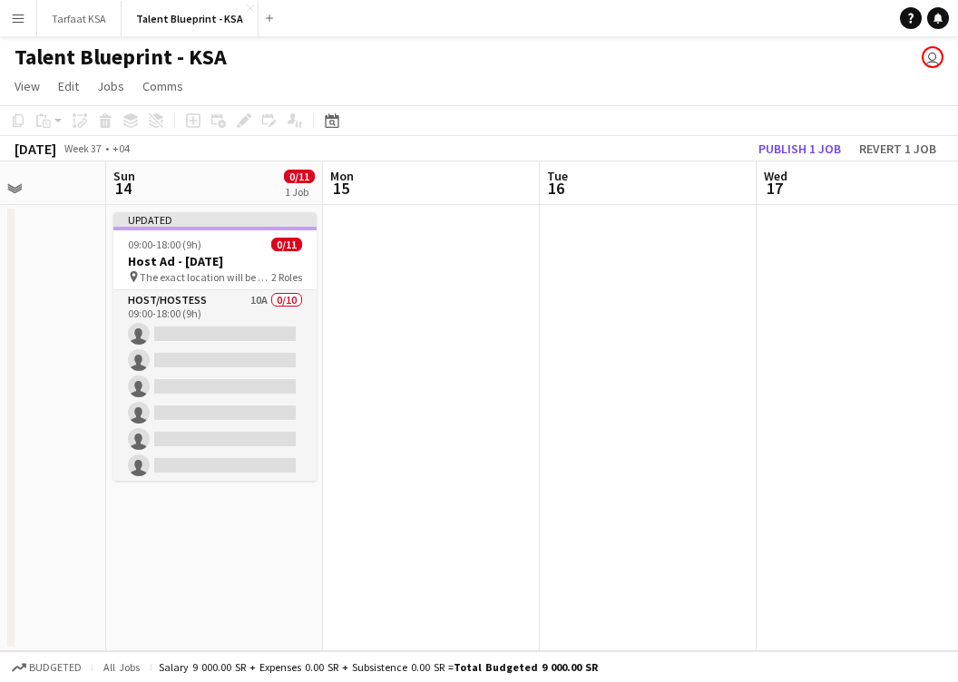
click at [504, 251] on app-date-cell at bounding box center [431, 428] width 217 height 446
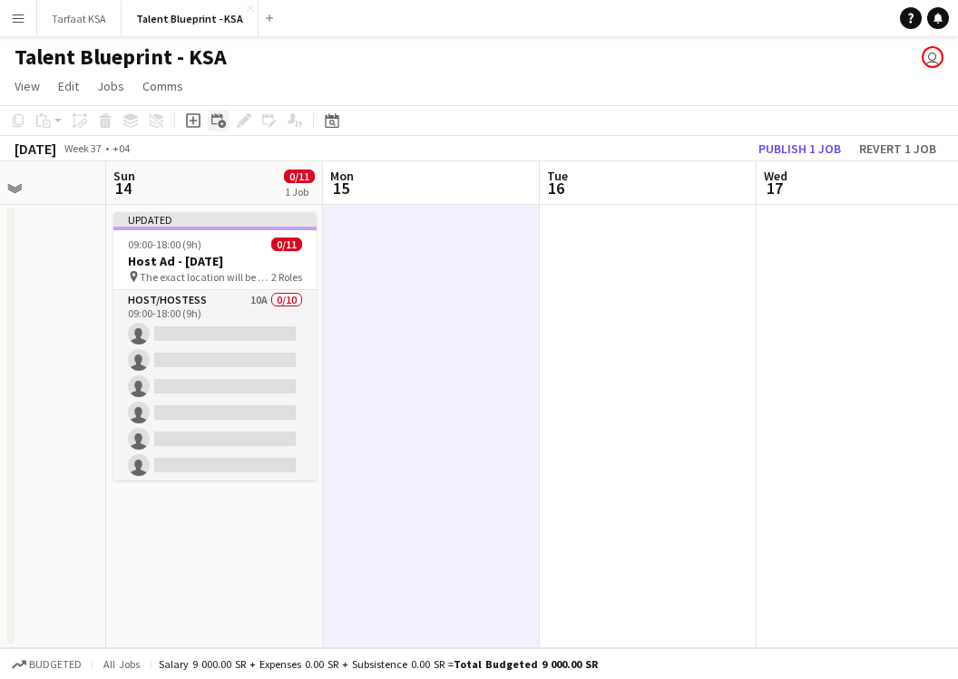
click at [221, 125] on icon "Add linked Job" at bounding box center [218, 120] width 15 height 15
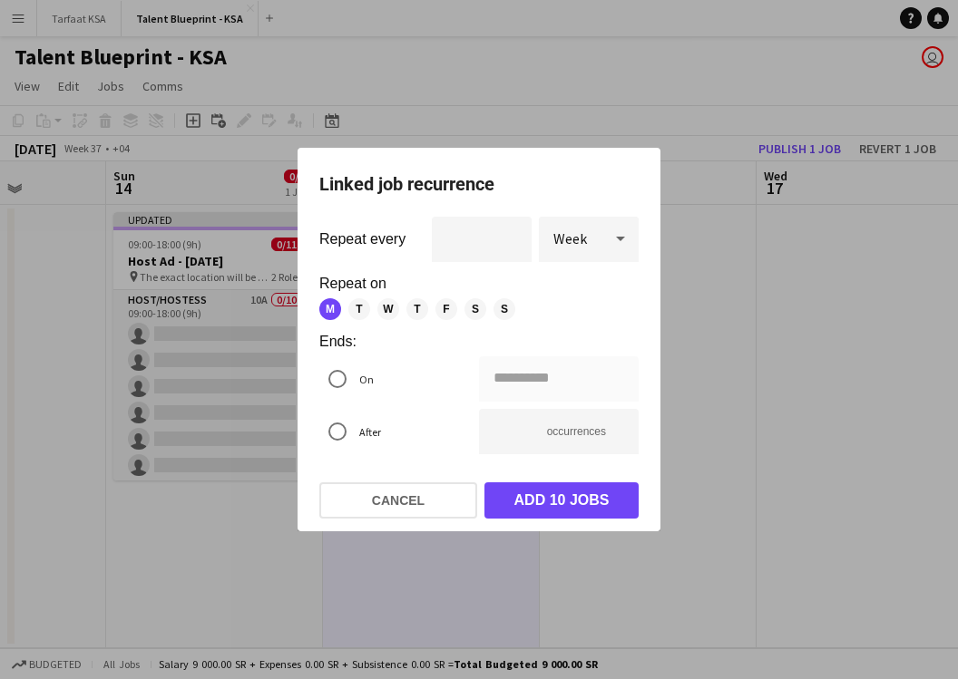
click at [709, 281] on div at bounding box center [479, 339] width 958 height 679
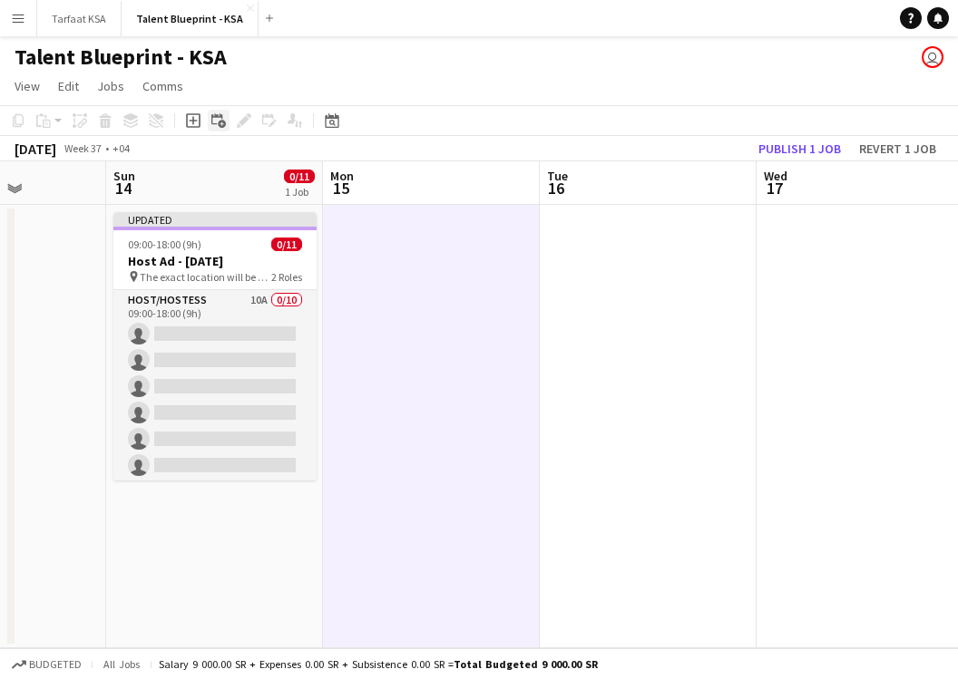
click at [222, 114] on icon "Add linked Job" at bounding box center [218, 120] width 15 height 15
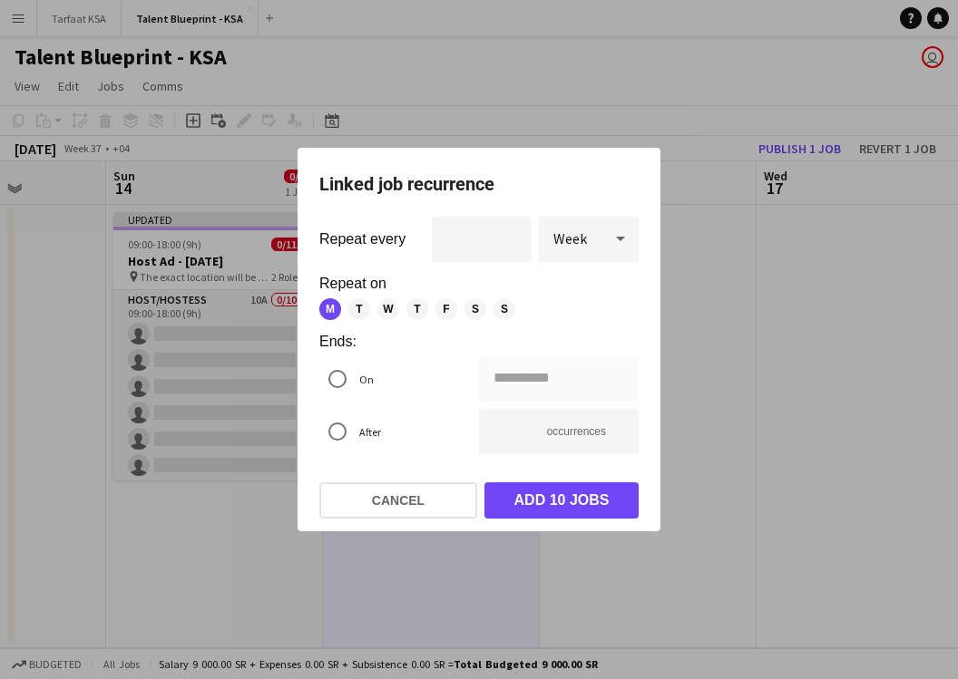
click at [356, 308] on span "T" at bounding box center [359, 309] width 22 height 22
click at [381, 307] on span "W" at bounding box center [388, 309] width 22 height 22
click at [362, 383] on label "On" at bounding box center [364, 379] width 18 height 28
click at [521, 380] on div "**********" at bounding box center [479, 339] width 958 height 679
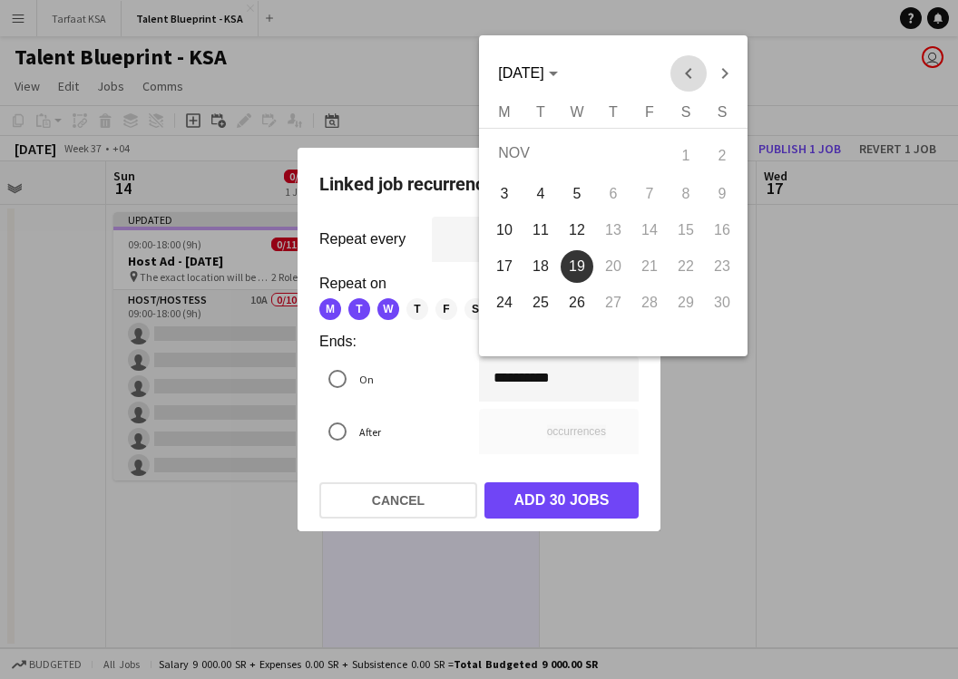
click at [681, 79] on span "Previous month" at bounding box center [688, 73] width 36 height 36
click at [573, 258] on span "17" at bounding box center [576, 262] width 33 height 33
type input "**********"
type input "*"
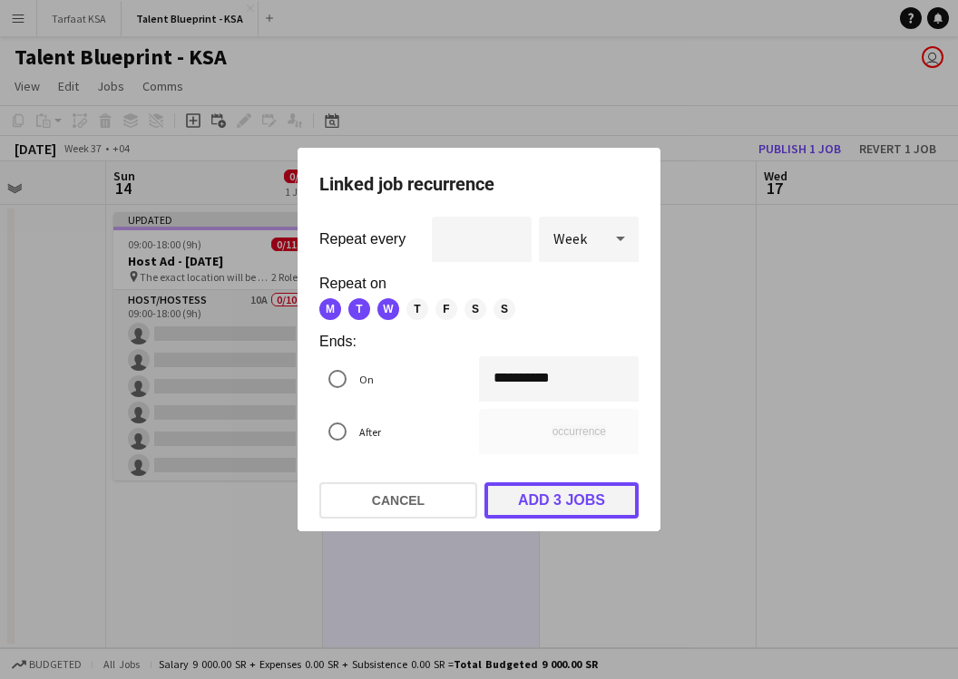
click at [559, 494] on button "Add 3 jobs" at bounding box center [561, 500] width 154 height 36
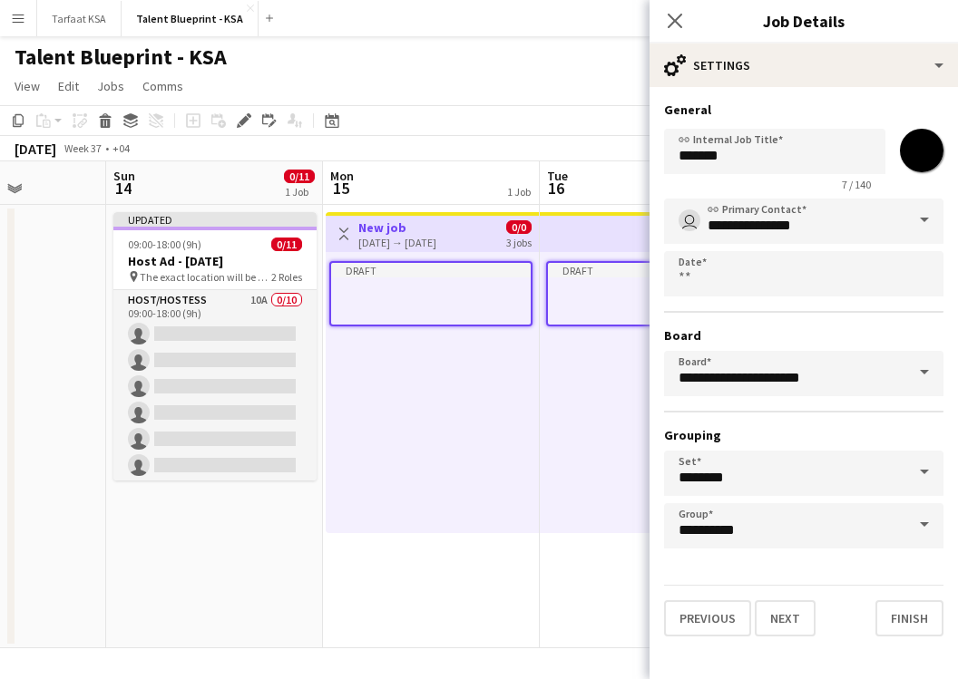
click at [816, 157] on input "*******" at bounding box center [921, 150] width 65 height 65
type input "*******"
click at [788, 631] on button "Next" at bounding box center [785, 618] width 61 height 36
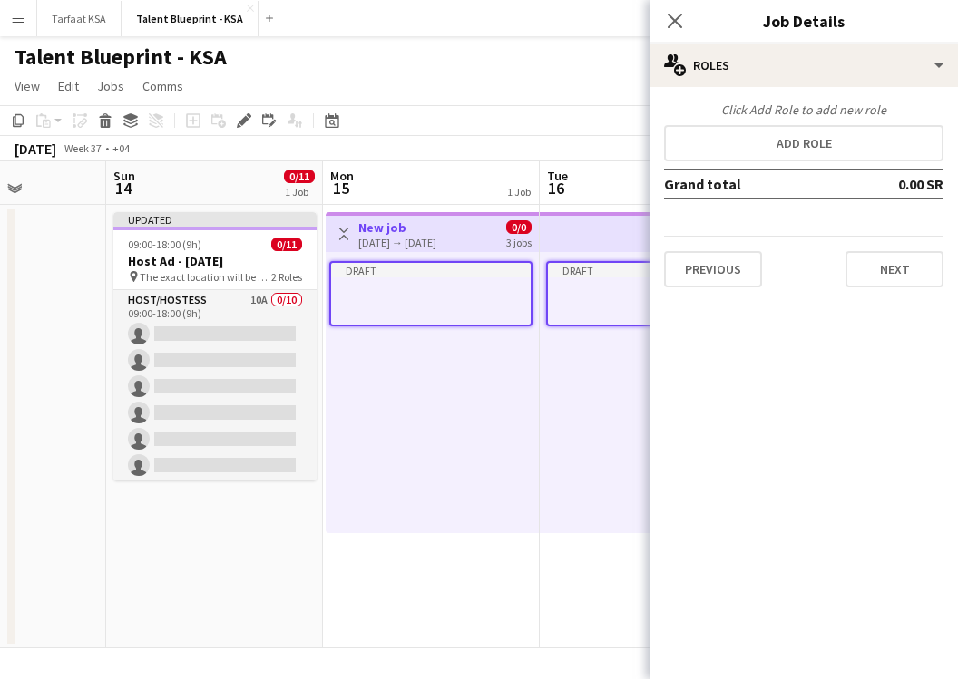
click at [595, 414] on div "Draft" at bounding box center [648, 392] width 217 height 281
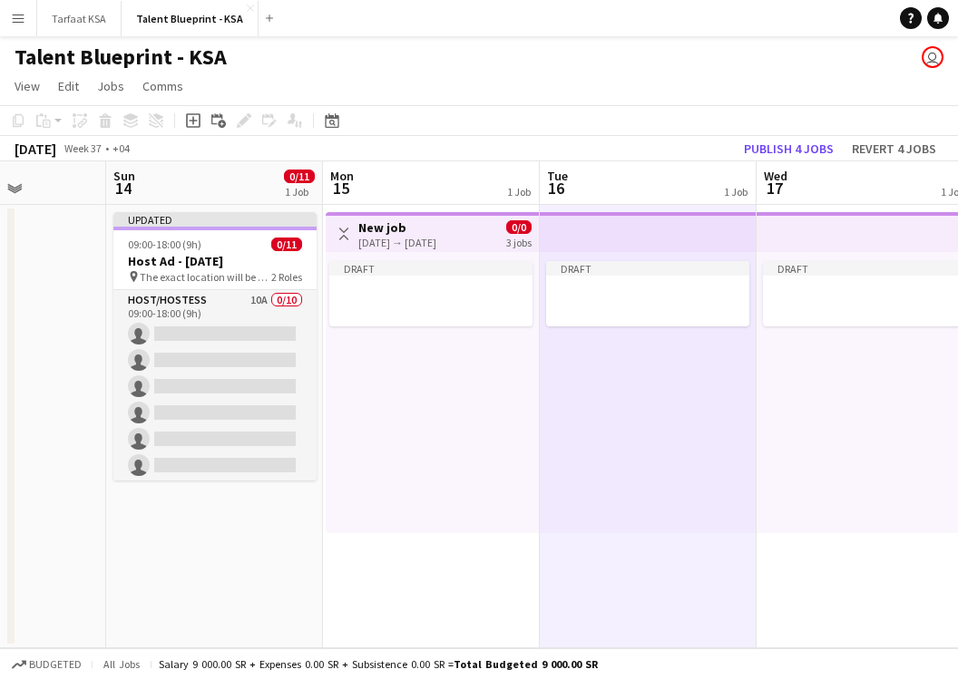
click at [523, 577] on app-date-cell "Toggle View New job [DATE] → [DATE] 0/0 3 jobs Draft" at bounding box center [431, 426] width 217 height 443
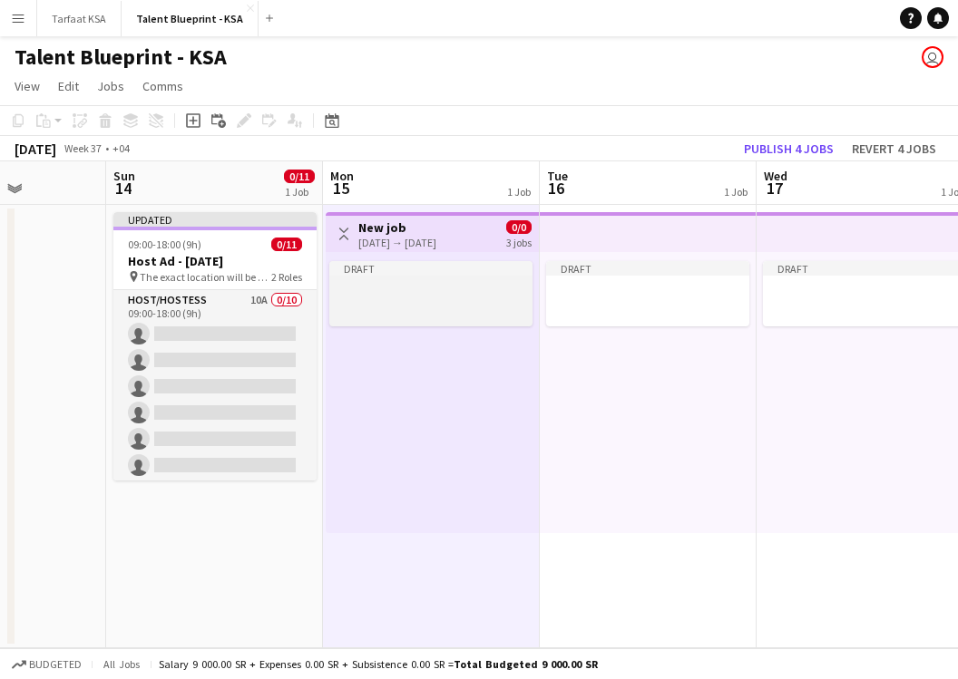
click at [492, 284] on div at bounding box center [430, 290] width 203 height 14
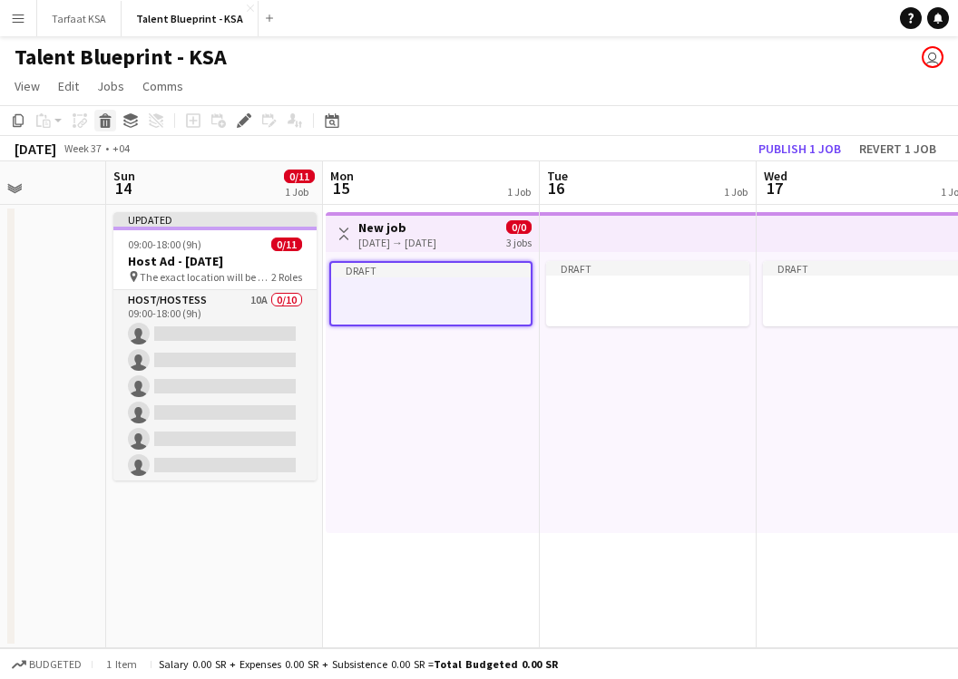
click at [111, 121] on icon "Delete" at bounding box center [105, 120] width 15 height 15
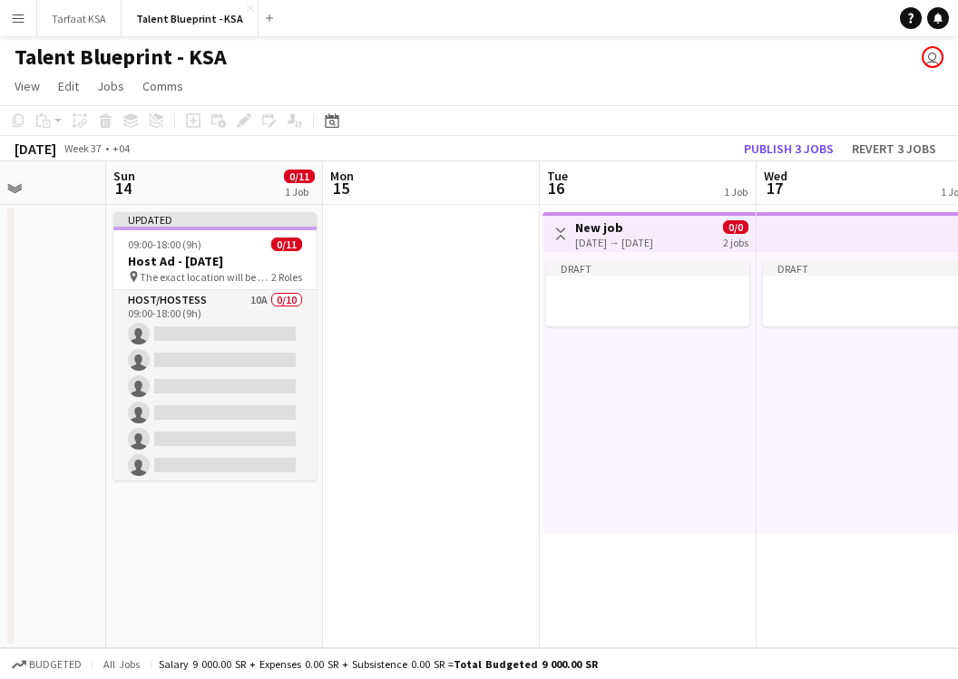
click at [557, 235] on app-icon "Toggle View" at bounding box center [560, 234] width 13 height 13
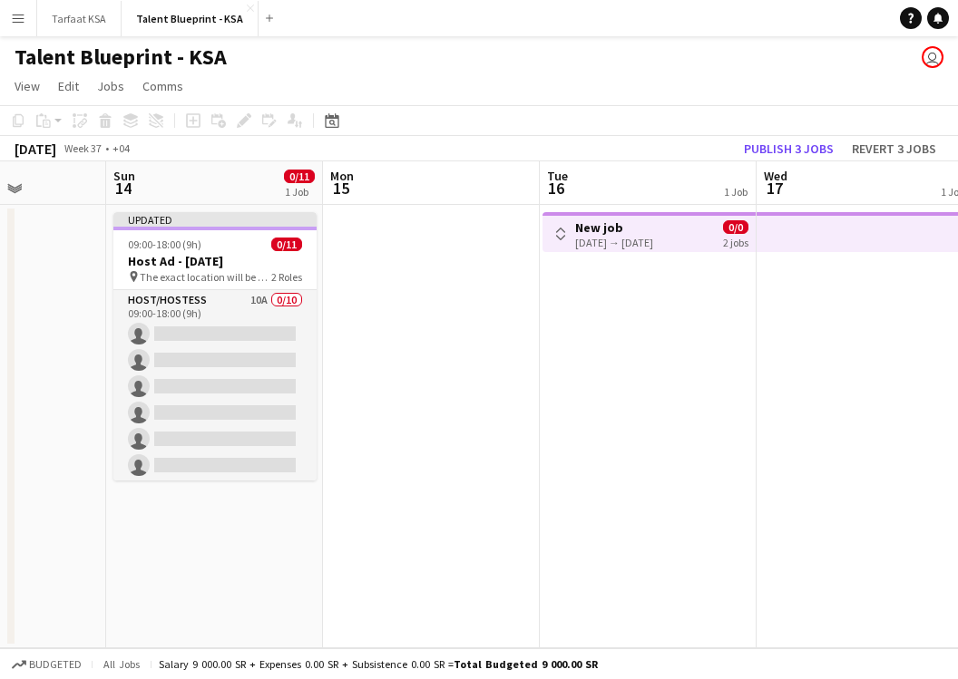
click at [762, 219] on app-top-bar at bounding box center [863, 232] width 214 height 40
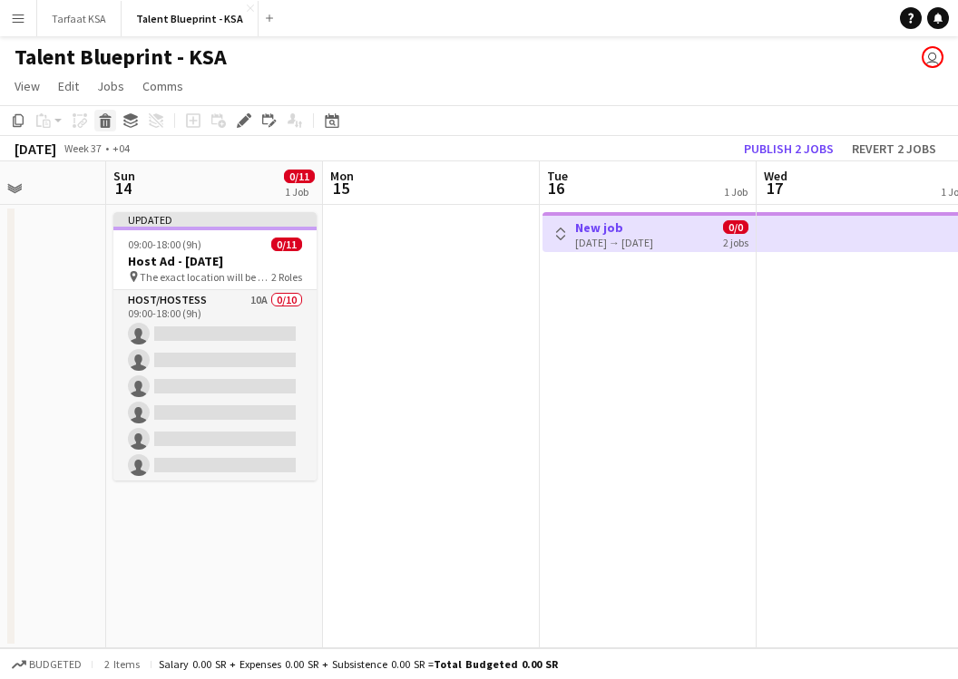
click at [107, 122] on icon at bounding box center [106, 123] width 10 height 9
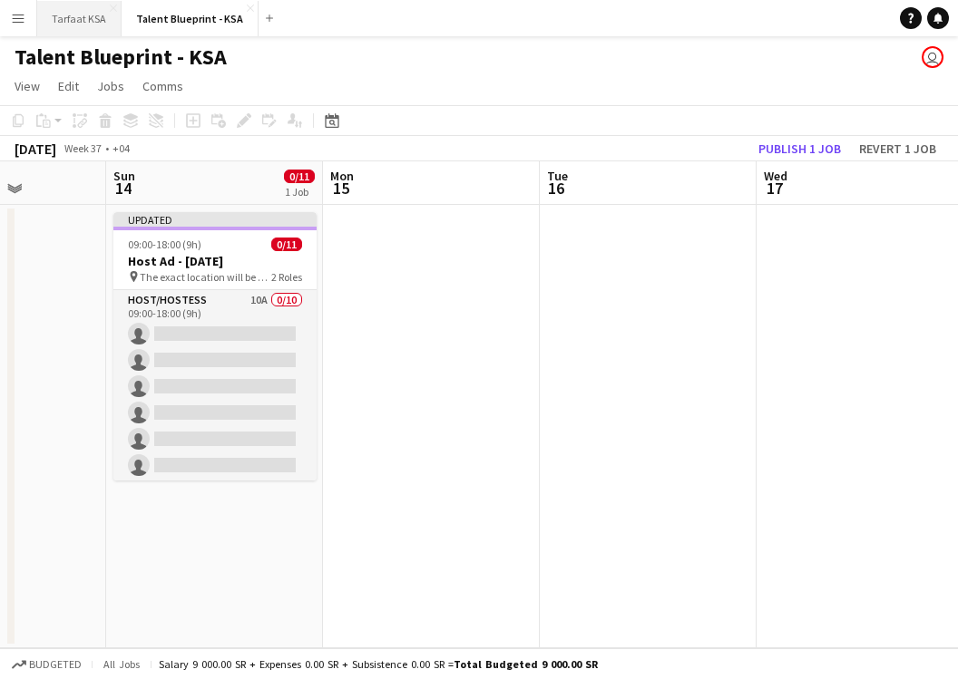
click at [64, 6] on button "Tarfaat KSA Close" at bounding box center [79, 18] width 84 height 35
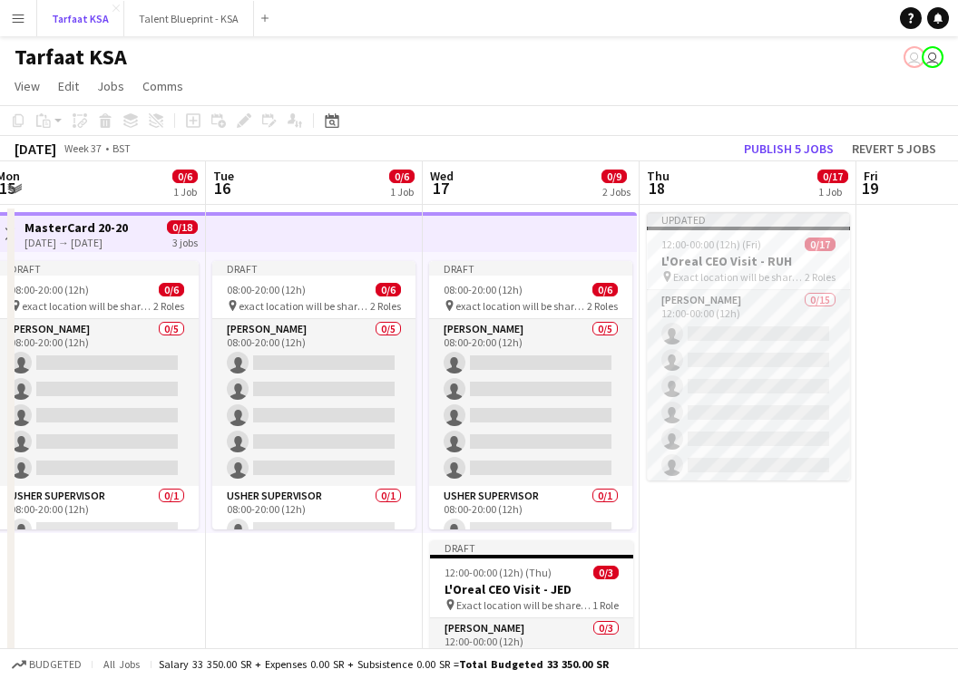
scroll to position [0, 416]
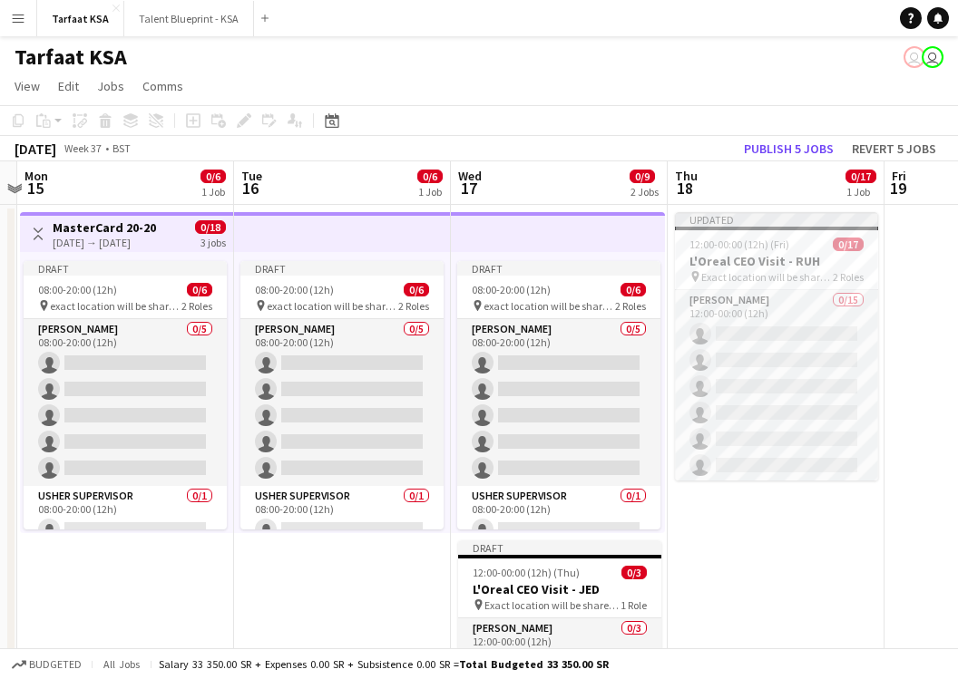
click at [521, 131] on app-toolbar "Copy Paste Paste Command V Paste with crew Command Shift V Paste linked Job [GE…" at bounding box center [479, 120] width 958 height 31
click at [799, 526] on app-date-cell "Updated 12:00-00:00 (12h) (Fri) 0/17 L'Oreal CEO Visit - RUH pin Exact location…" at bounding box center [775, 496] width 217 height 582
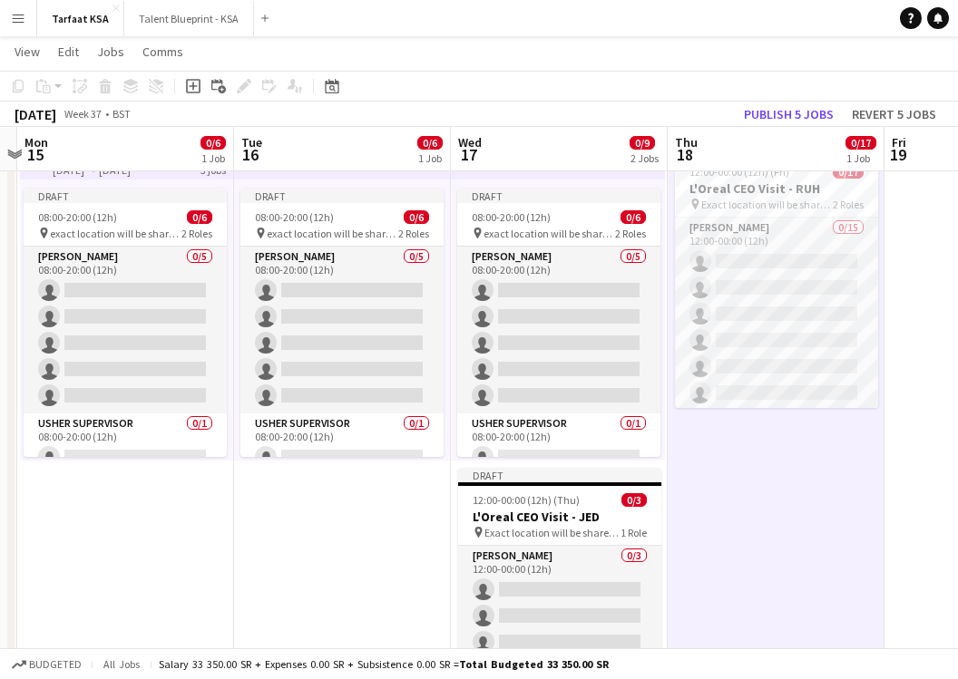
scroll to position [0, 0]
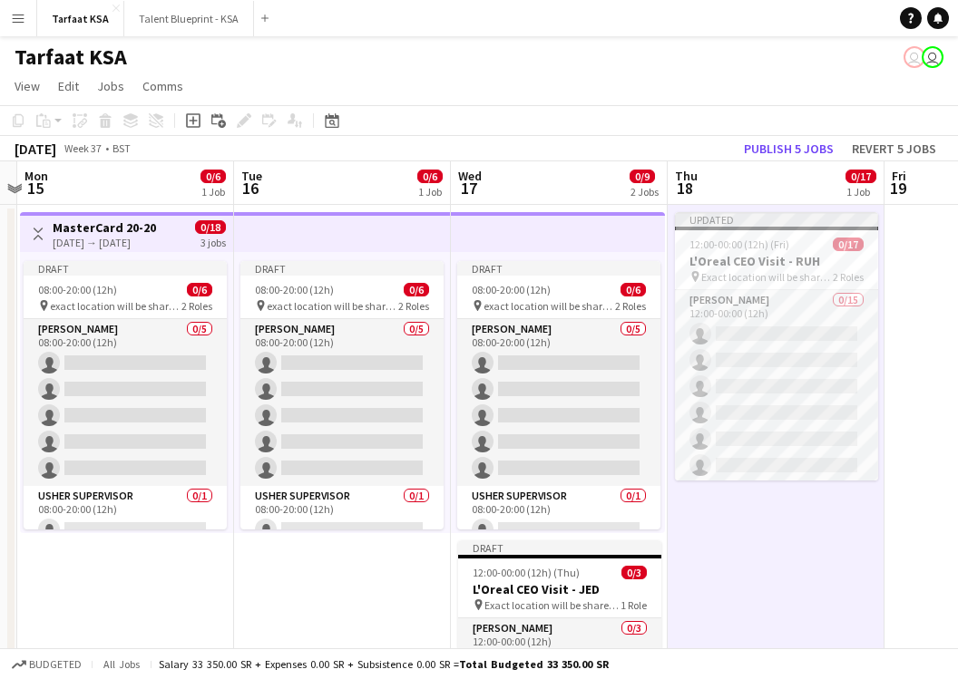
click at [726, 67] on div "Tarfaat KSA user user" at bounding box center [479, 53] width 958 height 34
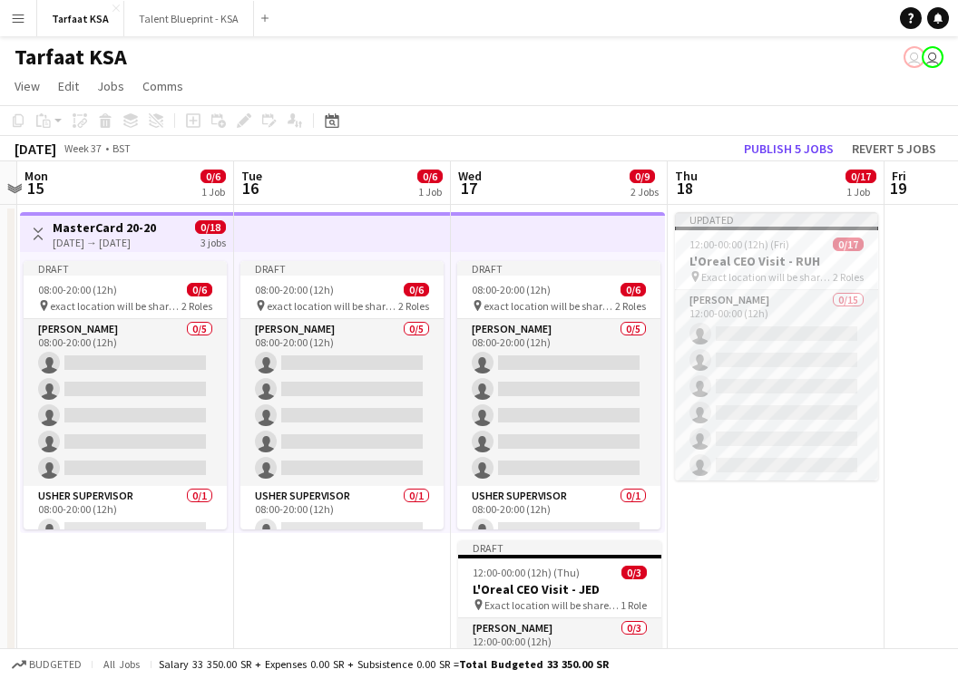
scroll to position [18, 0]
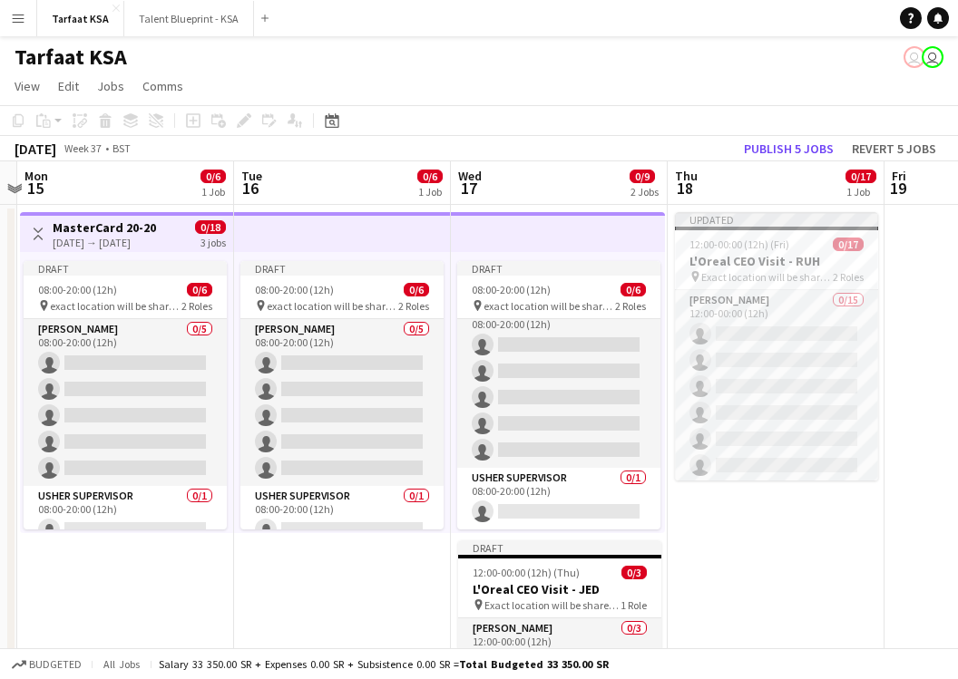
click at [367, 604] on app-date-cell "Draft 08:00-20:00 (12h) 0/6 pin exact location will be shared later 2 Roles [PE…" at bounding box center [342, 496] width 217 height 582
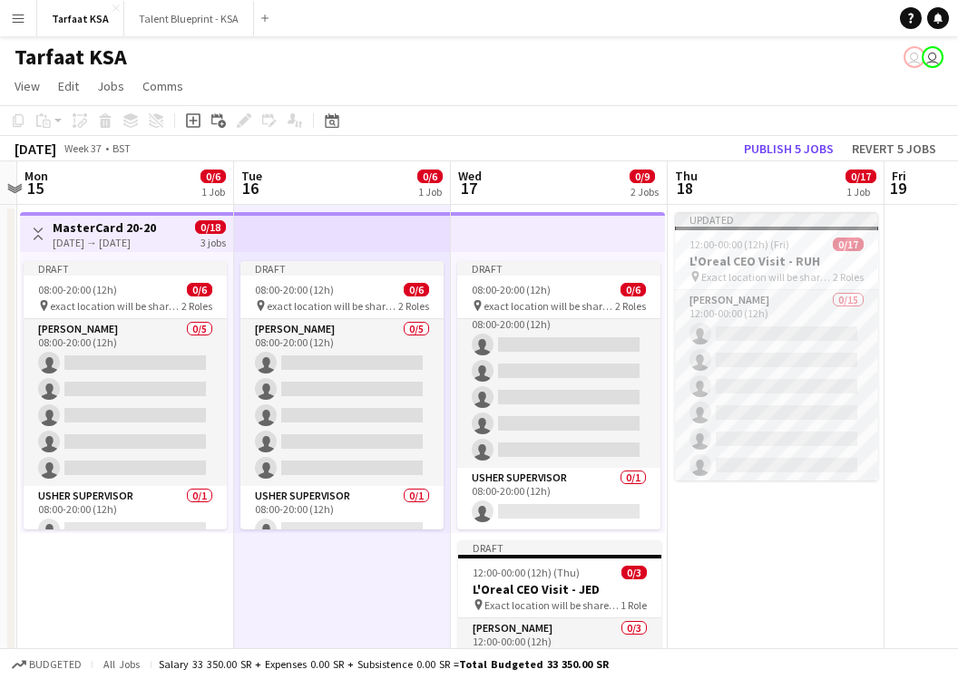
click at [515, 84] on app-page-menu "View Day view expanded Day view collapsed Month view Date picker Jump to [DATE]…" at bounding box center [479, 88] width 958 height 34
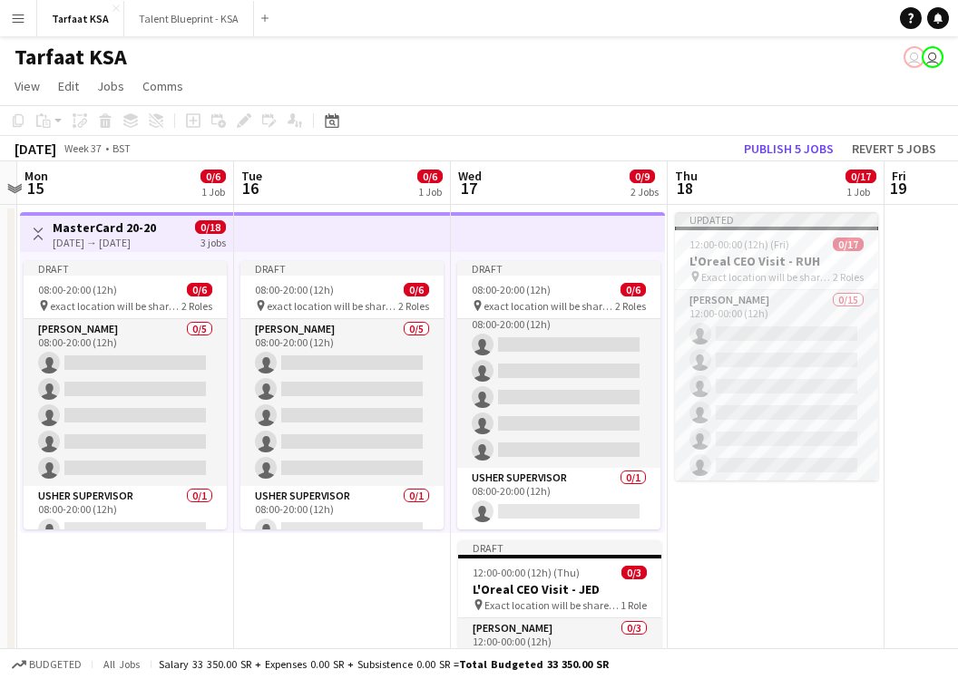
click at [510, 115] on app-toolbar "Copy Paste Paste Command V Paste with crew Command Shift V Paste linked Job [GE…" at bounding box center [479, 120] width 958 height 31
click at [15, 24] on app-icon "Menu" at bounding box center [18, 18] width 15 height 15
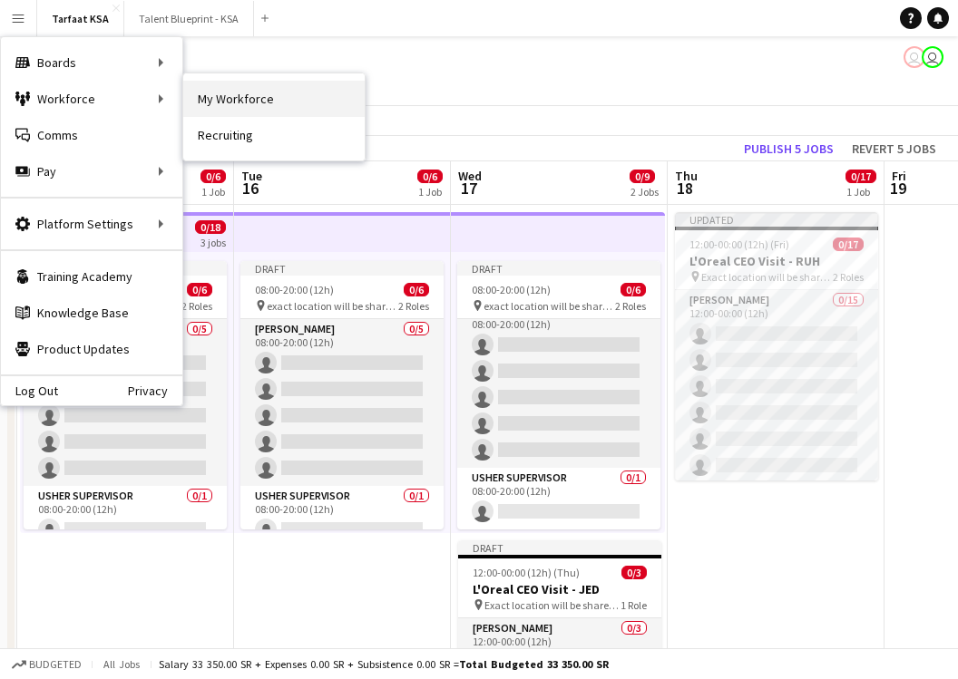
click at [229, 105] on link "My Workforce" at bounding box center [273, 99] width 181 height 36
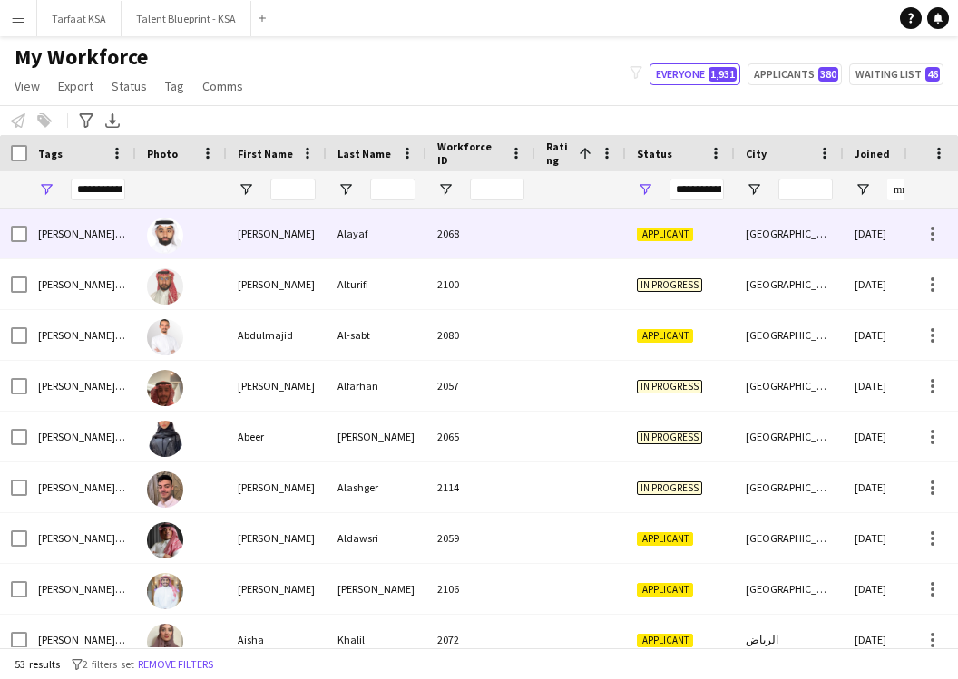
click at [218, 241] on div at bounding box center [181, 234] width 91 height 50
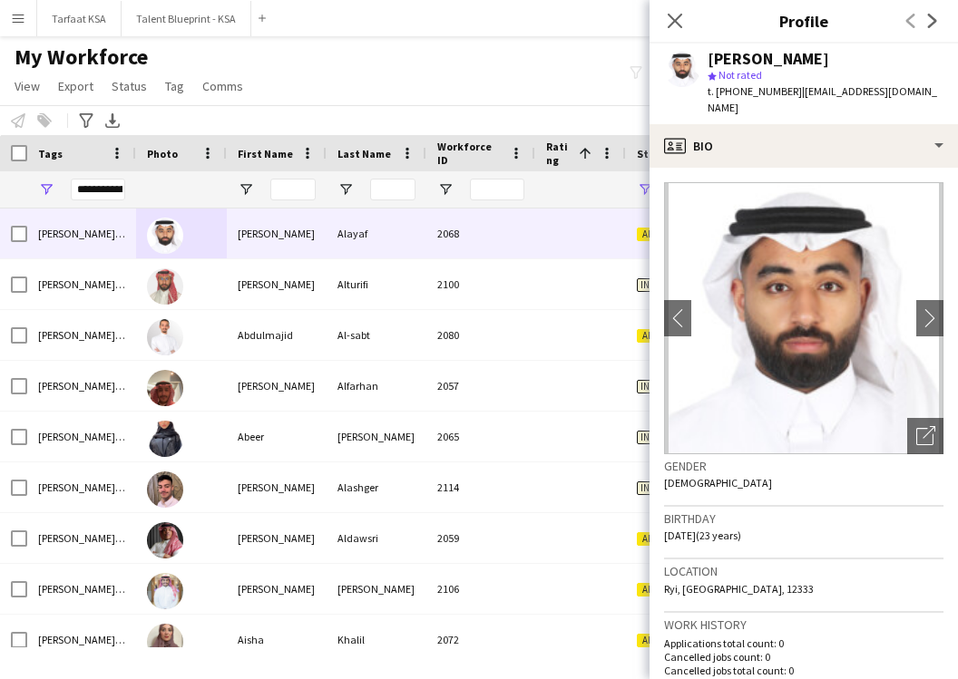
drag, startPoint x: 820, startPoint y: 56, endPoint x: 695, endPoint y: 60, distance: 125.2
click at [694, 61] on div "[PERSON_NAME] star Not rated t. [PHONE_NUMBER] | [EMAIL_ADDRESS][DOMAIN_NAME]" at bounding box center [803, 84] width 308 height 81
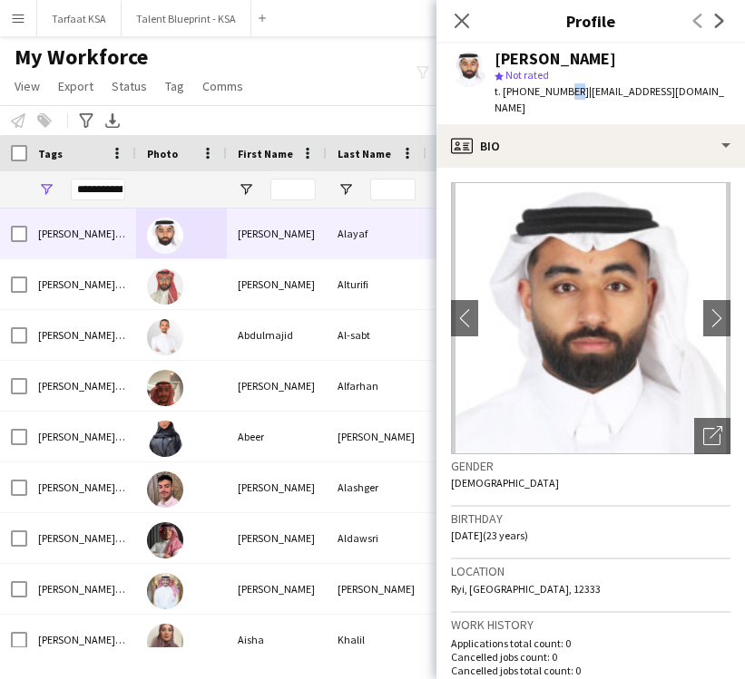
drag, startPoint x: 570, startPoint y: 93, endPoint x: 559, endPoint y: 95, distance: 11.9
click at [559, 95] on span "t. [PHONE_NUMBER]" at bounding box center [541, 91] width 94 height 14
drag, startPoint x: 573, startPoint y: 94, endPoint x: 509, endPoint y: 99, distance: 64.5
click at [509, 99] on div "t. [PHONE_NUMBER] | [EMAIL_ADDRESS][DOMAIN_NAME]" at bounding box center [612, 99] width 236 height 33
copy span "966537843488"
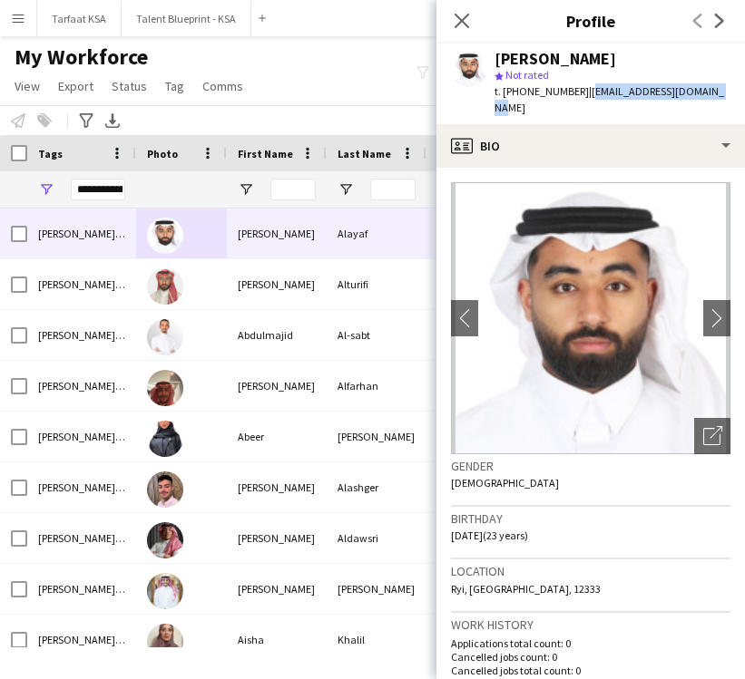
drag, startPoint x: 581, startPoint y: 93, endPoint x: 696, endPoint y: 103, distance: 115.7
click at [696, 103] on div "[PERSON_NAME] star Not rated t. [PHONE_NUMBER] | [EMAIL_ADDRESS][DOMAIN_NAME]" at bounding box center [590, 84] width 308 height 81
copy span "[EMAIL_ADDRESS][DOMAIN_NAME]"
click at [603, 378] on img at bounding box center [590, 318] width 279 height 272
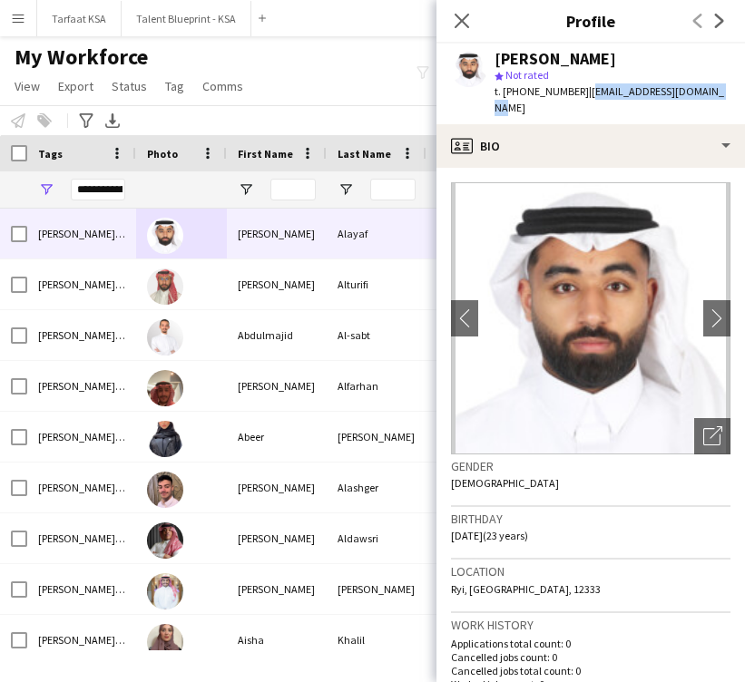
click at [373, 280] on div "Alturifi" at bounding box center [376, 284] width 100 height 50
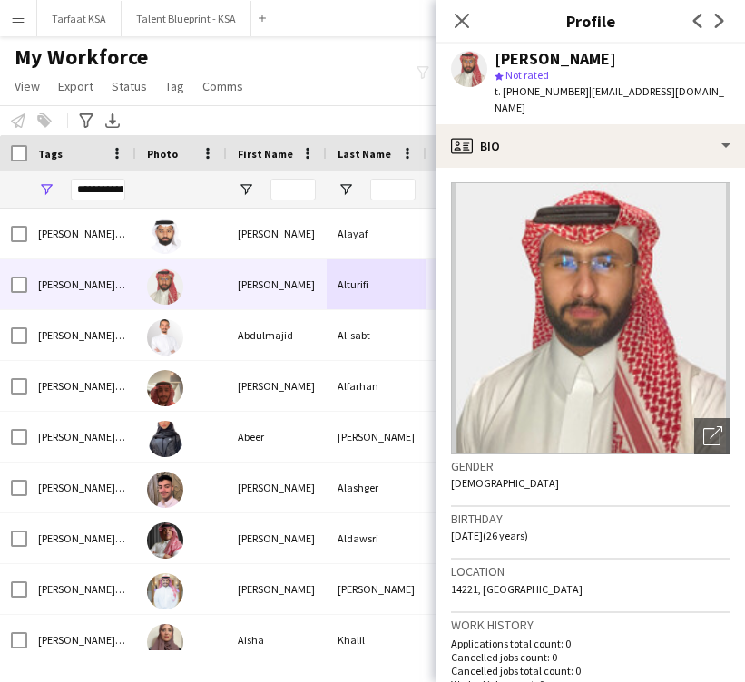
drag, startPoint x: 494, startPoint y: 55, endPoint x: 636, endPoint y: 57, distance: 141.5
click at [636, 57] on div "[PERSON_NAME]" at bounding box center [612, 59] width 236 height 16
copy div "[PERSON_NAME]"
click at [487, 101] on div "[PERSON_NAME] star Not rated t. [PHONE_NUMBER] | [EMAIL_ADDRESS][DOMAIN_NAME]" at bounding box center [590, 84] width 308 height 81
drag, startPoint x: 511, startPoint y: 93, endPoint x: 571, endPoint y: 93, distance: 60.8
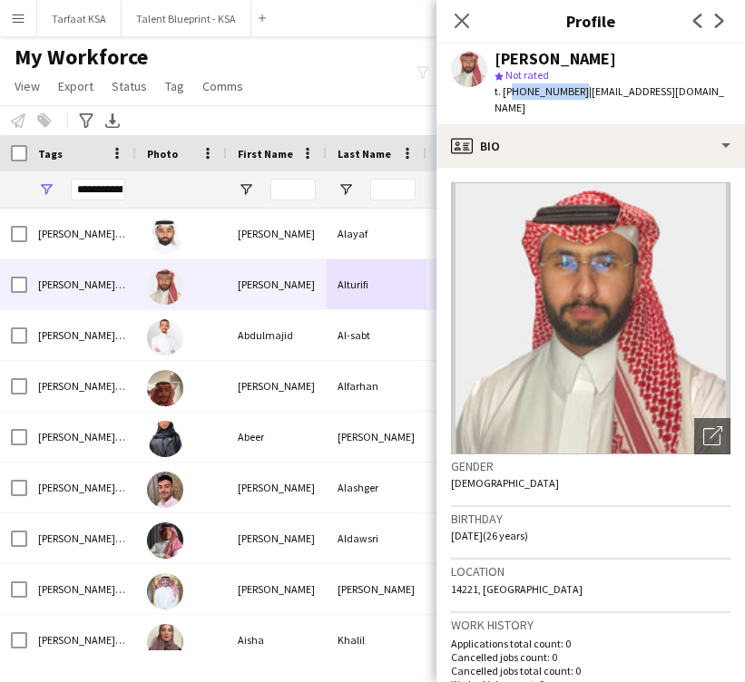
click at [572, 93] on span "t. [PHONE_NUMBER]" at bounding box center [541, 91] width 94 height 14
copy span "966556986617"
click at [494, 225] on img at bounding box center [590, 318] width 279 height 272
drag, startPoint x: 582, startPoint y: 91, endPoint x: 700, endPoint y: 97, distance: 118.1
click at [700, 97] on app-profile-header "[PERSON_NAME] star Not rated t. [PHONE_NUMBER] | [EMAIL_ADDRESS][DOMAIN_NAME]" at bounding box center [590, 84] width 308 height 81
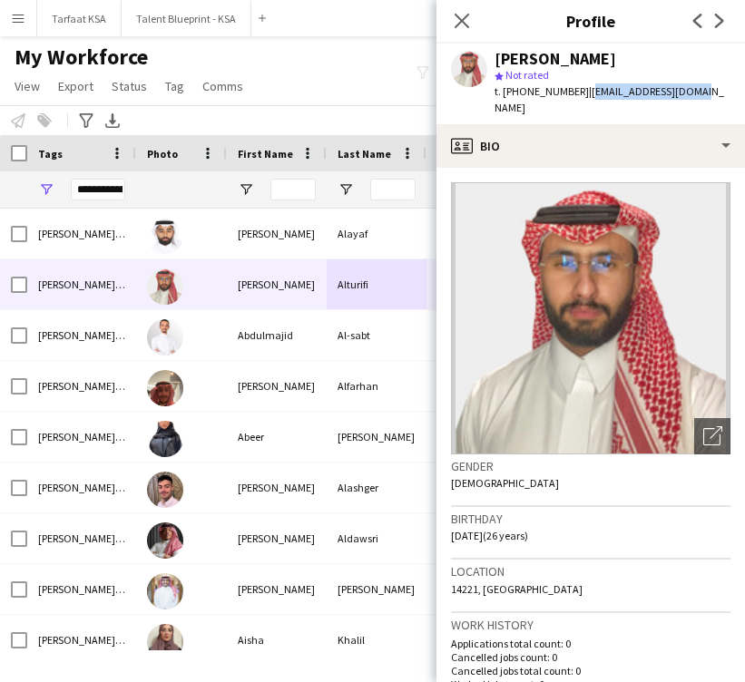
copy span "[EMAIL_ADDRESS][DOMAIN_NAME]"
click at [353, 336] on div "Al-sabt" at bounding box center [376, 335] width 100 height 50
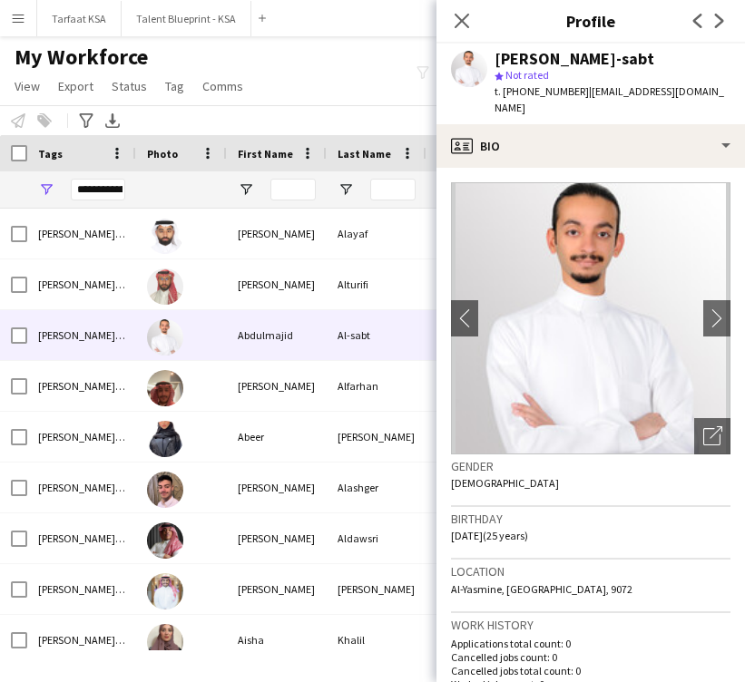
click at [494, 205] on img at bounding box center [590, 318] width 279 height 272
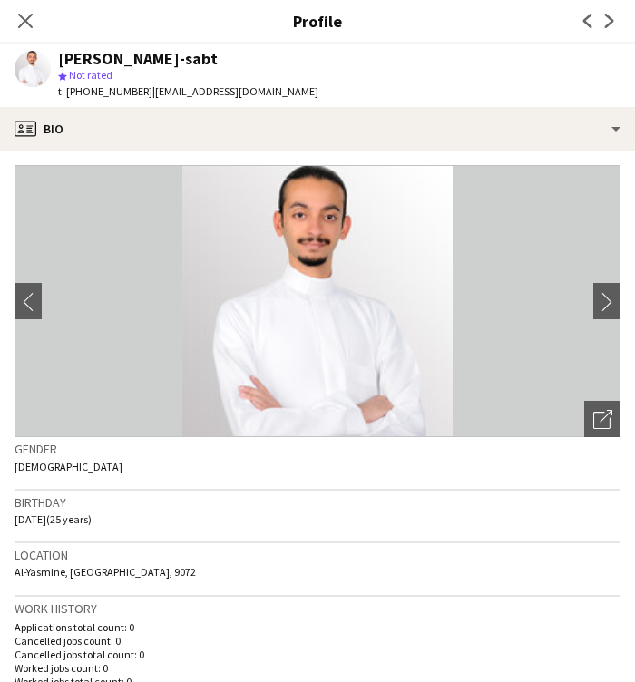
click at [409, 102] on app-profile-header "[PERSON_NAME]-sabt star Not rated t. [PHONE_NUMBER] | [EMAIL_ADDRESS][DOMAIN_NA…" at bounding box center [317, 75] width 635 height 63
drag, startPoint x: 137, startPoint y: 92, endPoint x: 73, endPoint y: 95, distance: 64.5
click at [73, 95] on span "t. [PHONE_NUMBER]" at bounding box center [105, 91] width 94 height 14
click at [121, 89] on span "t. [PHONE_NUMBER]" at bounding box center [105, 91] width 94 height 14
drag, startPoint x: 137, startPoint y: 93, endPoint x: 73, endPoint y: 94, distance: 64.4
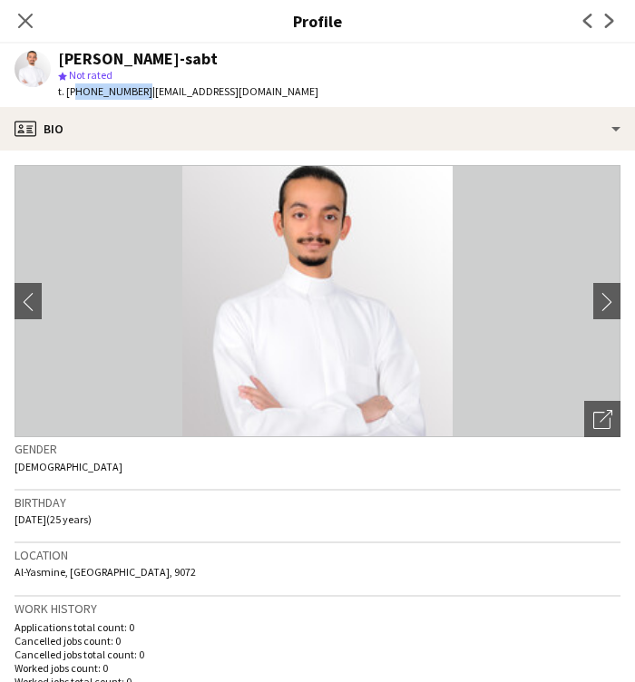
click at [72, 94] on span "t. [PHONE_NUMBER]" at bounding box center [105, 91] width 94 height 14
copy span "966597797877"
drag, startPoint x: 145, startPoint y: 93, endPoint x: 262, endPoint y: 101, distance: 117.2
click at [262, 101] on div "[PERSON_NAME]-sabt star Not rated t. [PHONE_NUMBER] | [EMAIL_ADDRESS][DOMAIN_NA…" at bounding box center [166, 75] width 333 height 63
copy span "[EMAIL_ADDRESS][DOMAIN_NAME]"
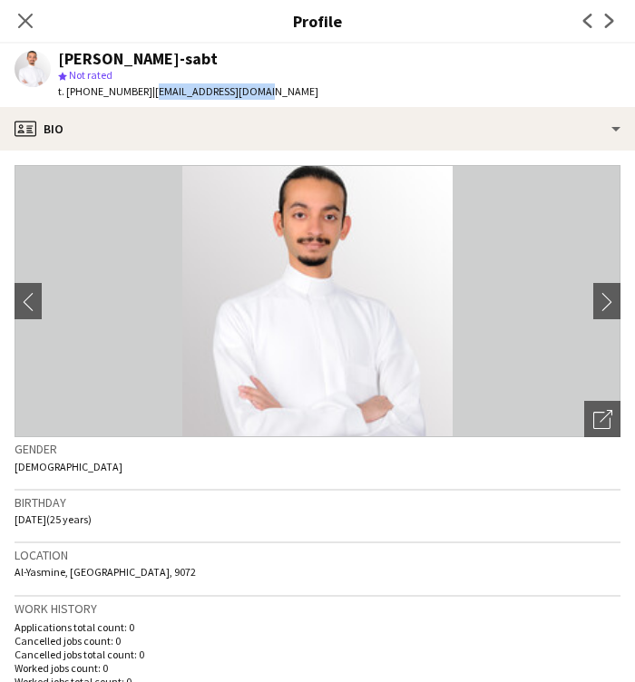
click at [175, 316] on img at bounding box center [318, 301] width 606 height 272
click at [33, 28] on icon at bounding box center [24, 20] width 17 height 17
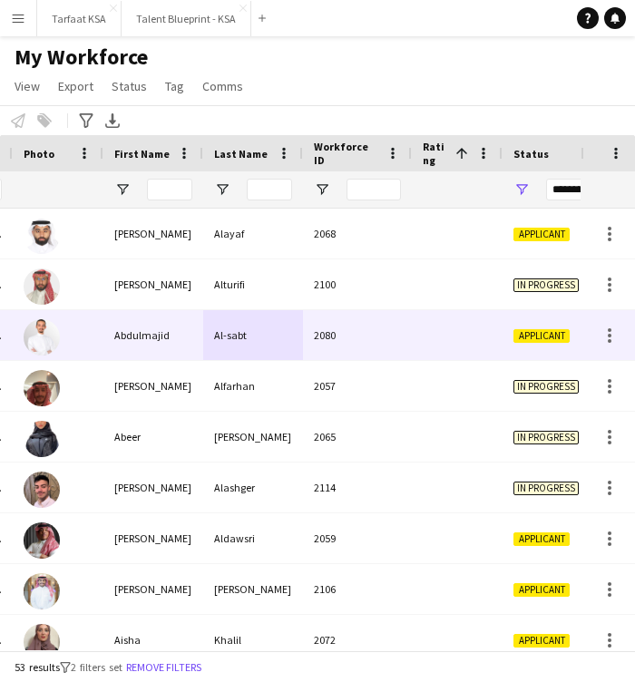
scroll to position [0, 100]
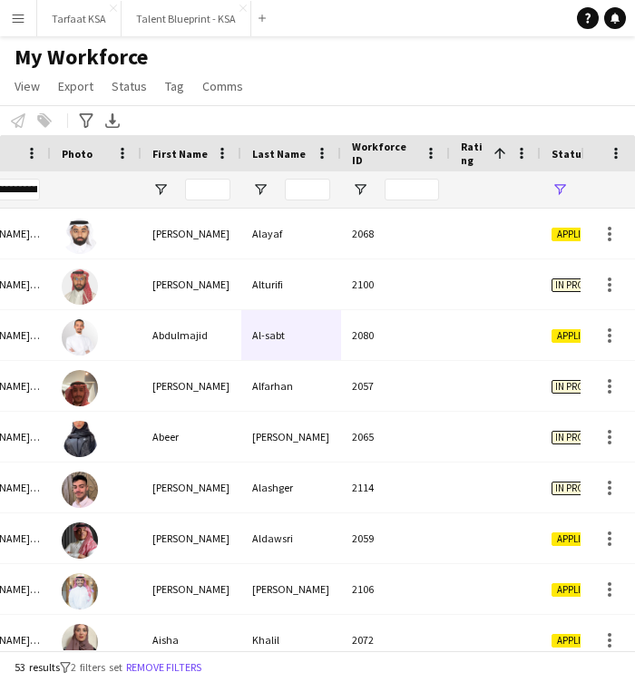
click at [228, 385] on div "[PERSON_NAME]" at bounding box center [191, 386] width 100 height 50
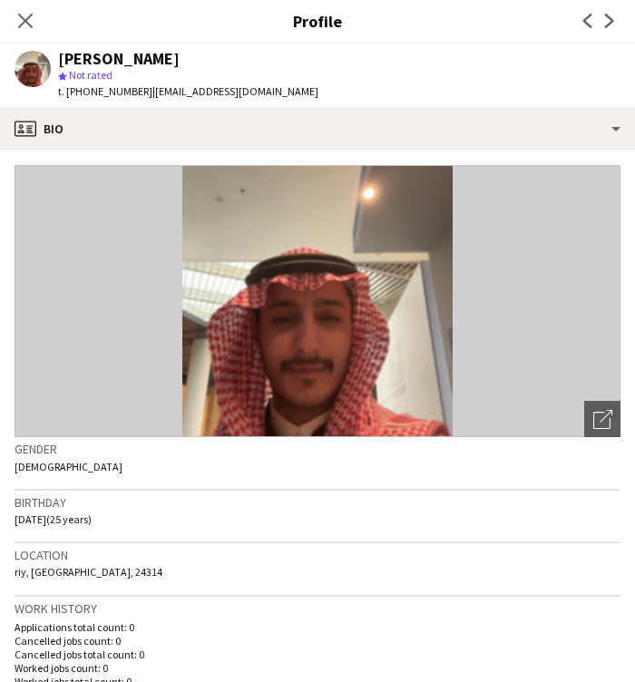
click at [219, 202] on img at bounding box center [318, 301] width 606 height 272
drag, startPoint x: 137, startPoint y: 92, endPoint x: 73, endPoint y: 93, distance: 64.4
click at [73, 93] on span "t. [PHONE_NUMBER]" at bounding box center [105, 91] width 94 height 14
copy span "966507971368"
click at [186, 93] on span "| [EMAIL_ADDRESS][DOMAIN_NAME]" at bounding box center [235, 91] width 166 height 14
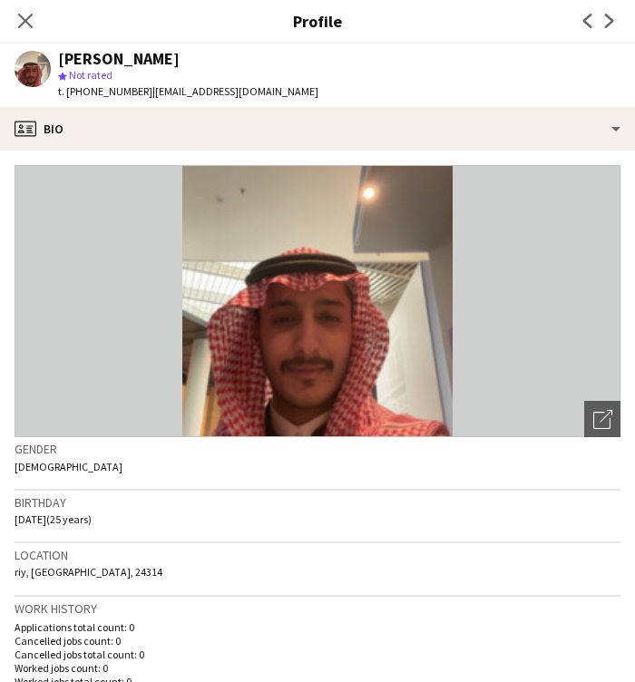
drag, startPoint x: 145, startPoint y: 91, endPoint x: 302, endPoint y: 103, distance: 157.4
click at [302, 103] on div "[PERSON_NAME] star Not rated t. [PHONE_NUMBER] | [EMAIL_ADDRESS][DOMAIN_NAME]" at bounding box center [166, 75] width 333 height 63
copy span "[EMAIL_ADDRESS][DOMAIN_NAME]"
click at [129, 448] on h3 "Gender" at bounding box center [318, 449] width 606 height 16
click at [25, 20] on icon at bounding box center [24, 20] width 17 height 17
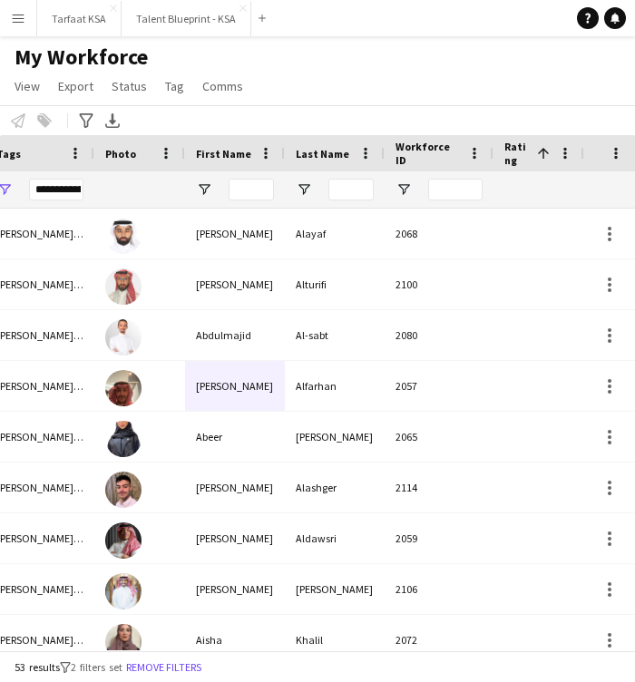
scroll to position [0, 67]
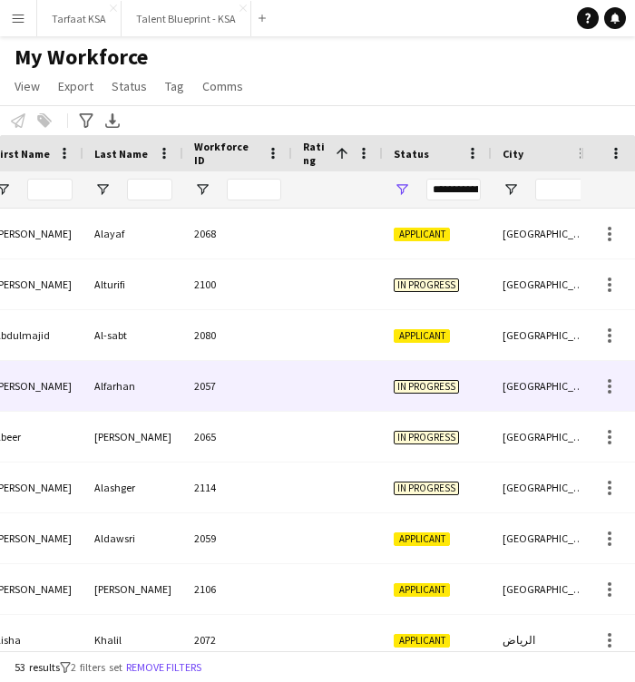
click at [164, 376] on div "Alfarhan" at bounding box center [133, 386] width 100 height 50
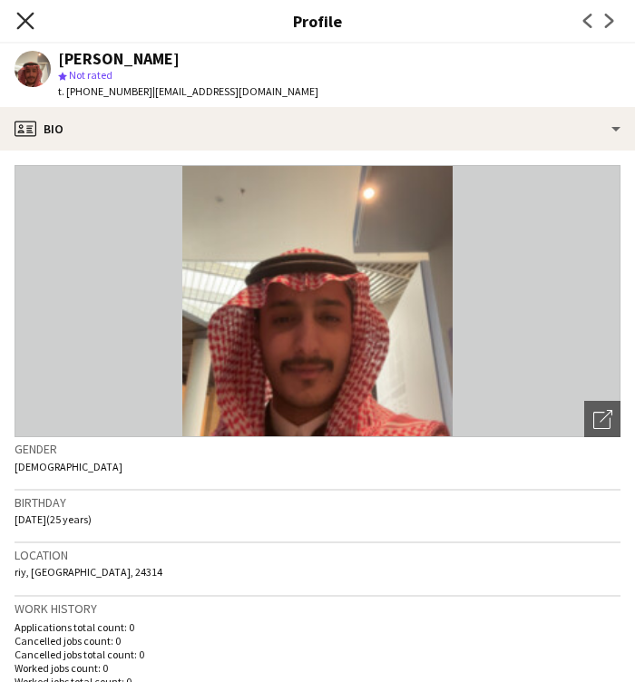
click at [24, 20] on icon at bounding box center [24, 20] width 17 height 17
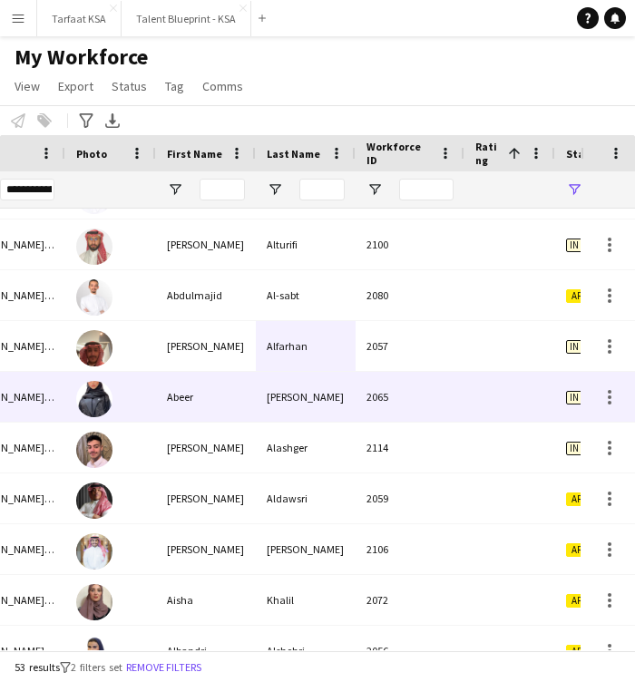
click at [246, 413] on div "Abeer" at bounding box center [206, 397] width 100 height 50
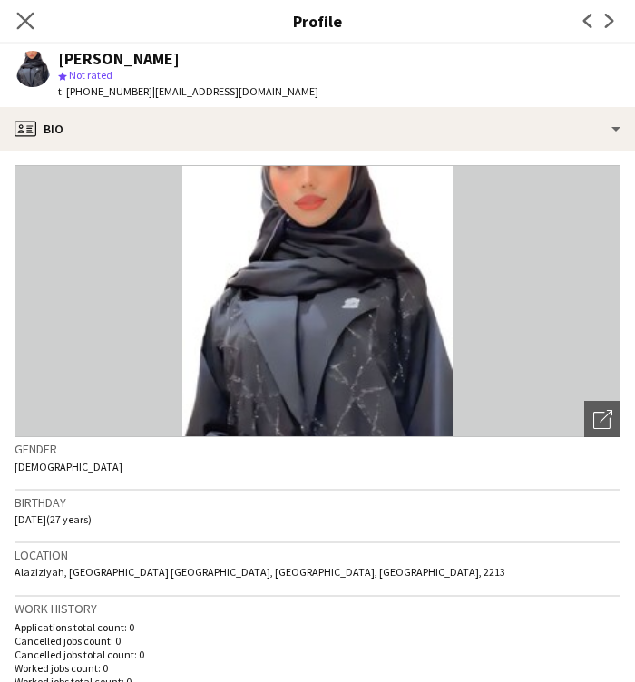
click at [20, 10] on app-icon "Close pop-in" at bounding box center [26, 21] width 26 height 26
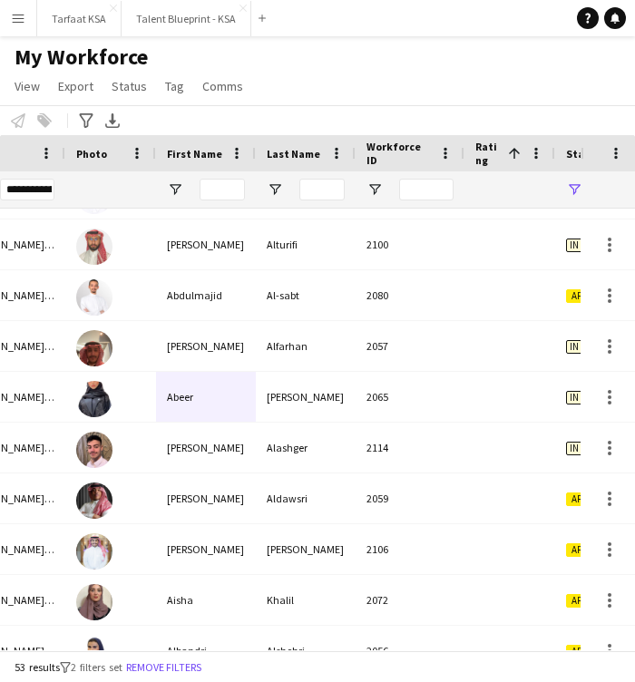
click at [136, 390] on div at bounding box center [110, 397] width 91 height 50
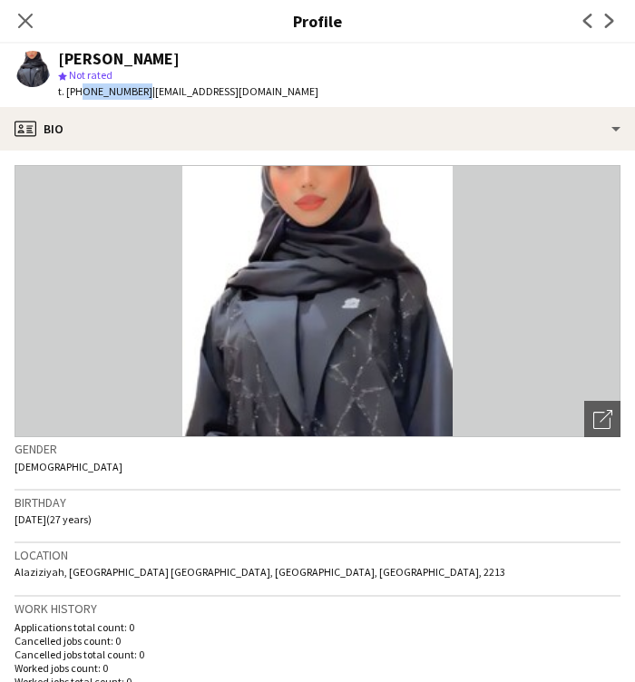
drag, startPoint x: 74, startPoint y: 93, endPoint x: 136, endPoint y: 89, distance: 61.8
click at [136, 89] on span "t. [PHONE_NUMBER]" at bounding box center [105, 91] width 94 height 14
copy span "66583037996"
click at [146, 255] on img at bounding box center [318, 301] width 606 height 272
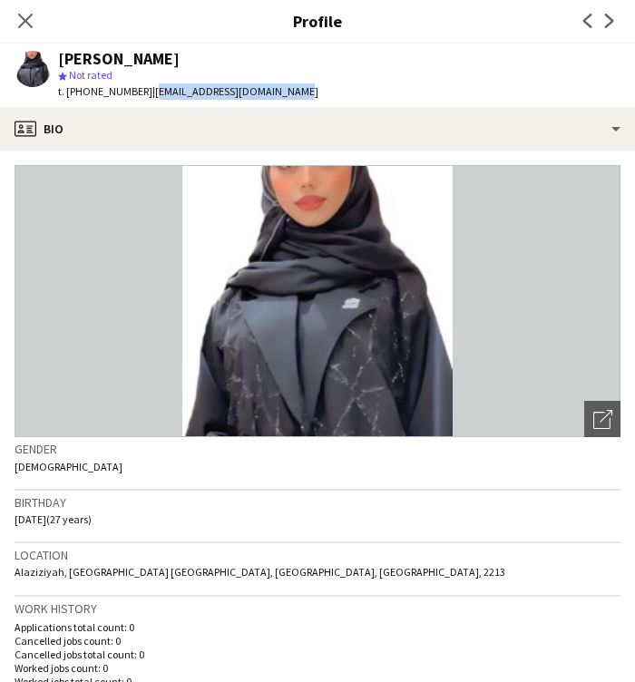
drag, startPoint x: 144, startPoint y: 91, endPoint x: 295, endPoint y: 100, distance: 150.8
click at [296, 100] on div "[PERSON_NAME] star Not rated t. [PHONE_NUMBER] | [EMAIL_ADDRESS][DOMAIN_NAME]" at bounding box center [166, 75] width 333 height 63
click at [164, 393] on img at bounding box center [318, 301] width 606 height 272
click at [34, 13] on app-icon "Close pop-in" at bounding box center [26, 21] width 26 height 26
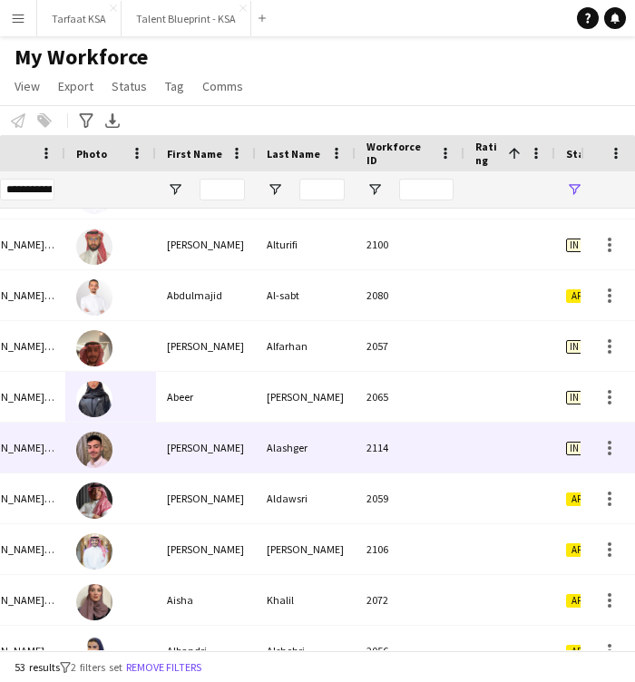
click at [311, 453] on div "Alashger" at bounding box center [306, 448] width 100 height 50
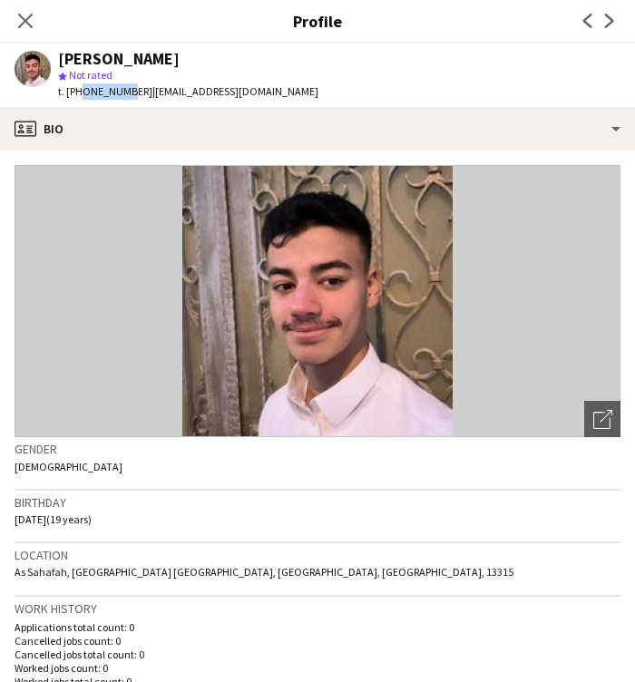
drag, startPoint x: 74, startPoint y: 90, endPoint x: 122, endPoint y: 92, distance: 47.2
click at [122, 92] on span "t. [PHONE_NUMBER]" at bounding box center [105, 91] width 94 height 14
drag, startPoint x: 137, startPoint y: 92, endPoint x: 71, endPoint y: 92, distance: 66.2
click at [72, 92] on span "t. [PHONE_NUMBER]" at bounding box center [105, 91] width 94 height 14
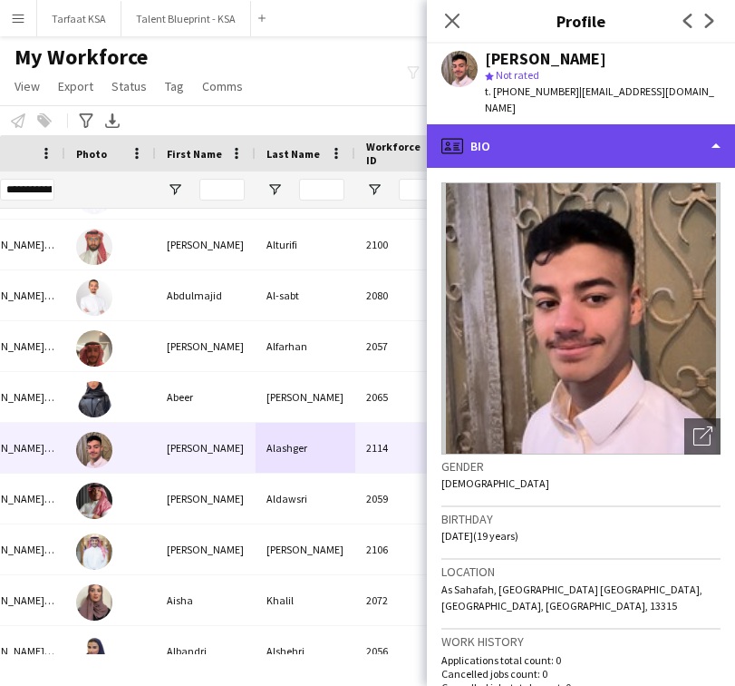
click at [579, 124] on div "profile Bio" at bounding box center [581, 146] width 308 height 44
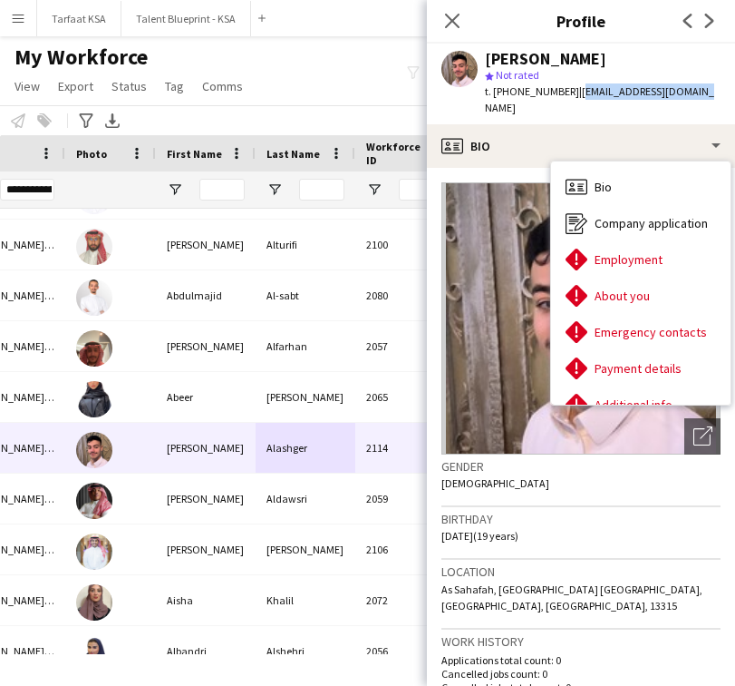
drag, startPoint x: 571, startPoint y: 94, endPoint x: 705, endPoint y: 101, distance: 133.5
click at [705, 101] on app-profile-header "[PERSON_NAME] star Not rated t. [PHONE_NUMBER] | [EMAIL_ADDRESS][DOMAIN_NAME]" at bounding box center [581, 84] width 308 height 81
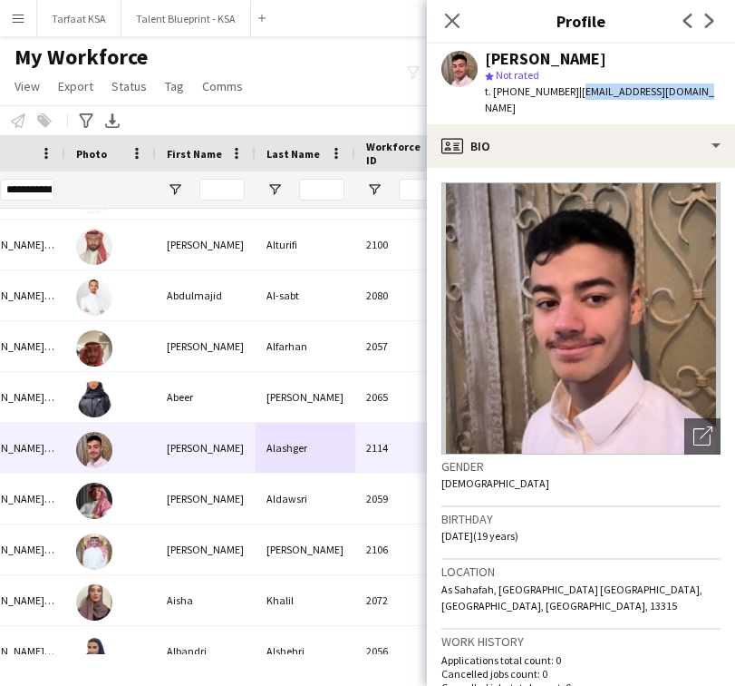
click at [313, 483] on div "Aldawsri" at bounding box center [306, 498] width 100 height 50
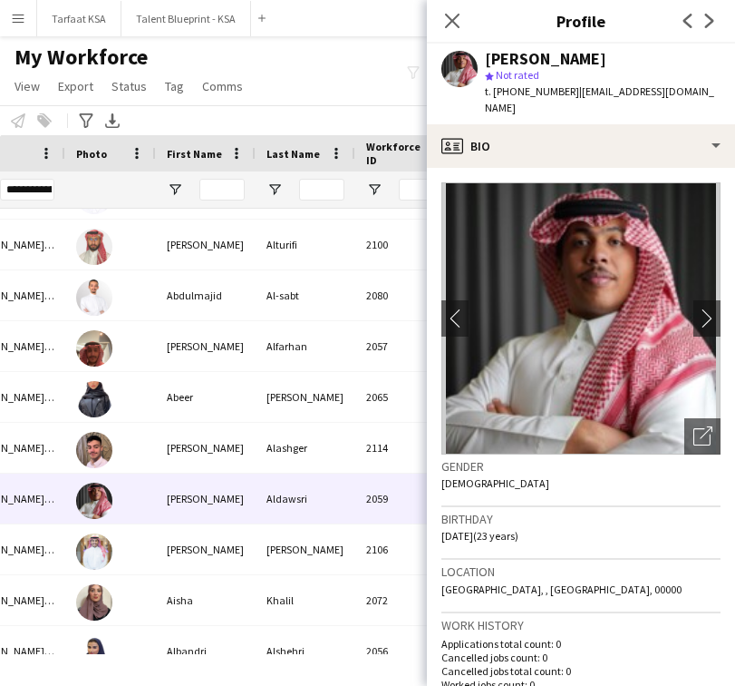
click at [186, 355] on div "[PERSON_NAME]" at bounding box center [206, 346] width 100 height 50
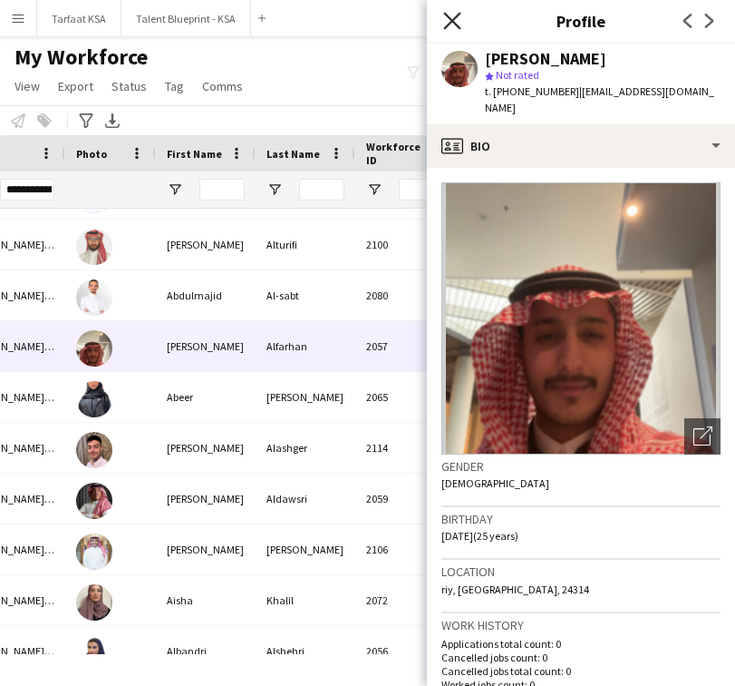
click at [453, 24] on icon "Close pop-in" at bounding box center [451, 20] width 17 height 17
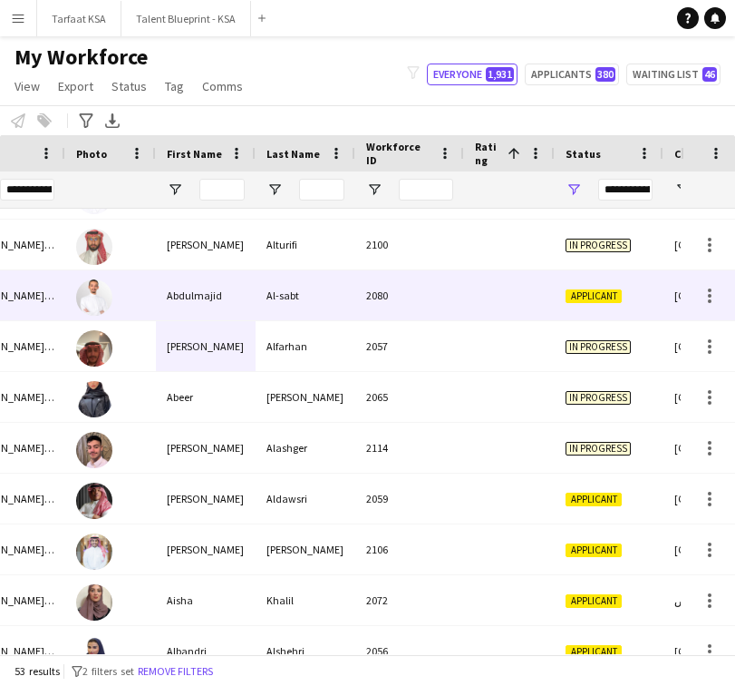
scroll to position [0, 86]
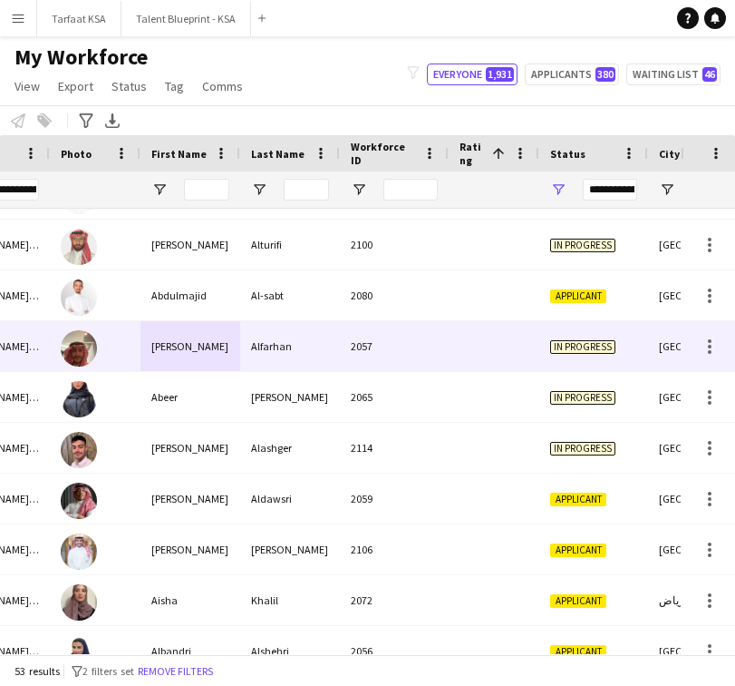
click at [417, 359] on div "2057" at bounding box center [394, 346] width 109 height 50
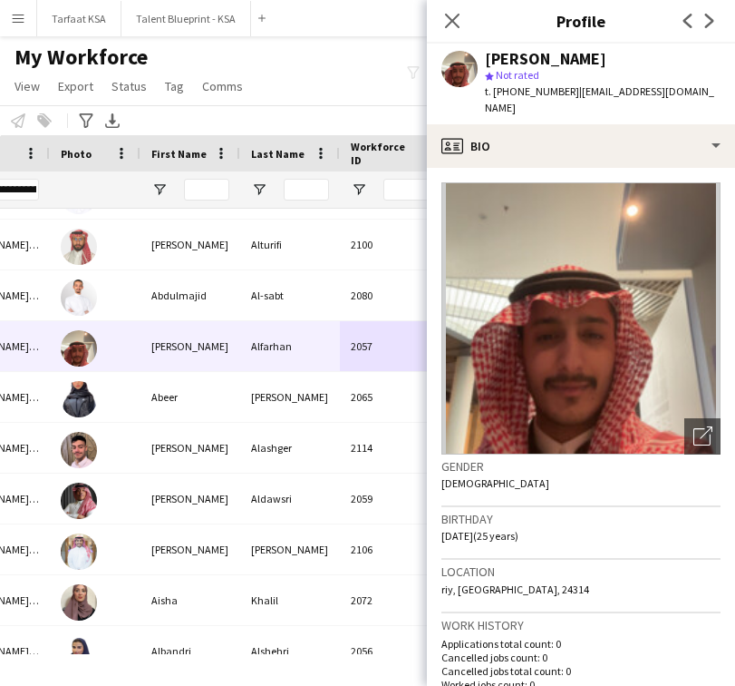
click at [391, 397] on div "2065" at bounding box center [394, 397] width 109 height 50
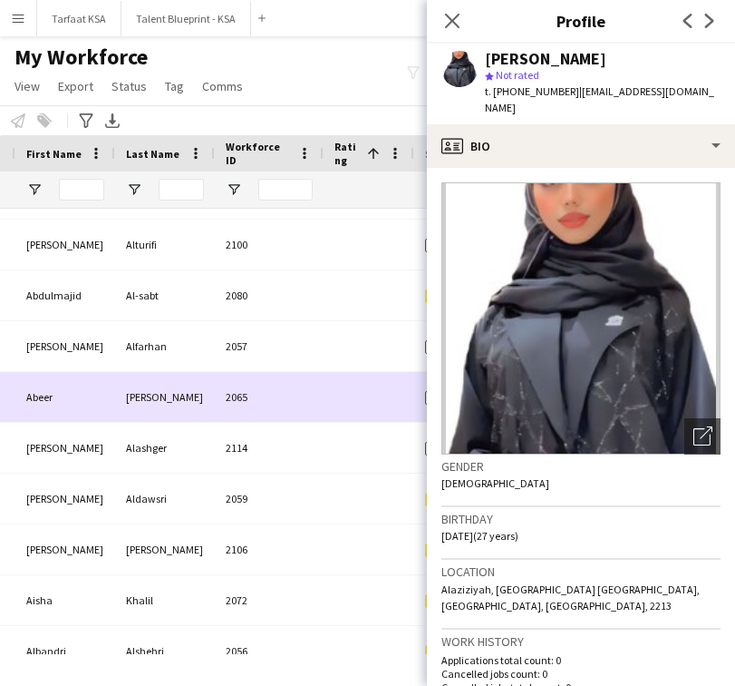
scroll to position [0, 287]
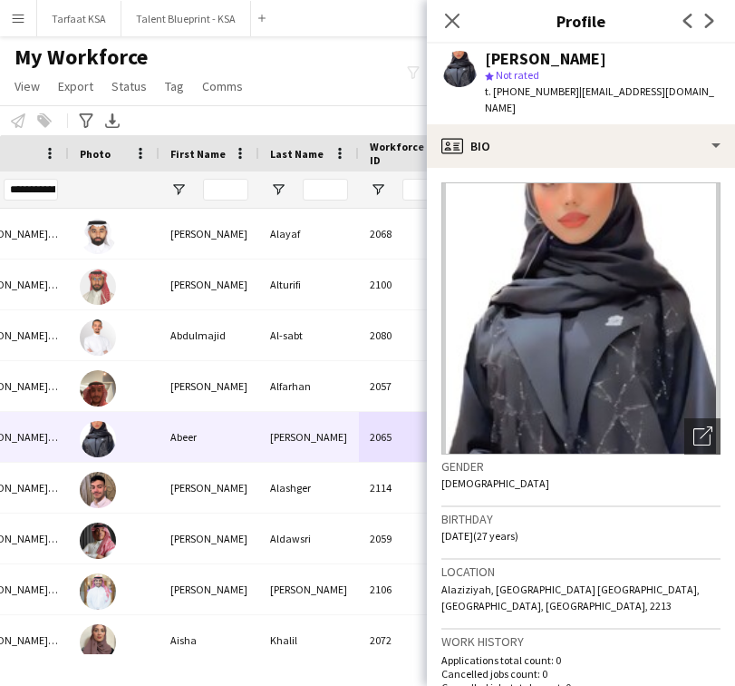
click at [354, 374] on div "Alfarhan" at bounding box center [309, 386] width 100 height 50
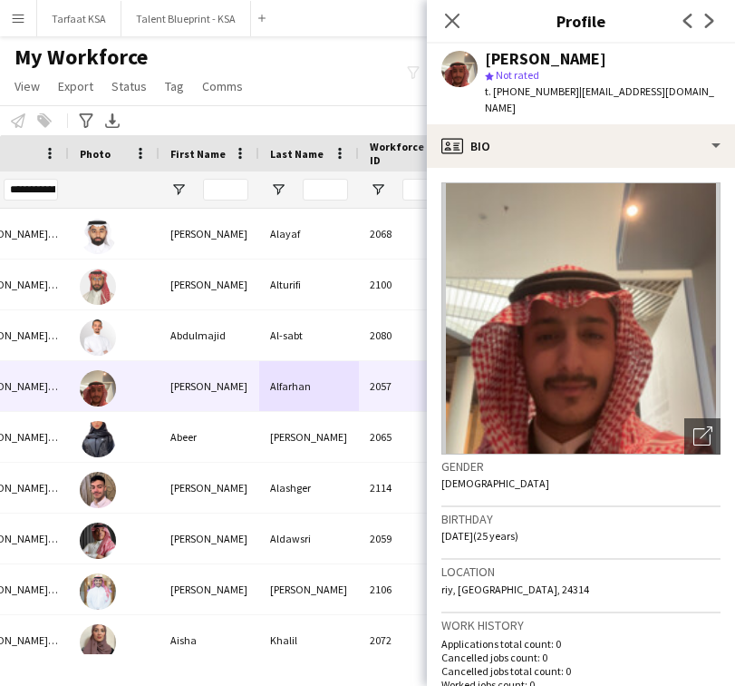
click at [444, 34] on div "Close pop-in" at bounding box center [452, 21] width 51 height 42
click at [444, 30] on app-icon "Close pop-in" at bounding box center [453, 21] width 26 height 26
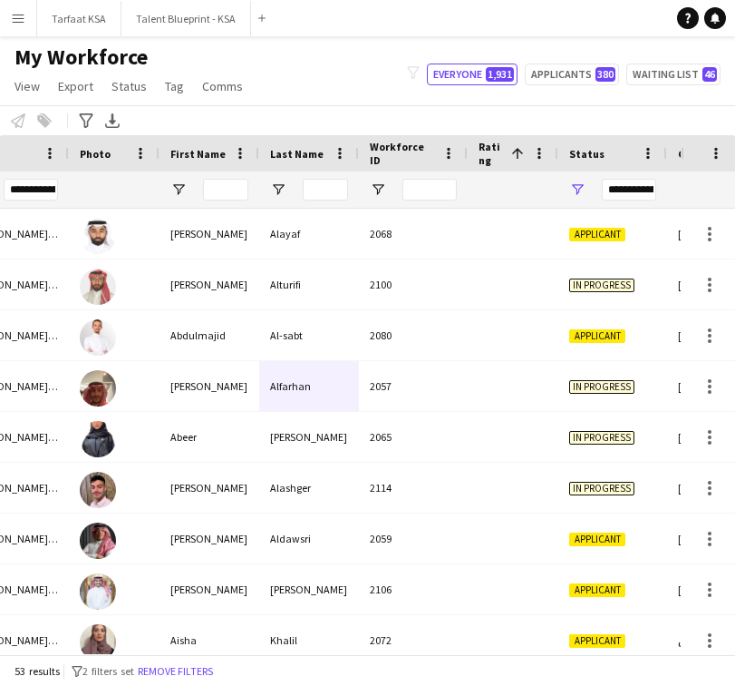
click at [427, 118] on div "Notify workforce Add to tag Select at least one crew to tag him or her. Advance…" at bounding box center [367, 120] width 735 height 30
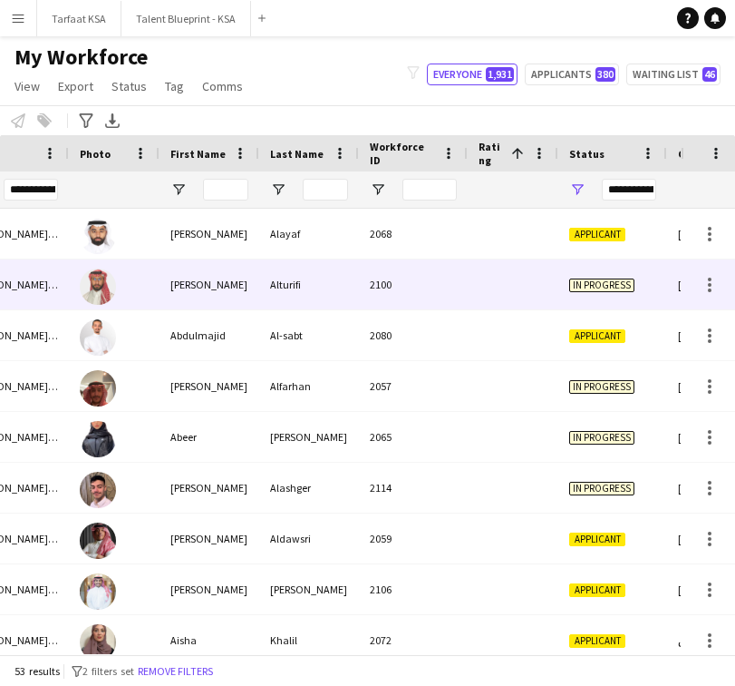
click at [549, 306] on div at bounding box center [513, 284] width 91 height 50
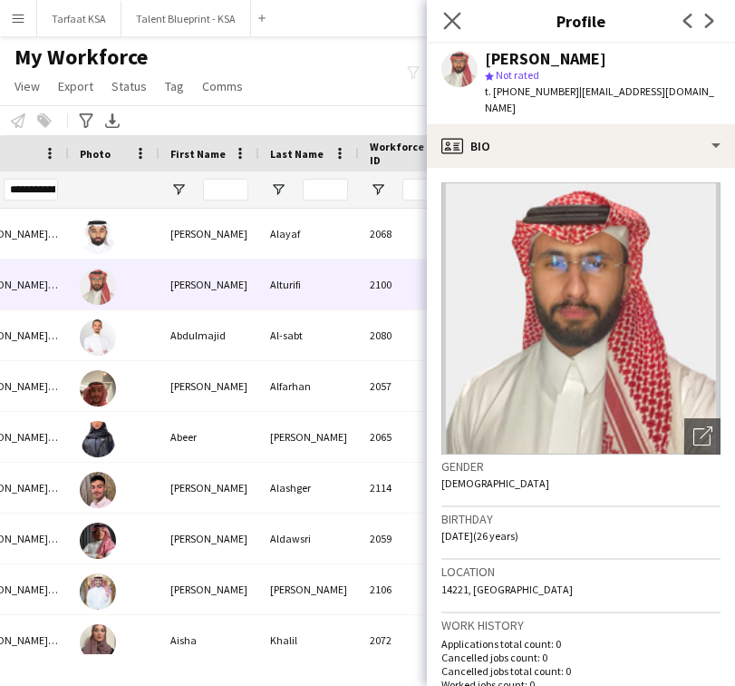
click at [457, 31] on app-icon "Close pop-in" at bounding box center [453, 21] width 26 height 26
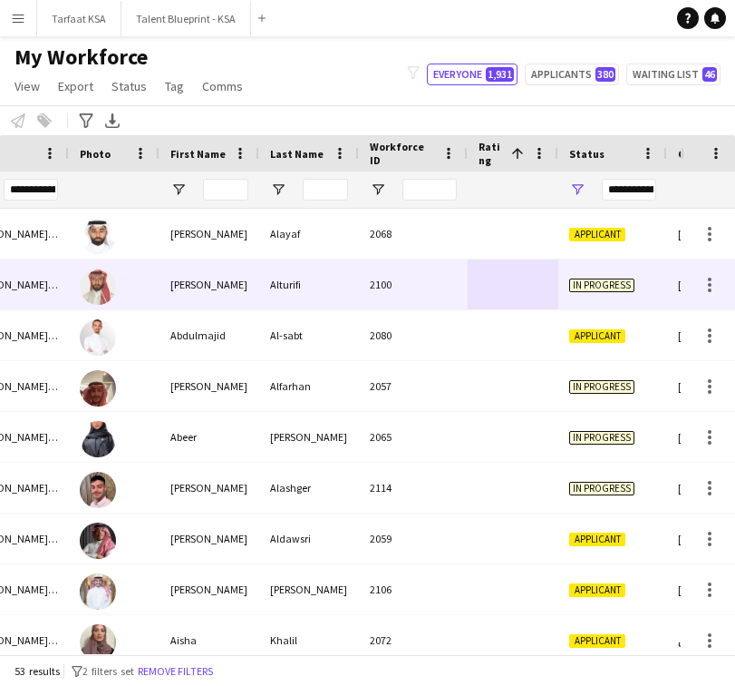
scroll to position [0, 0]
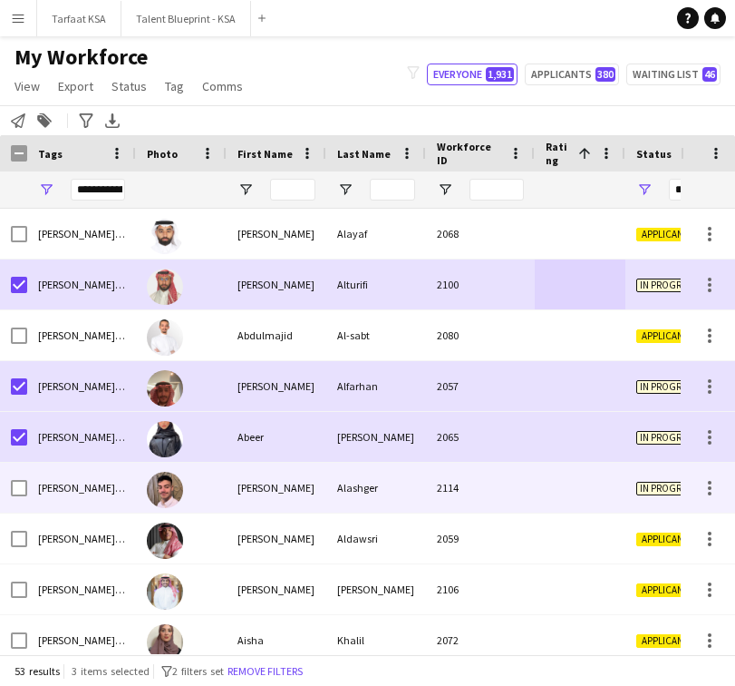
click at [20, 472] on div at bounding box center [19, 488] width 16 height 51
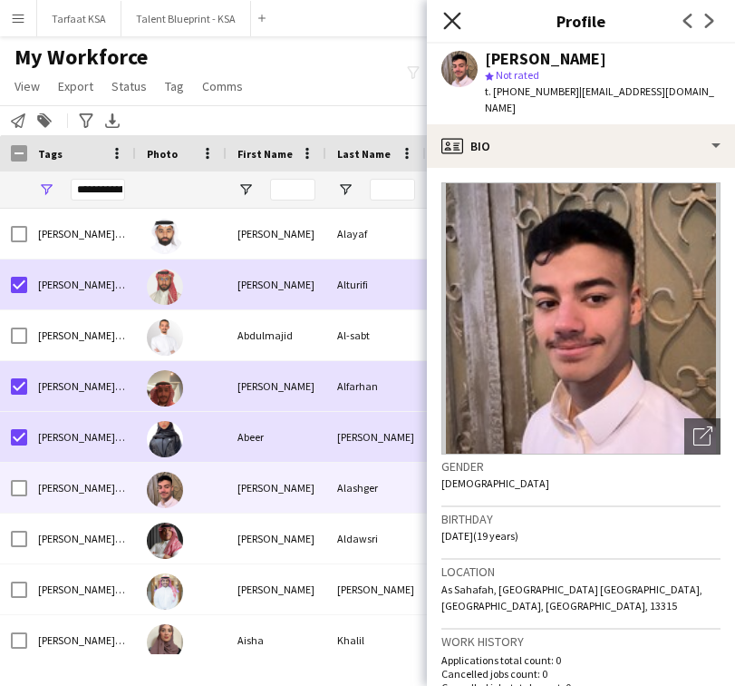
click at [454, 17] on icon at bounding box center [451, 20] width 17 height 17
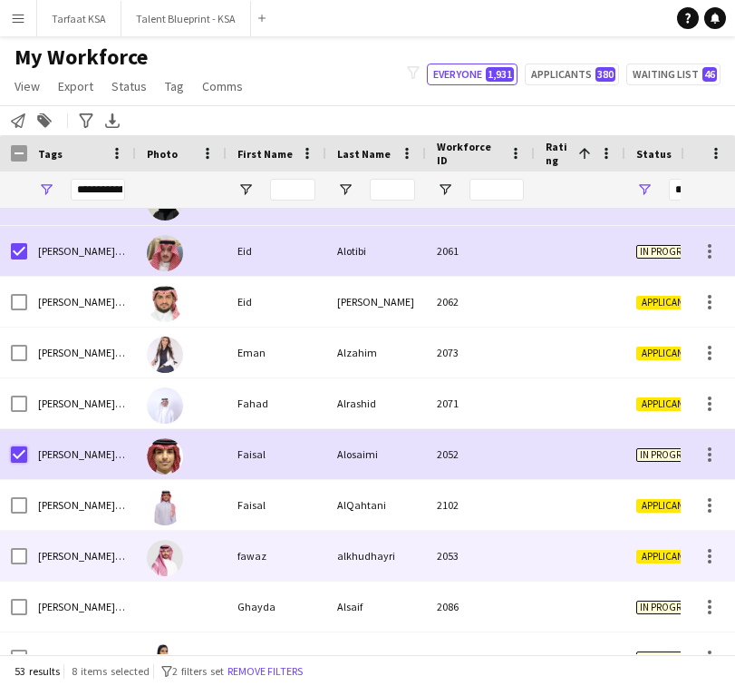
scroll to position [734, 0]
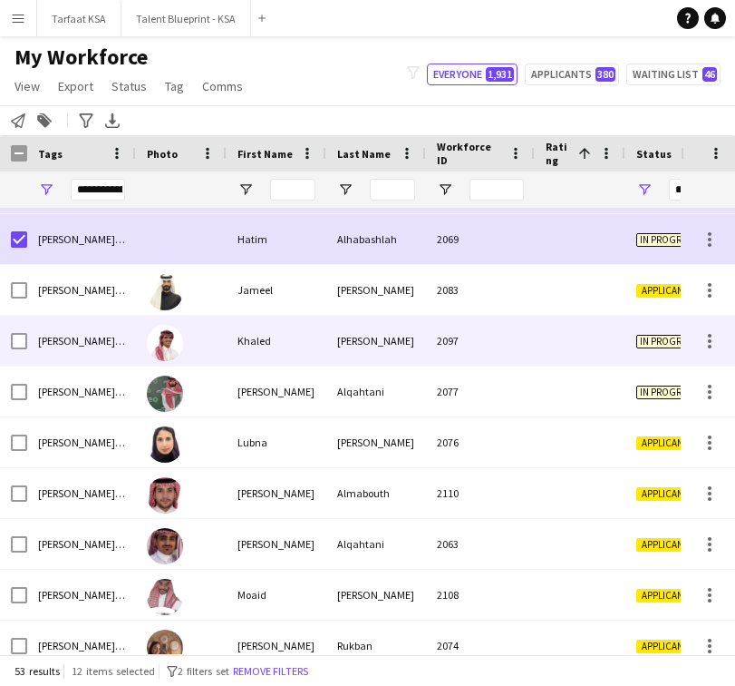
click at [23, 331] on div at bounding box center [19, 341] width 16 height 51
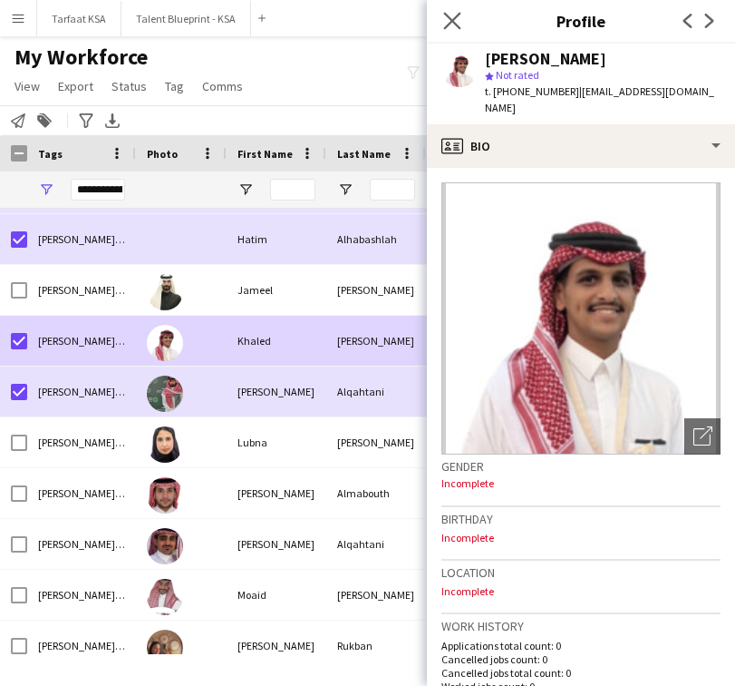
click at [463, 21] on app-icon "Close pop-in" at bounding box center [453, 21] width 26 height 26
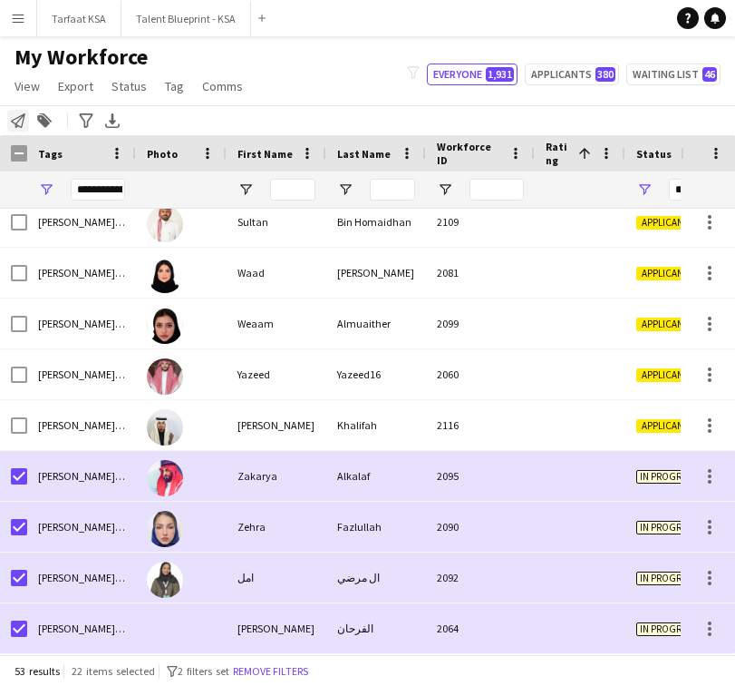
click at [16, 125] on icon at bounding box center [18, 120] width 15 height 15
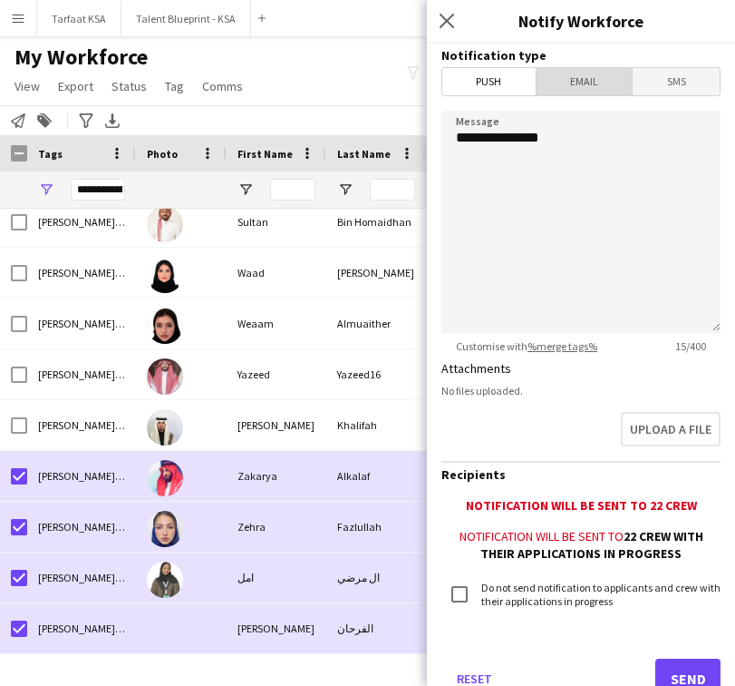
click at [593, 93] on span "Email" at bounding box center [585, 81] width 96 height 27
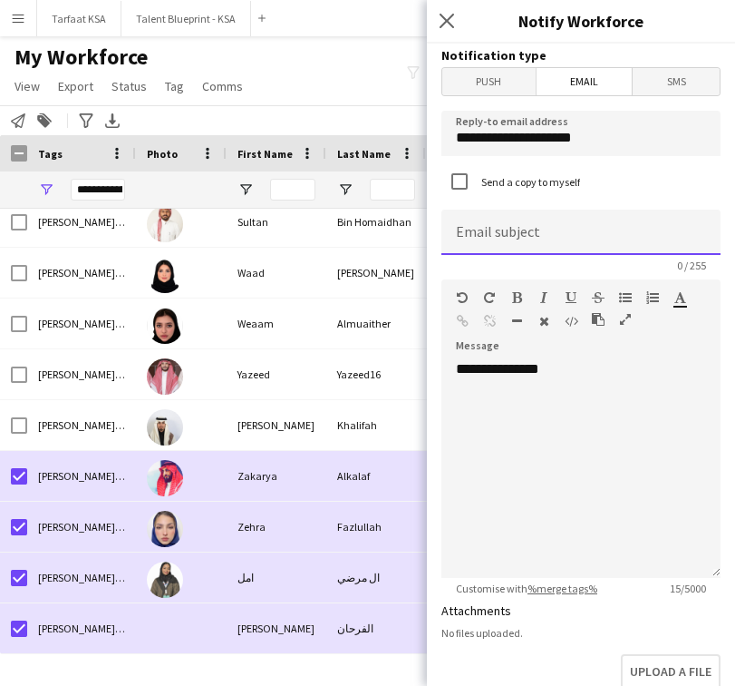
click at [544, 242] on input at bounding box center [581, 231] width 279 height 45
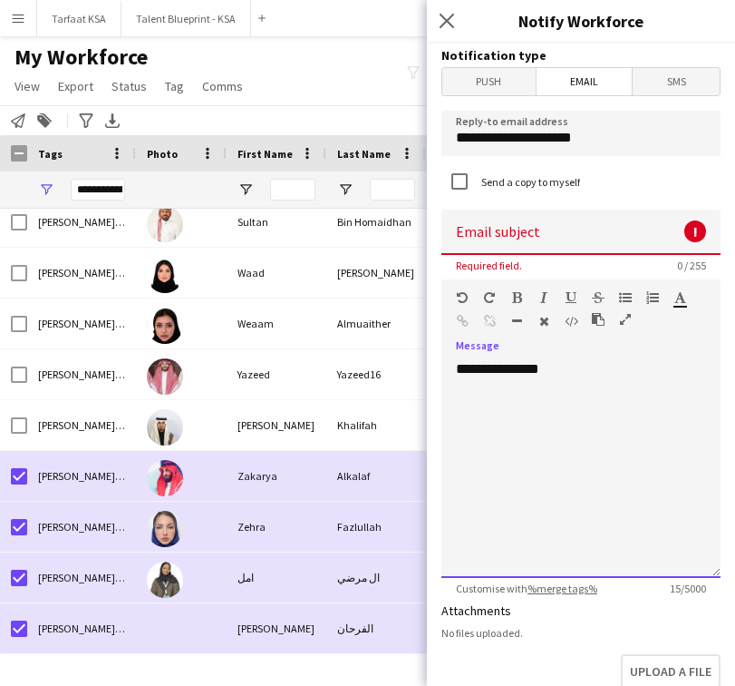
click at [517, 401] on div "**********" at bounding box center [581, 469] width 279 height 218
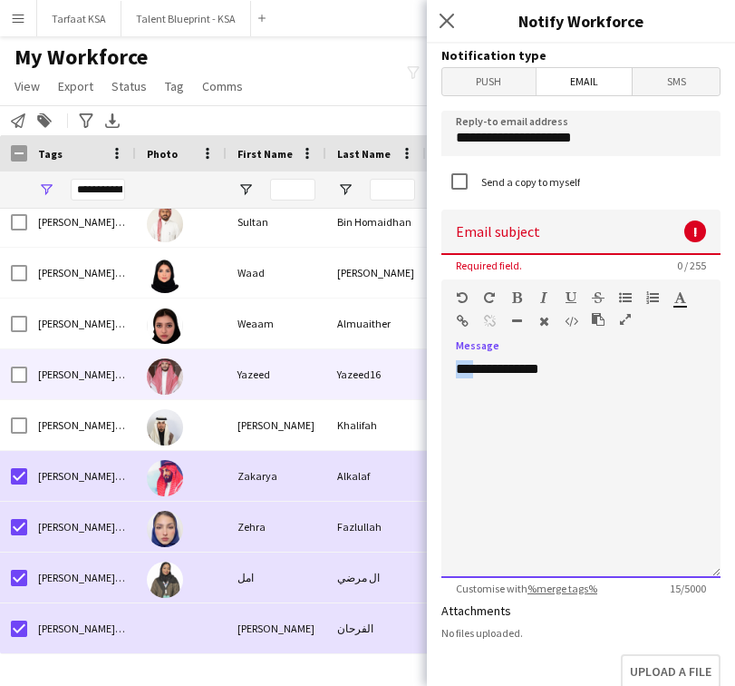
drag, startPoint x: 471, startPoint y: 371, endPoint x: 416, endPoint y: 371, distance: 54.4
click at [416, 371] on body "Menu Boards Boards Boards All jobs Status Workforce Workforce My Workforce Recr…" at bounding box center [367, 343] width 735 height 686
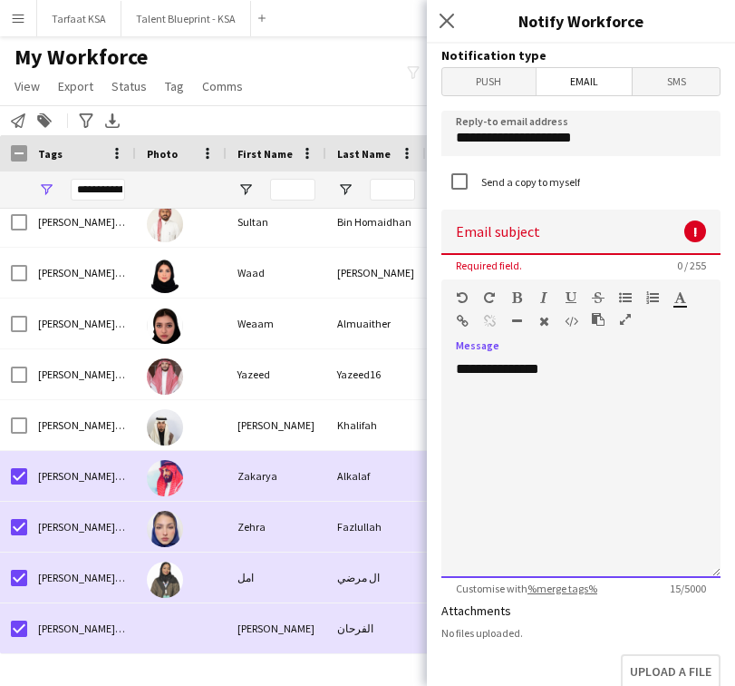
click at [561, 443] on div "**********" at bounding box center [581, 469] width 279 height 218
paste div
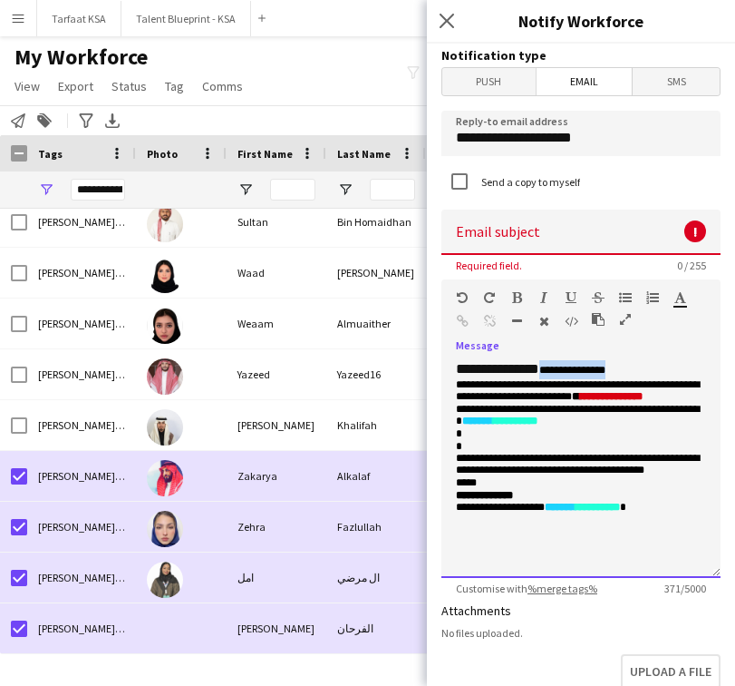
drag, startPoint x: 629, startPoint y: 372, endPoint x: 560, endPoint y: 367, distance: 69.1
click at [560, 367] on div "**********" at bounding box center [581, 469] width 279 height 218
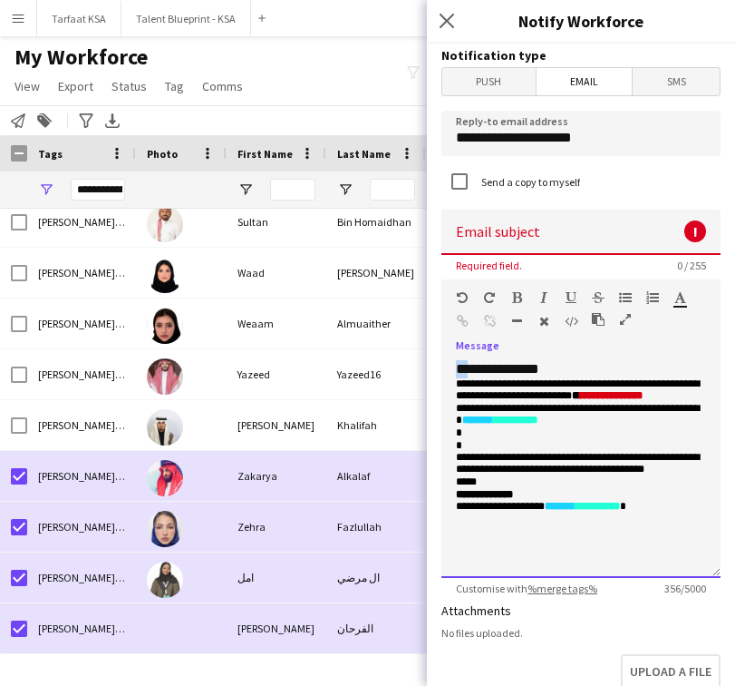
drag, startPoint x: 470, startPoint y: 365, endPoint x: 445, endPoint y: 365, distance: 24.5
click at [445, 365] on div "**********" at bounding box center [581, 469] width 279 height 218
click at [603, 374] on div "**********" at bounding box center [581, 469] width 279 height 218
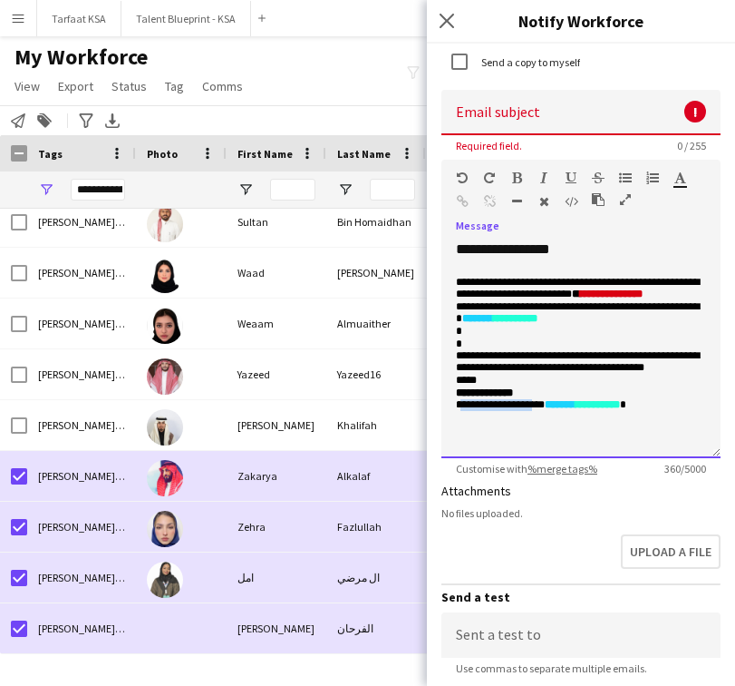
drag, startPoint x: 539, startPoint y: 407, endPoint x: 462, endPoint y: 405, distance: 77.1
click at [462, 405] on p "**********" at bounding box center [581, 405] width 250 height 13
click at [658, 418] on div "**********" at bounding box center [581, 349] width 279 height 218
click at [466, 404] on p "**********" at bounding box center [581, 405] width 250 height 13
drag, startPoint x: 536, startPoint y: 404, endPoint x: 456, endPoint y: 409, distance: 80.0
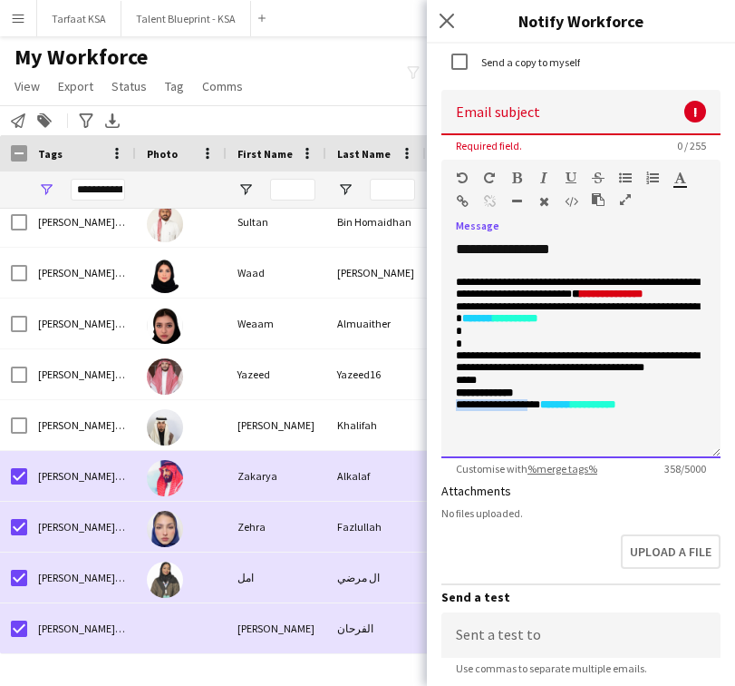
click at [456, 409] on p "**********" at bounding box center [581, 405] width 250 height 13
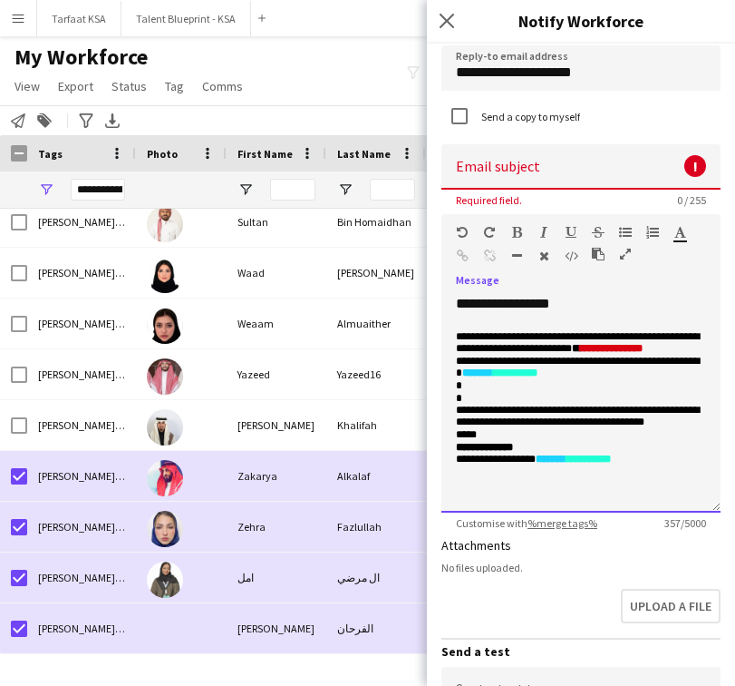
scroll to position [52, 0]
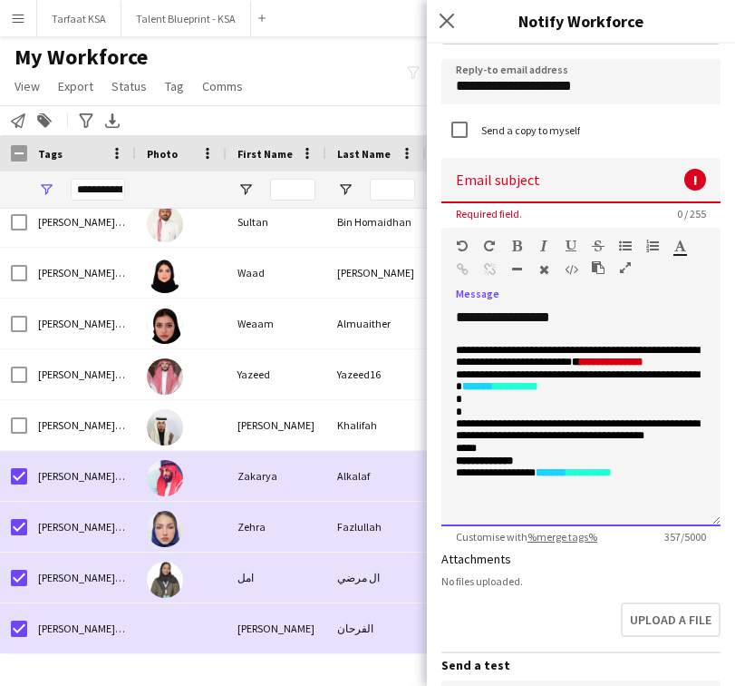
click at [591, 449] on p "*****" at bounding box center [581, 449] width 250 height 13
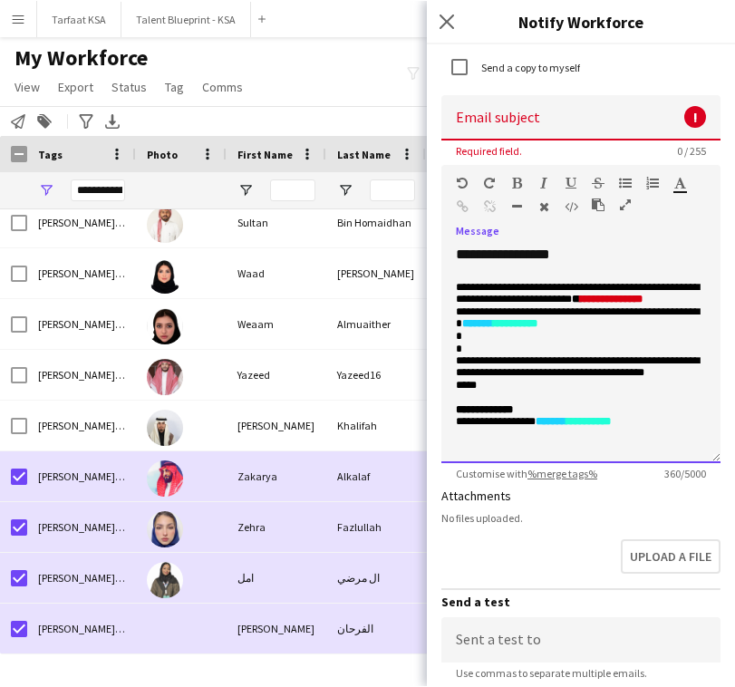
scroll to position [121, 0]
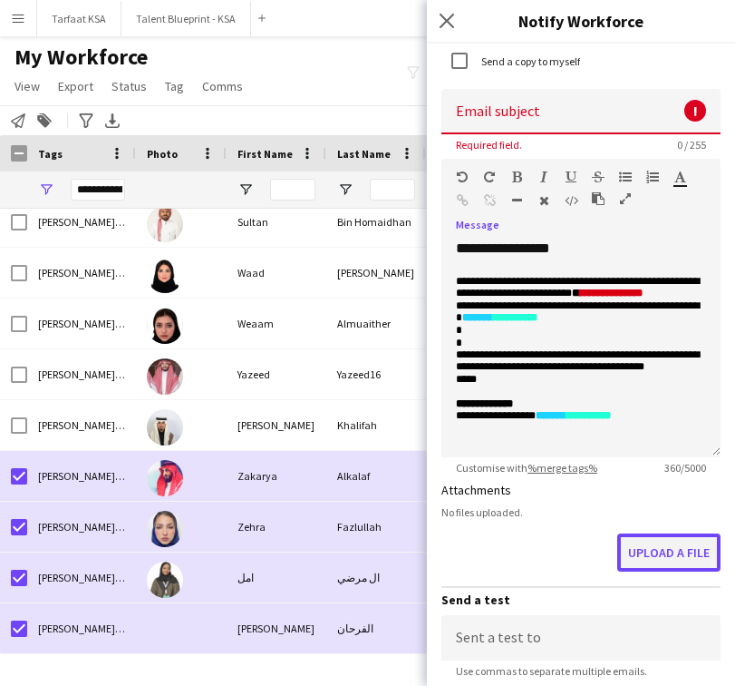
click at [653, 538] on button "Upload a file" at bounding box center [669, 552] width 103 height 38
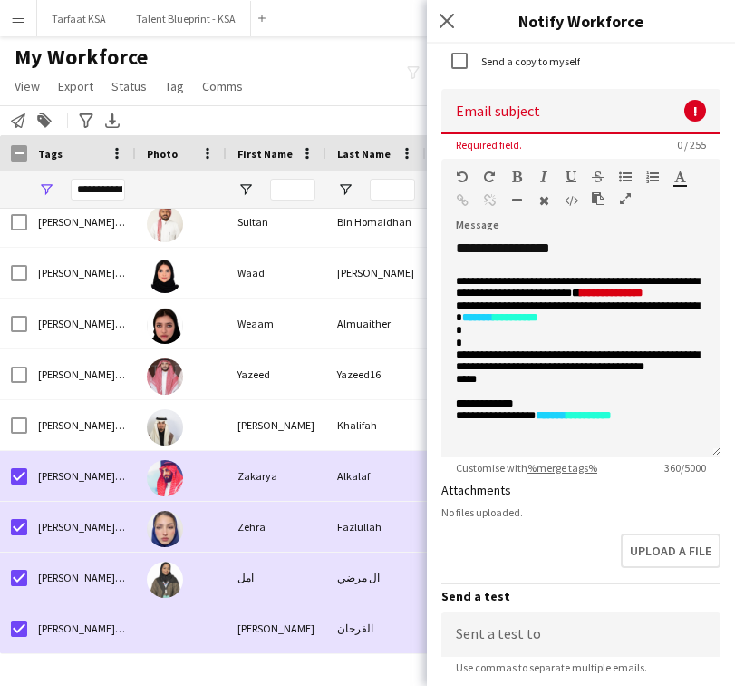
click at [521, 530] on div "Upload a file" at bounding box center [581, 554] width 279 height 56
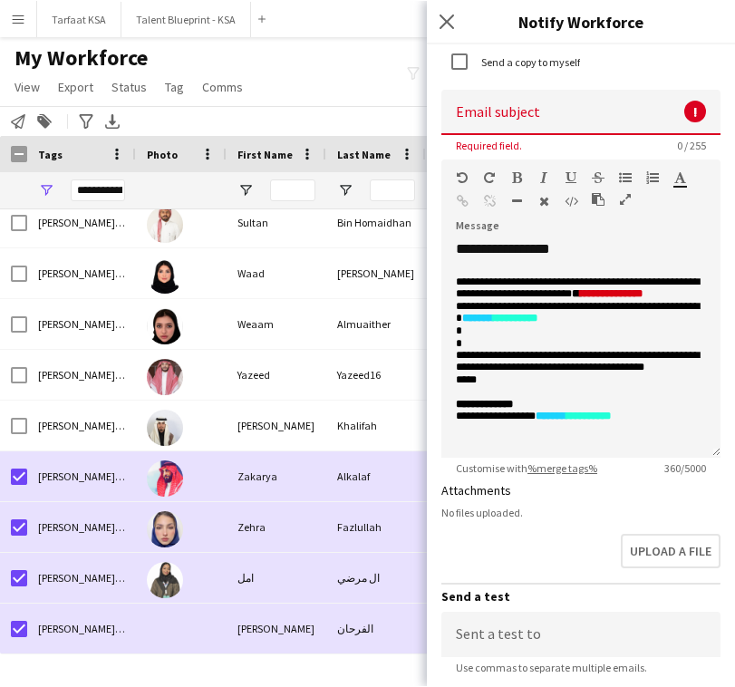
scroll to position [2245, 0]
